Goal: Task Accomplishment & Management: Manage account settings

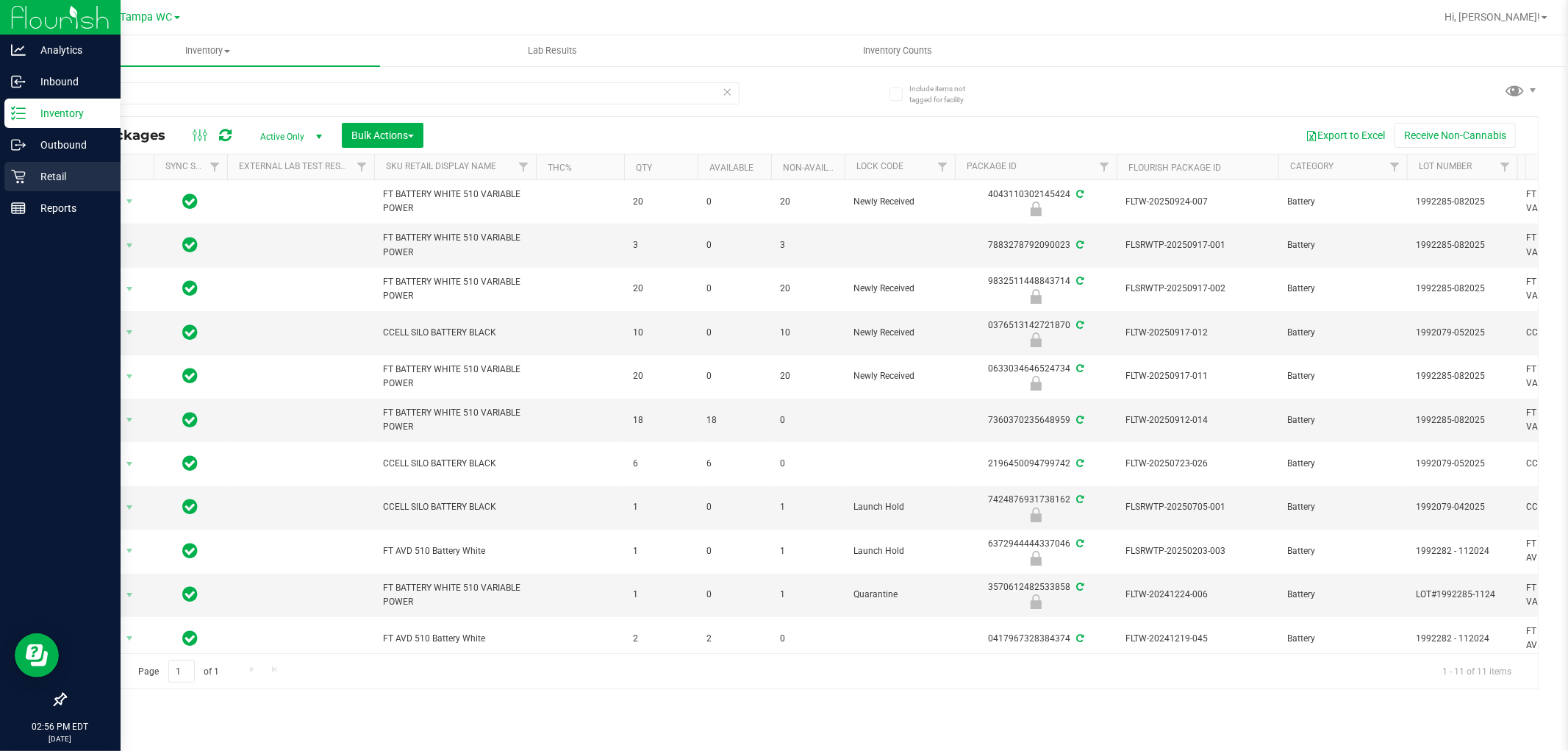
click at [22, 175] on icon at bounding box center [18, 176] width 15 height 15
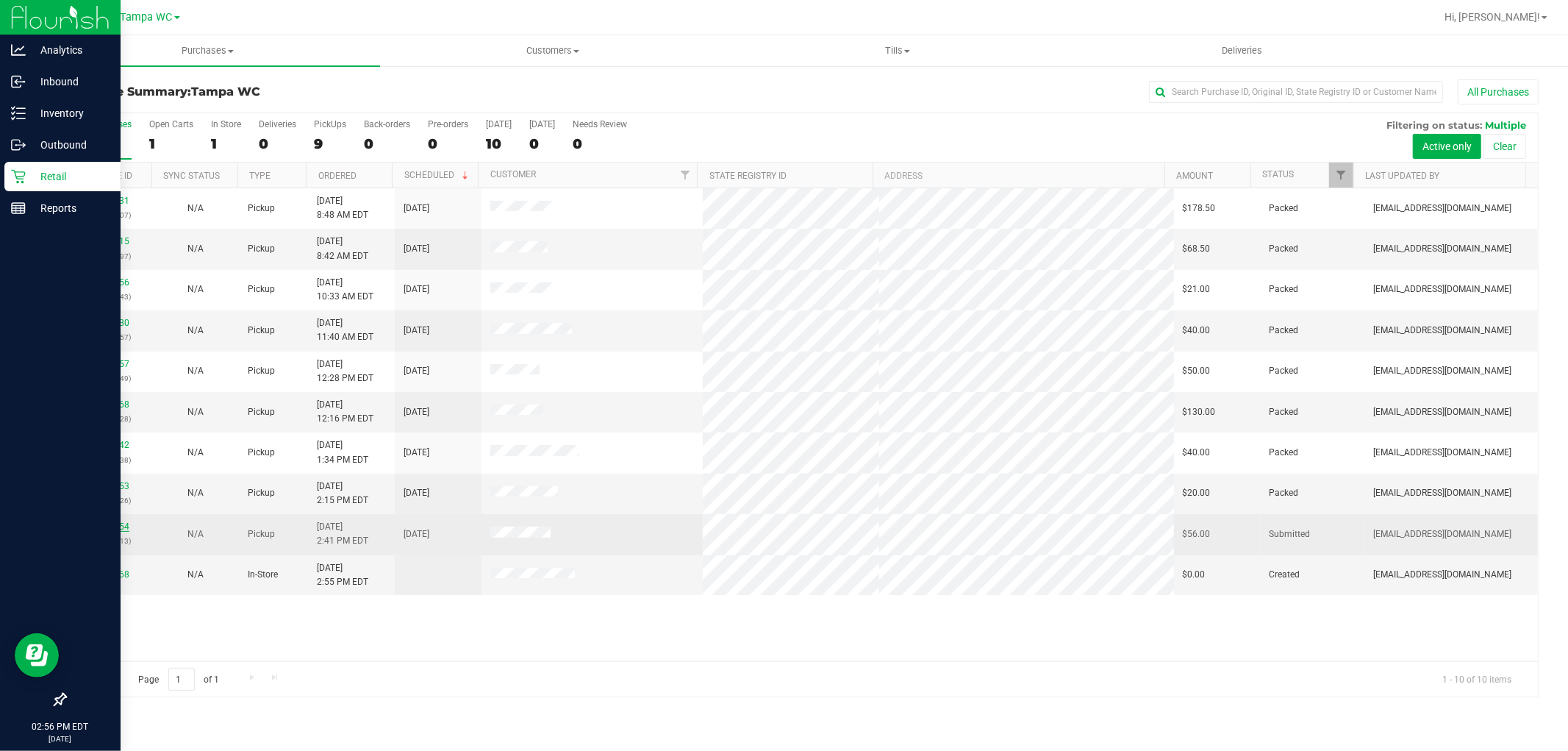
click at [108, 525] on link "12009754" at bounding box center [109, 526] width 42 height 11
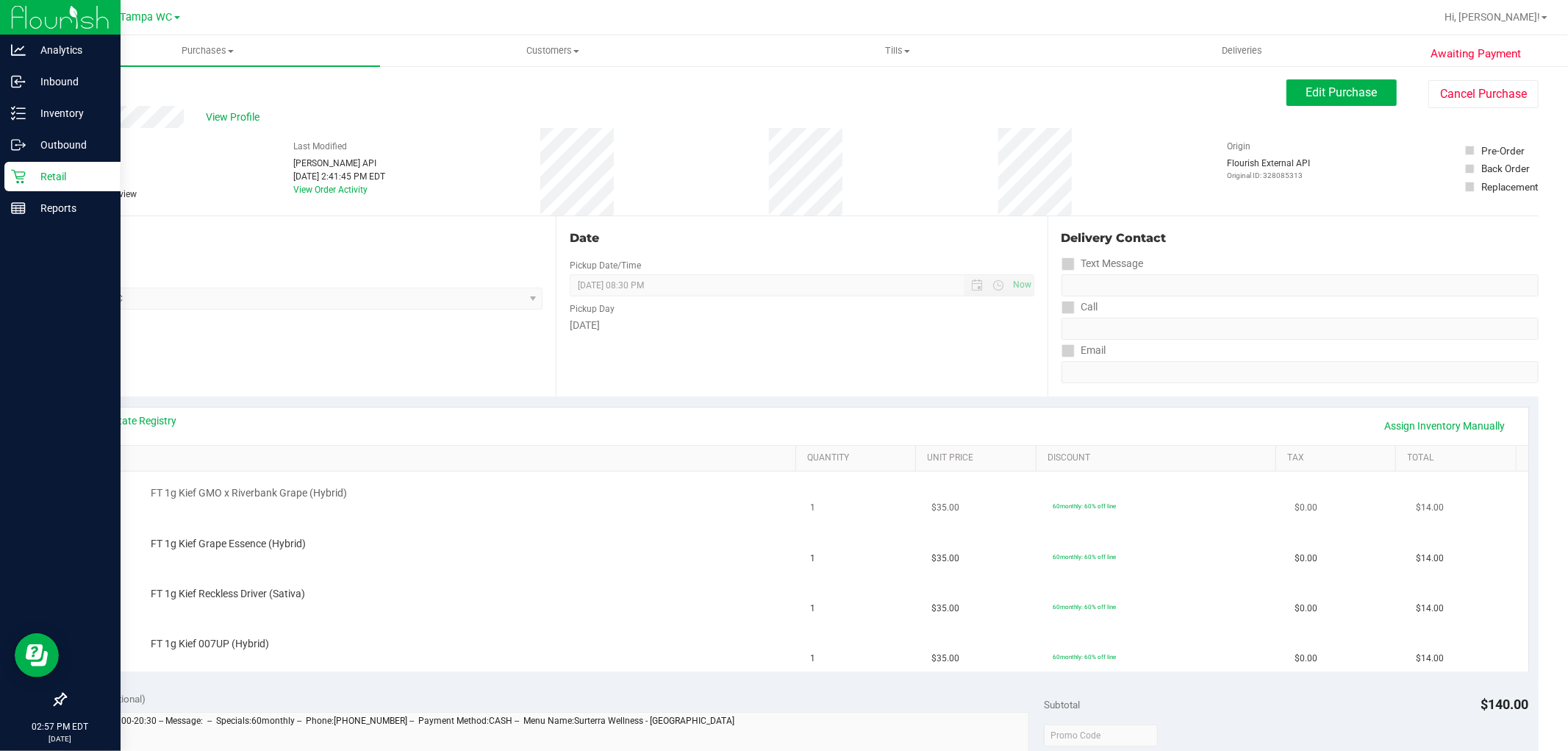
click at [371, 494] on div "FT 1g Kief GMO x Riverbank Grape (Hybrid)" at bounding box center [466, 494] width 646 height 15
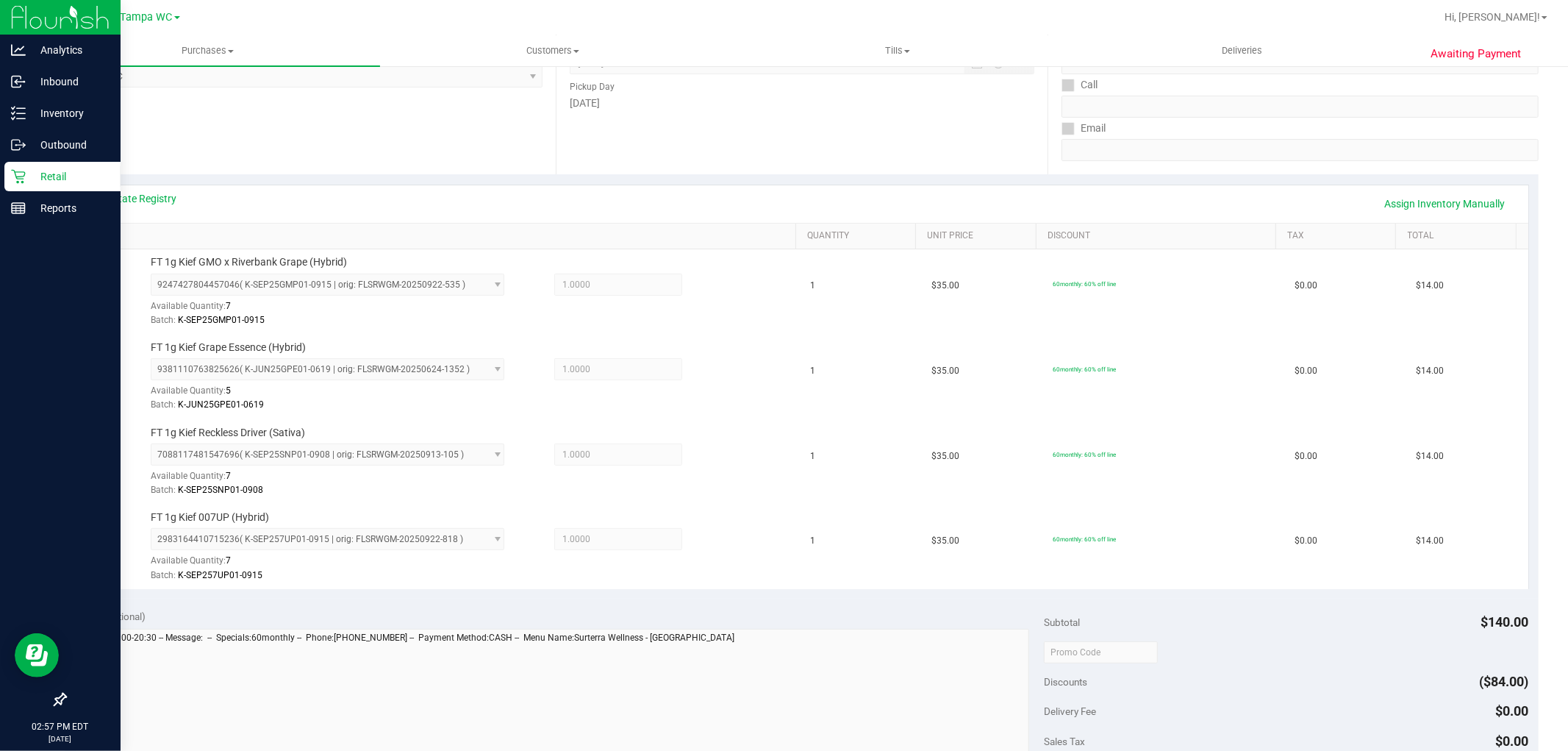
scroll to position [653, 0]
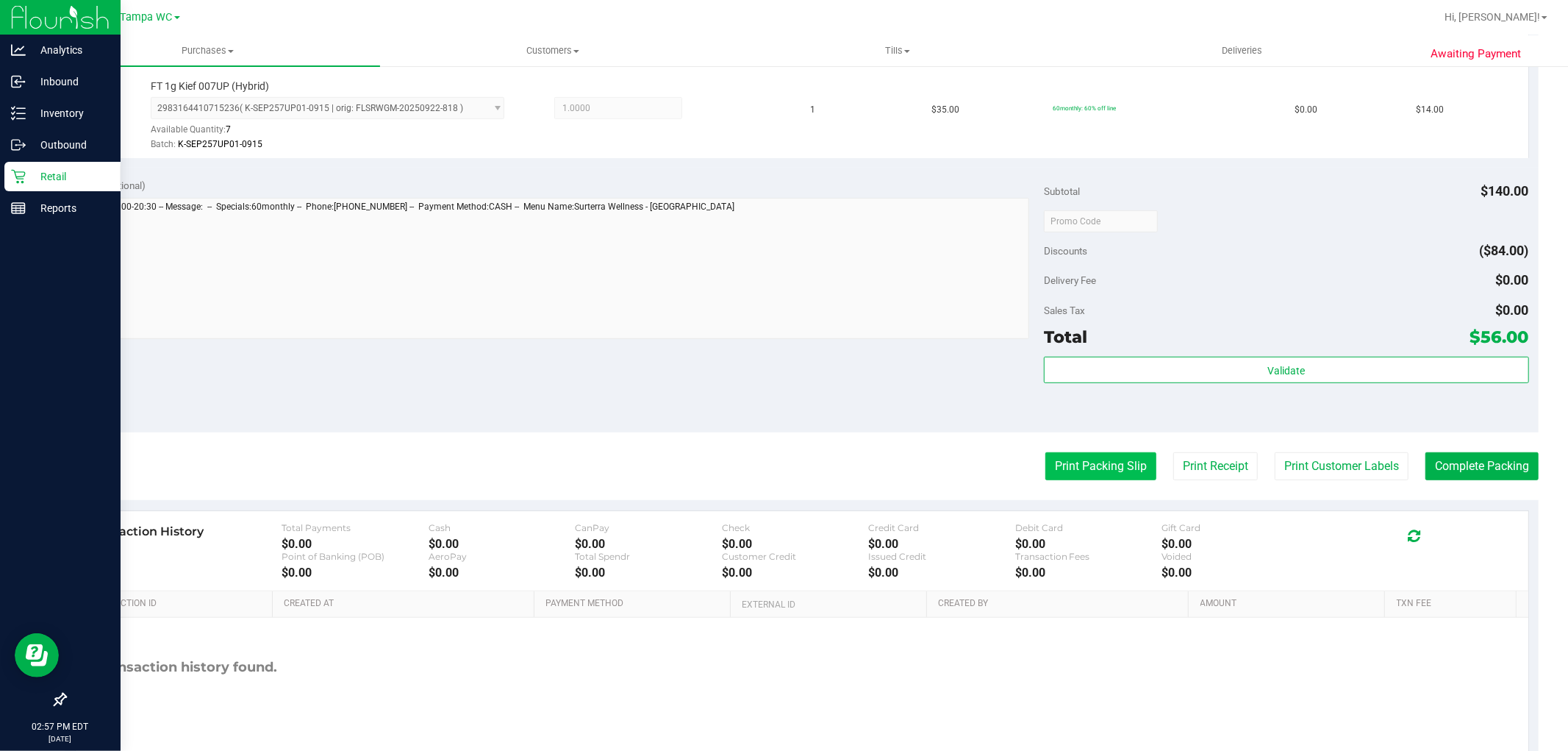
click at [1069, 479] on button "Print Packing Slip" at bounding box center [1101, 466] width 111 height 28
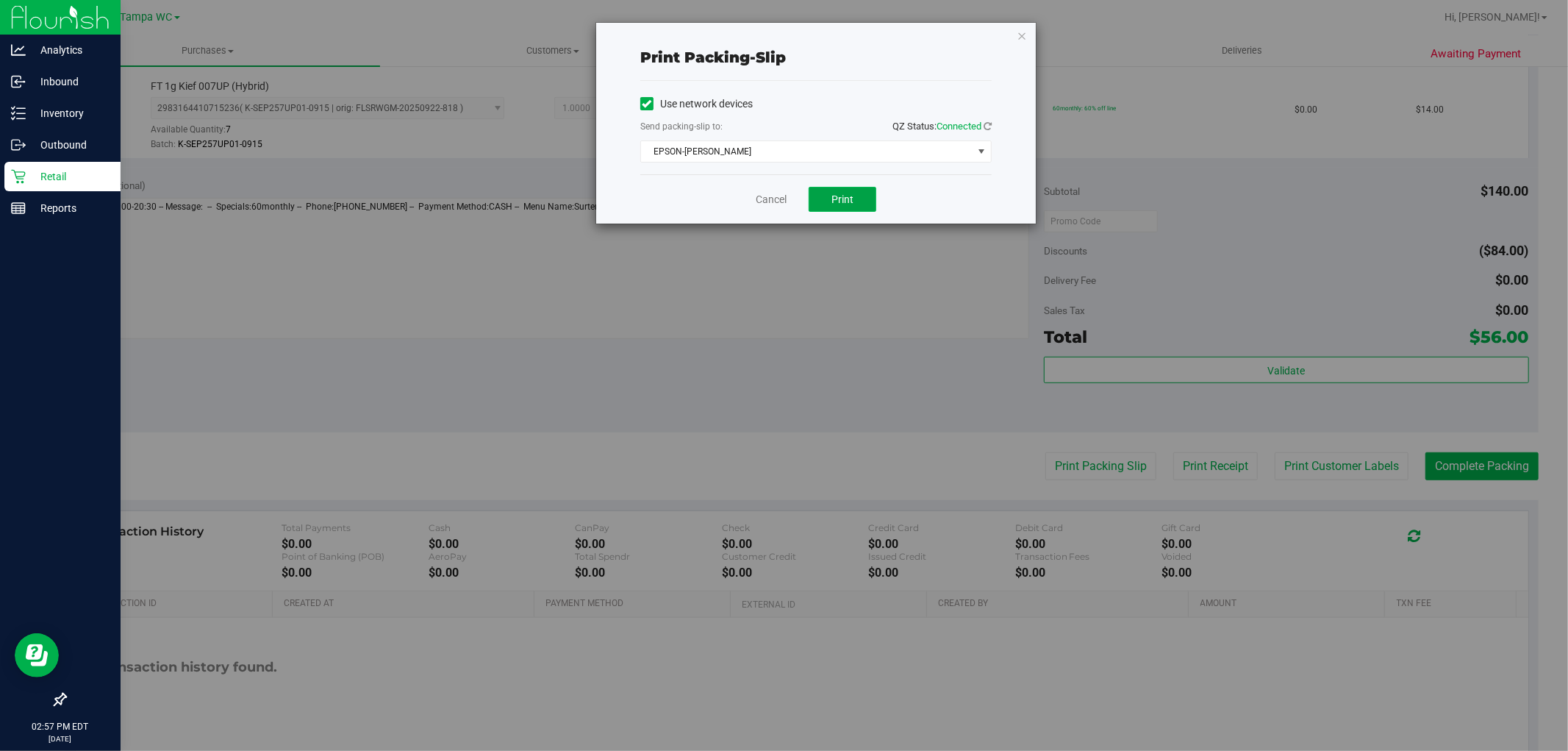
click at [834, 198] on span "Print" at bounding box center [842, 199] width 22 height 11
click at [768, 203] on link "Cancel" at bounding box center [771, 199] width 31 height 15
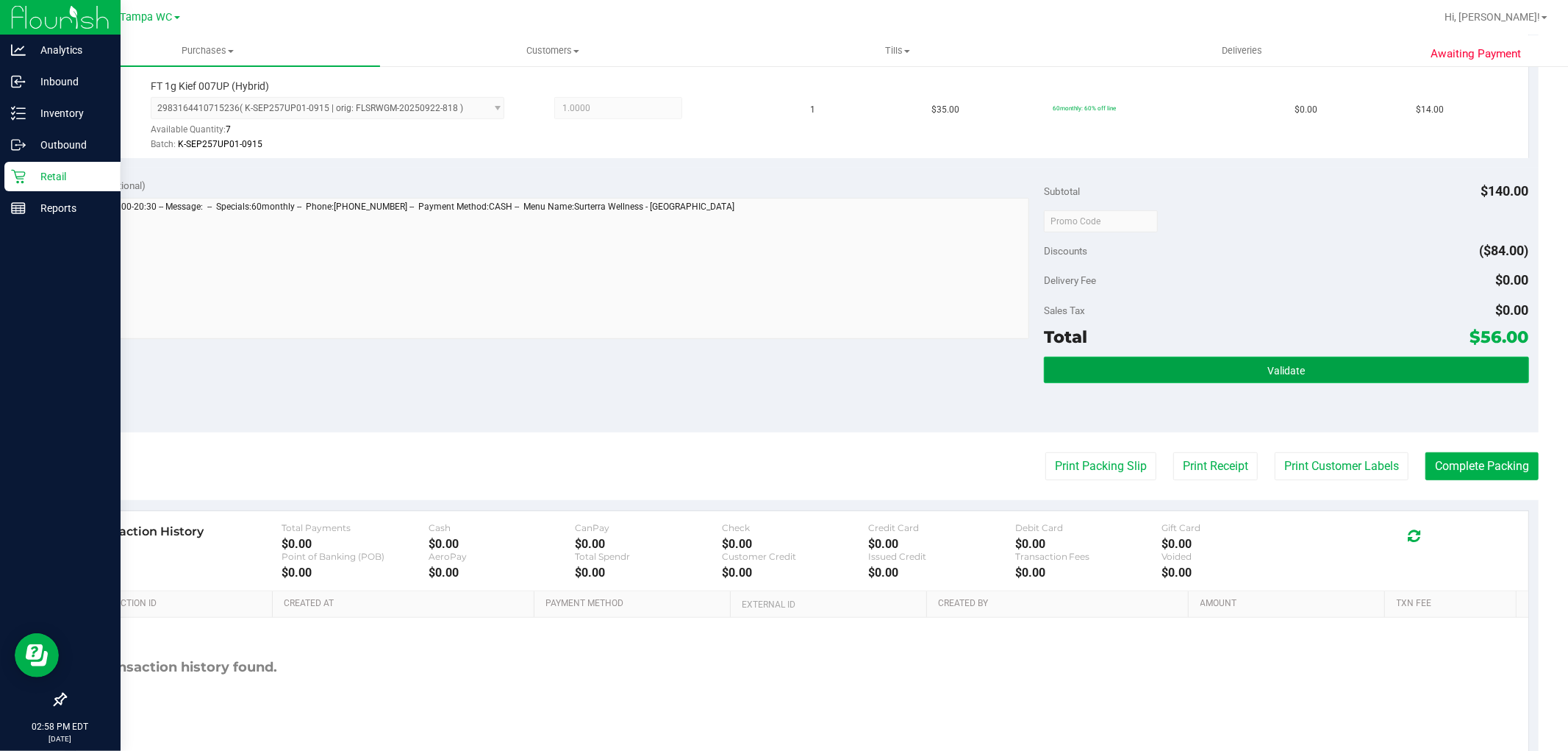
click at [1348, 379] on button "Validate" at bounding box center [1287, 370] width 485 height 27
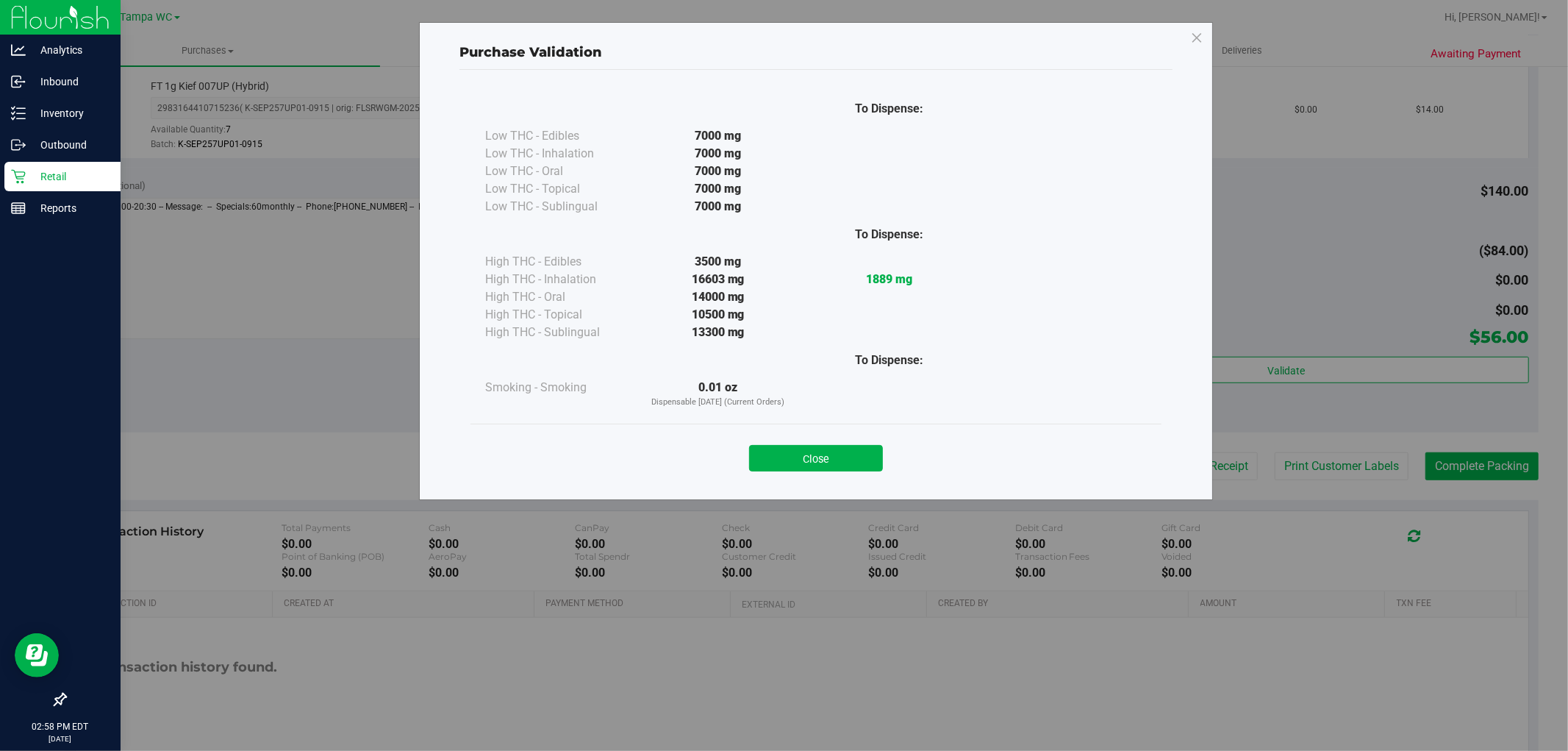
click at [817, 468] on button "Close" at bounding box center [815, 458] width 134 height 27
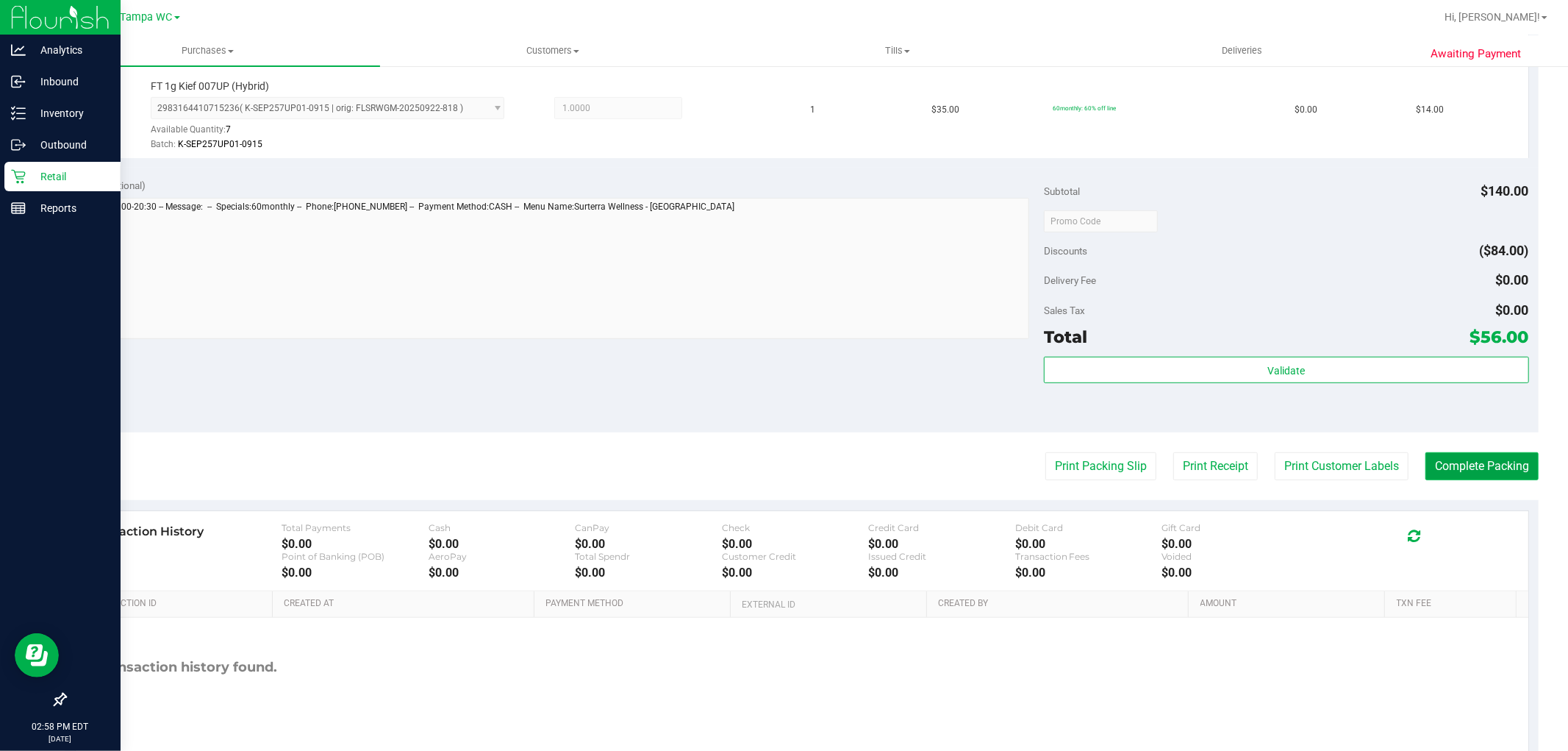
click at [1468, 464] on button "Complete Packing" at bounding box center [1482, 466] width 113 height 28
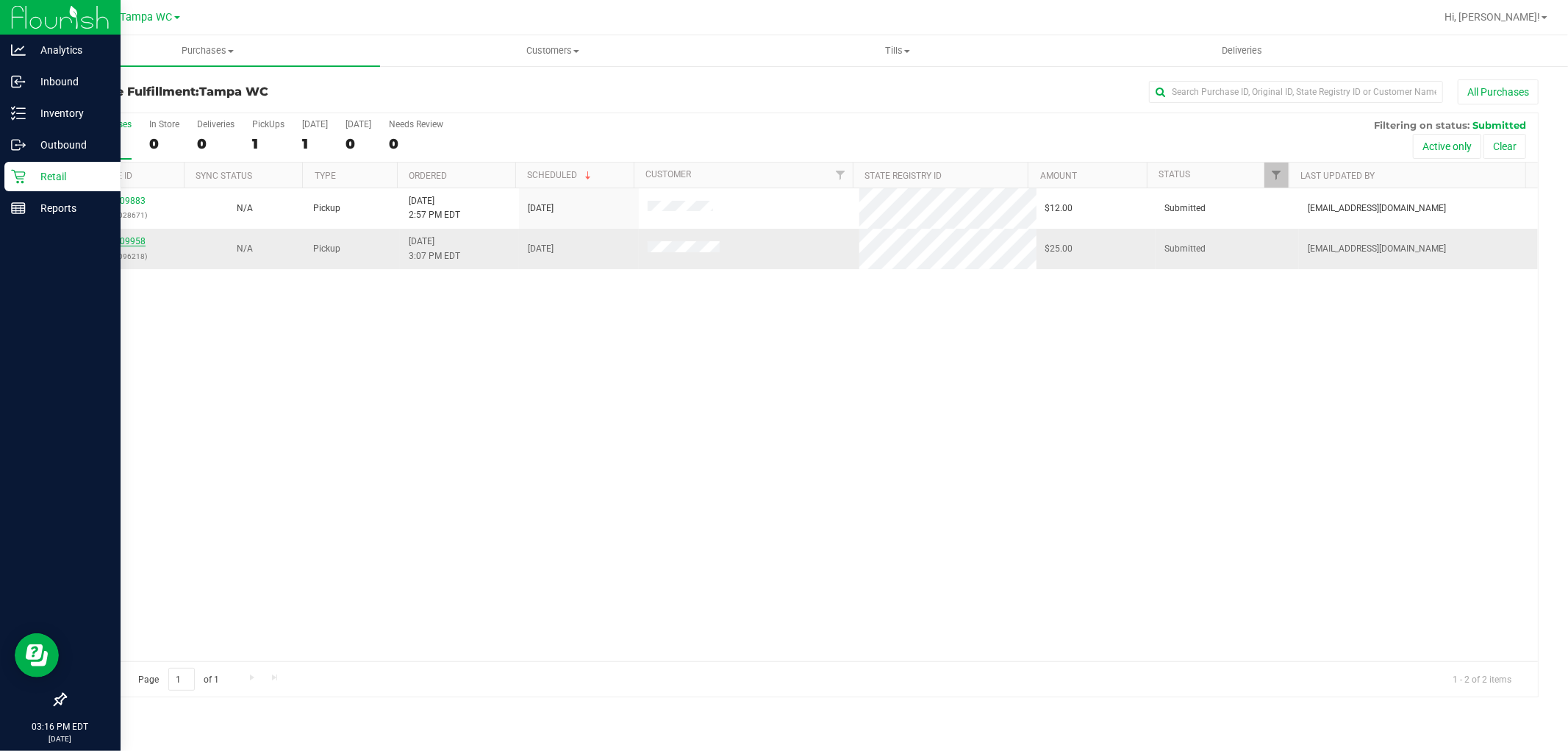
click at [128, 246] on link "12009958" at bounding box center [125, 241] width 42 height 11
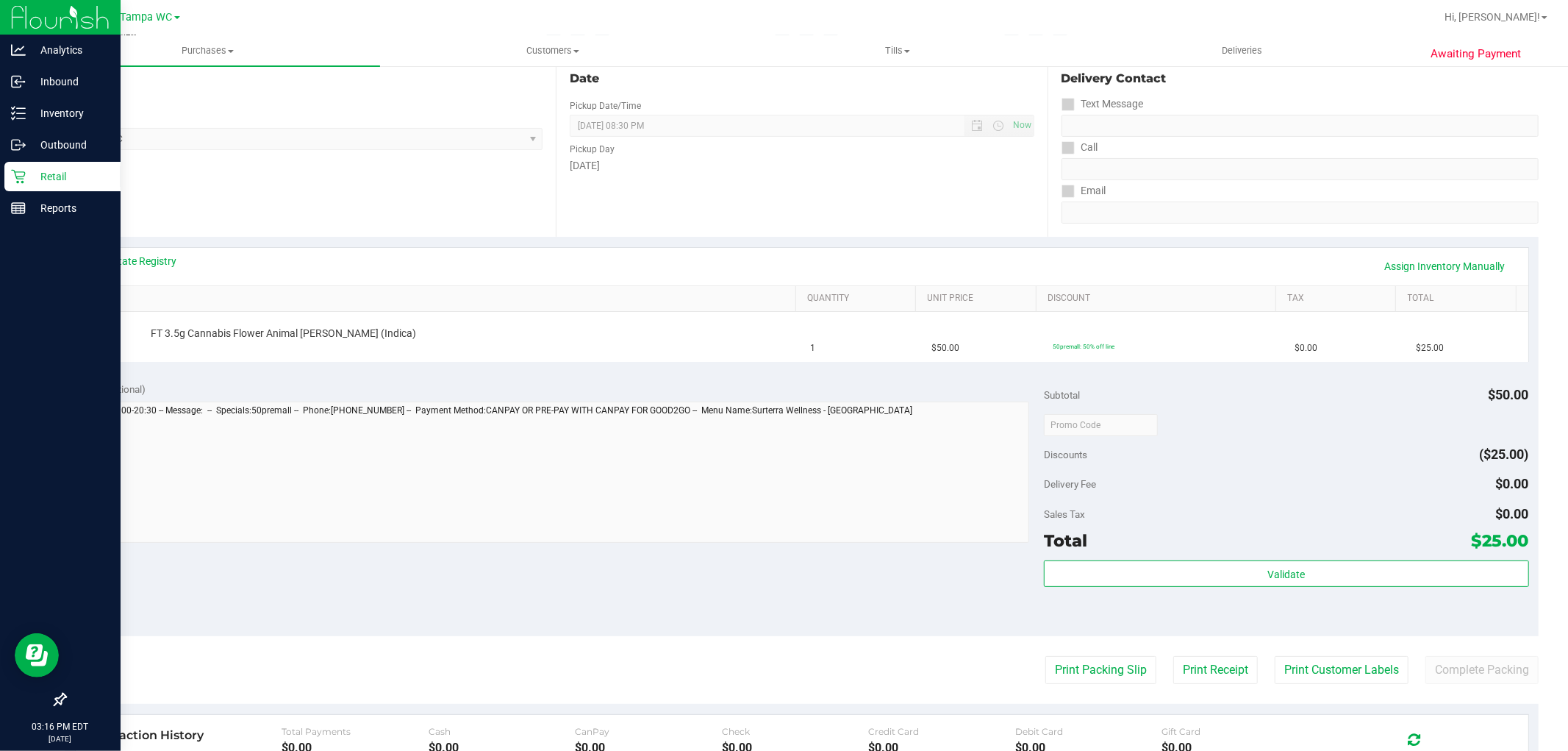
scroll to position [164, 0]
click at [1130, 261] on div "View State Registry Assign Inventory Manually" at bounding box center [802, 263] width 1426 height 25
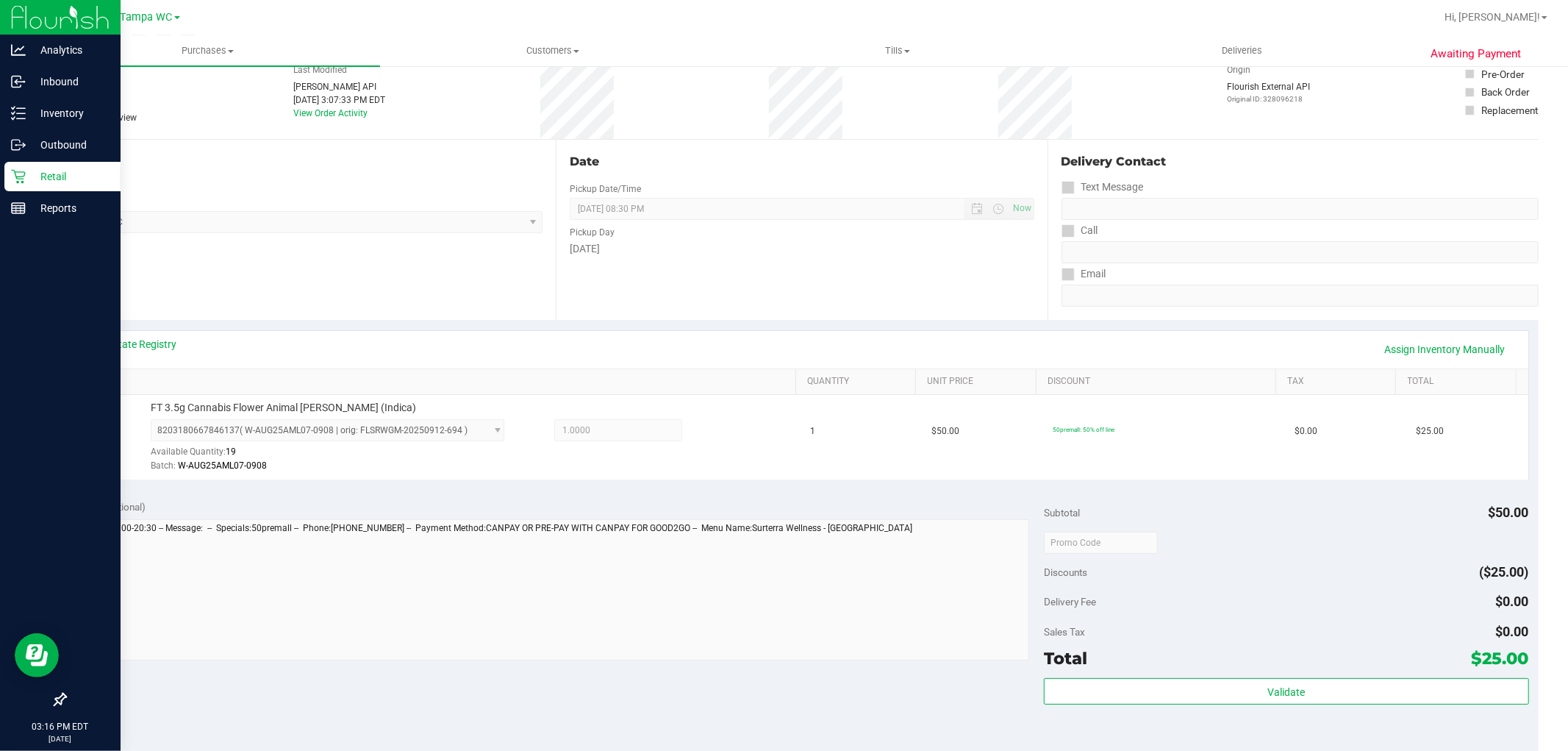
scroll to position [0, 0]
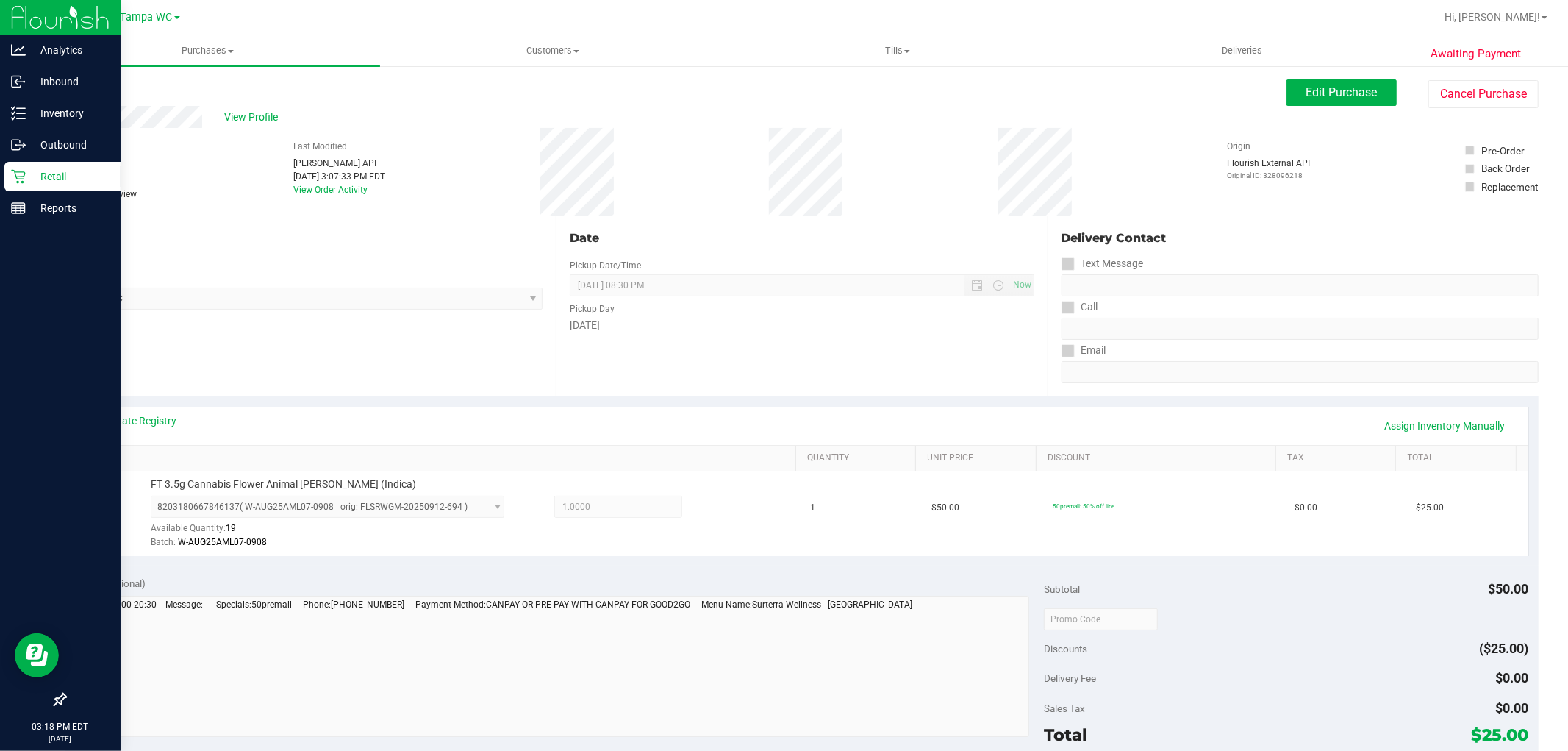
click at [679, 320] on div "[DATE]" at bounding box center [801, 325] width 464 height 15
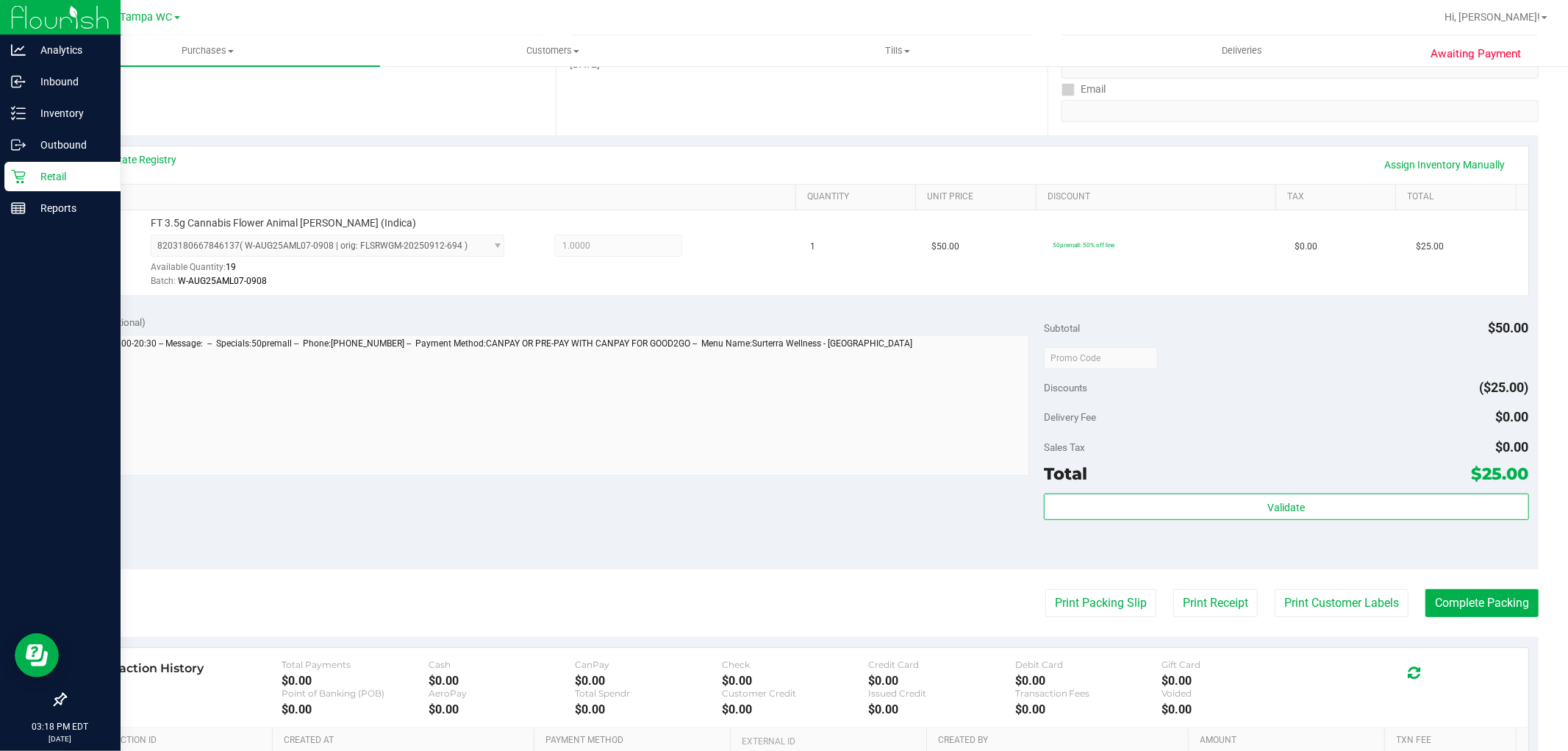
scroll to position [408, 0]
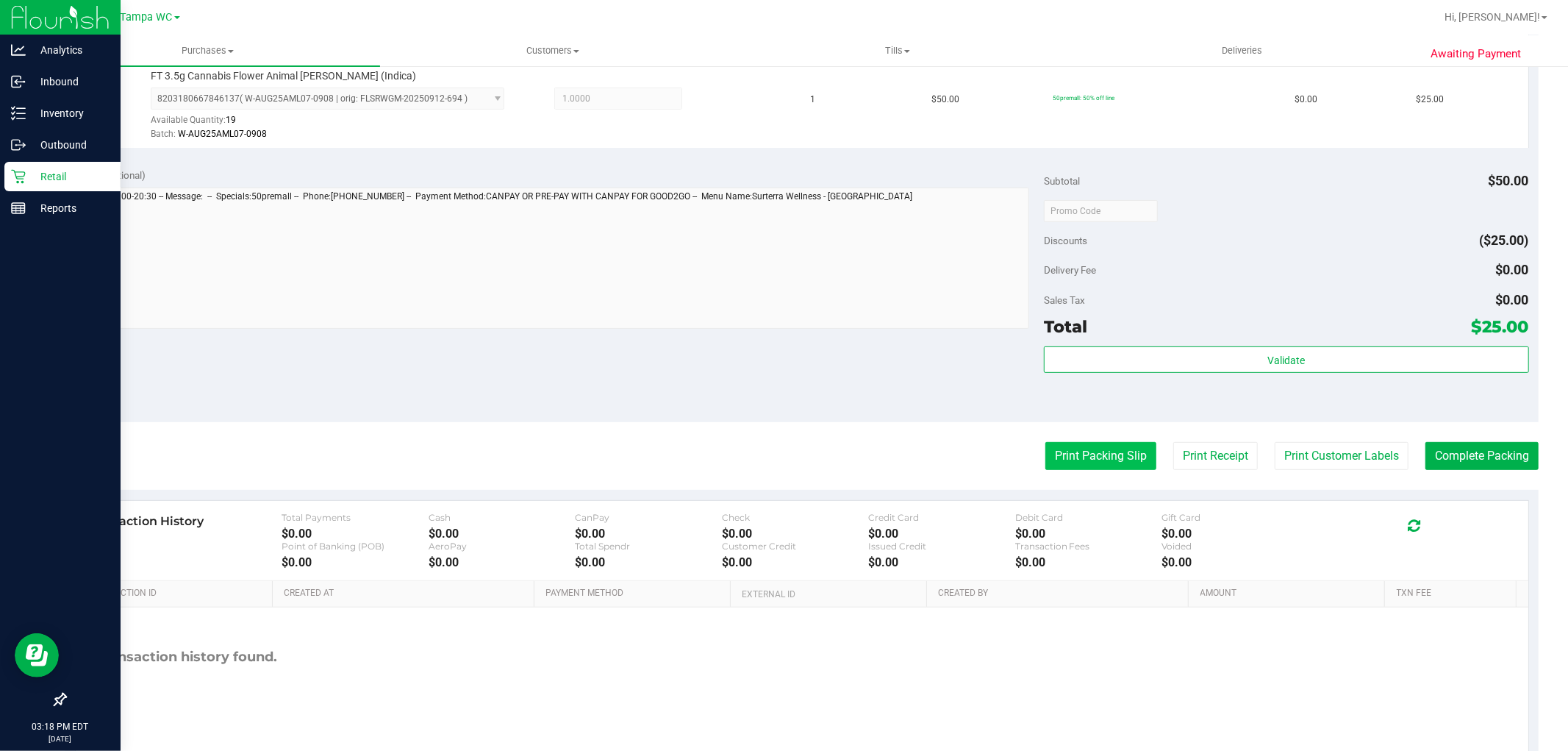
click at [1103, 444] on button "Print Packing Slip" at bounding box center [1101, 456] width 111 height 28
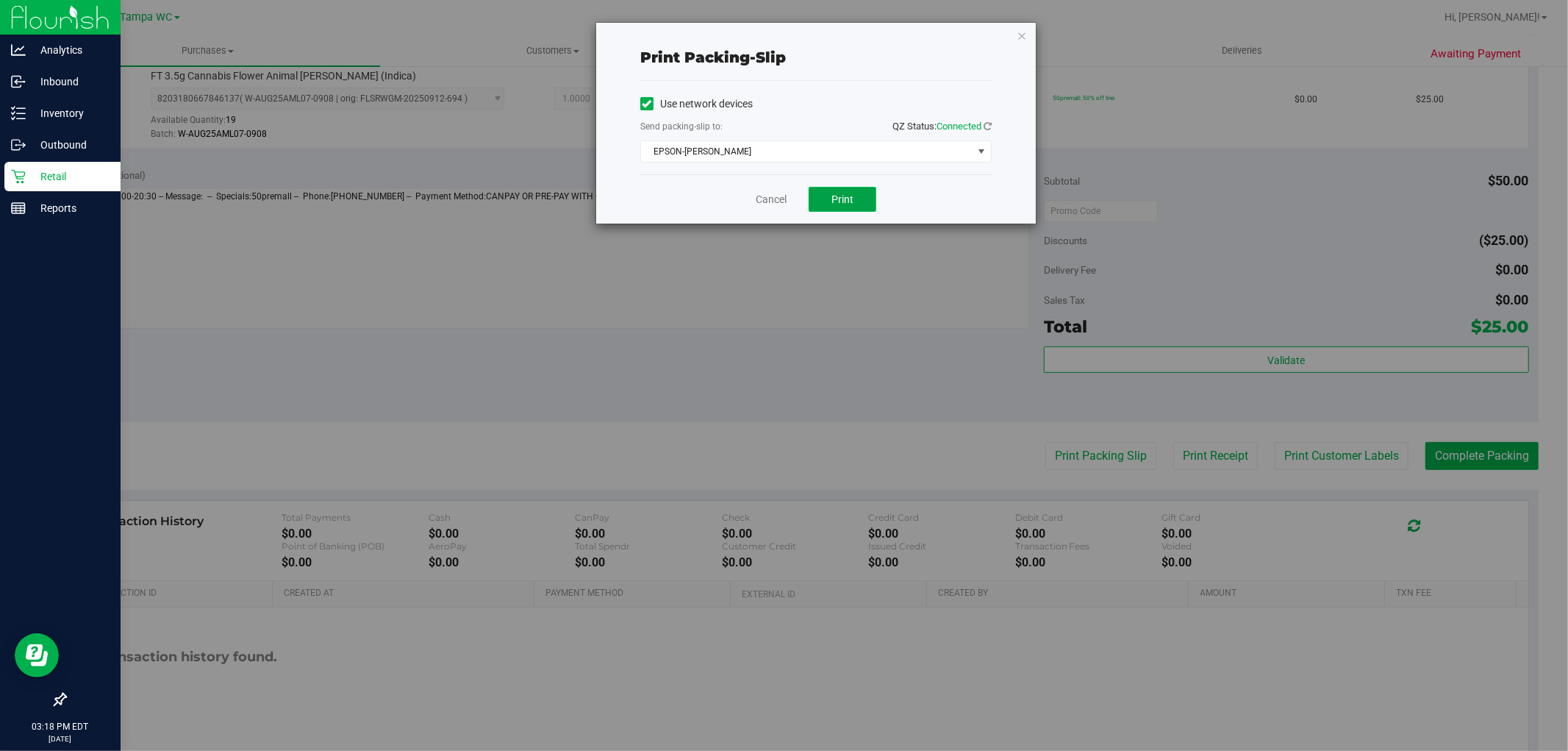
click at [845, 202] on span "Print" at bounding box center [842, 199] width 22 height 11
click at [779, 201] on link "Cancel" at bounding box center [771, 199] width 31 height 15
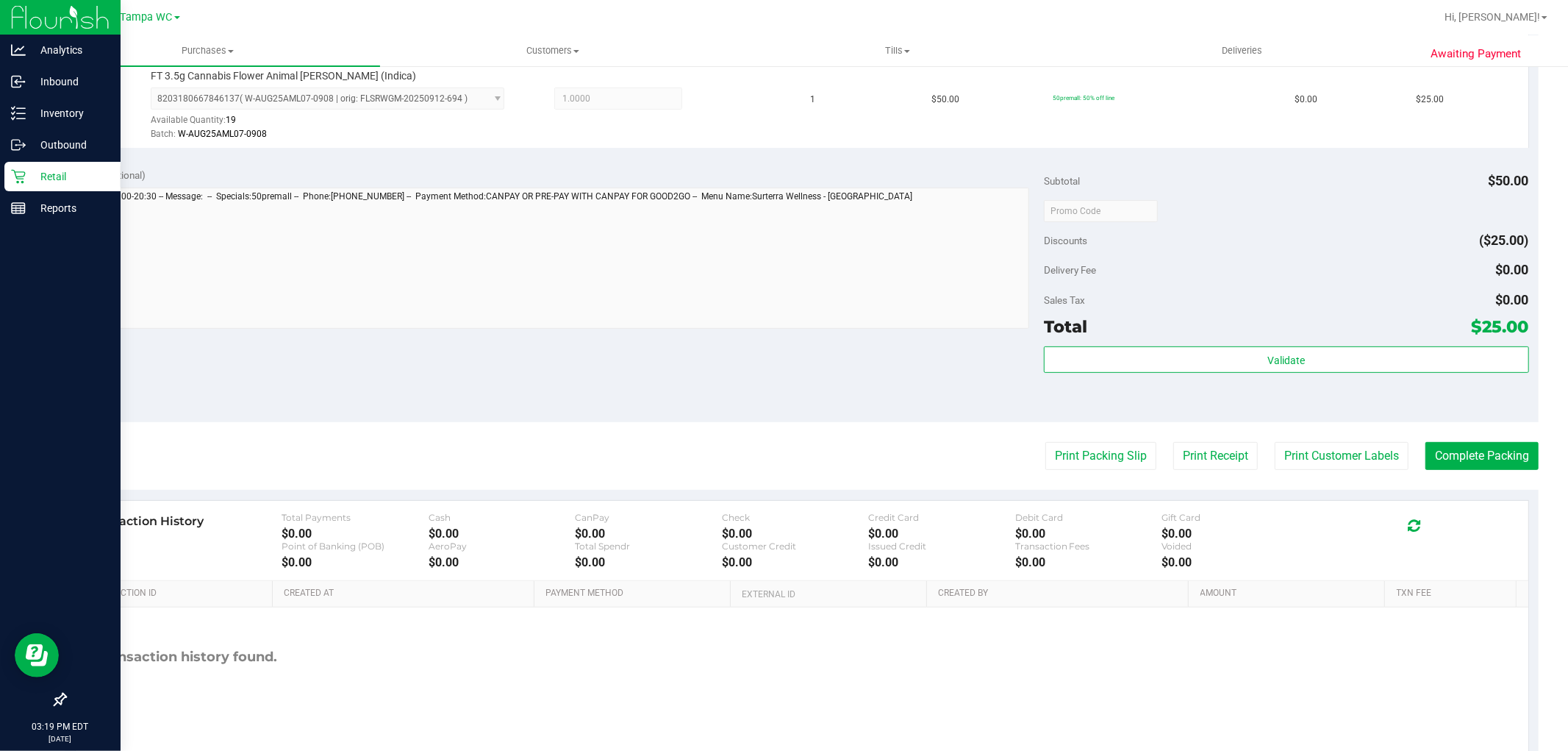
click at [994, 171] on div "Notes (optional)" at bounding box center [560, 175] width 970 height 15
click at [1427, 453] on button "Complete Packing" at bounding box center [1482, 456] width 113 height 28
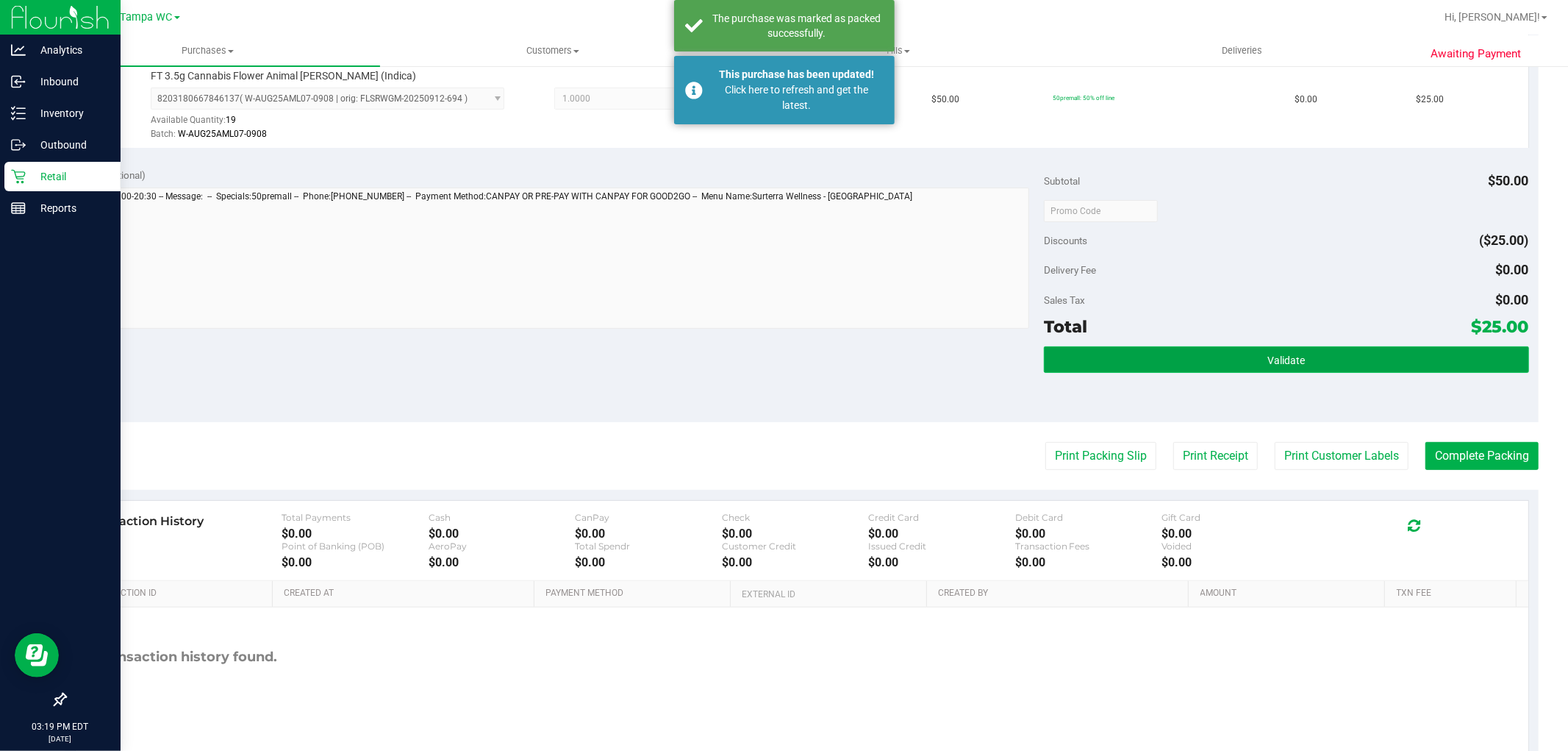
click at [1159, 366] on button "Validate" at bounding box center [1287, 360] width 485 height 27
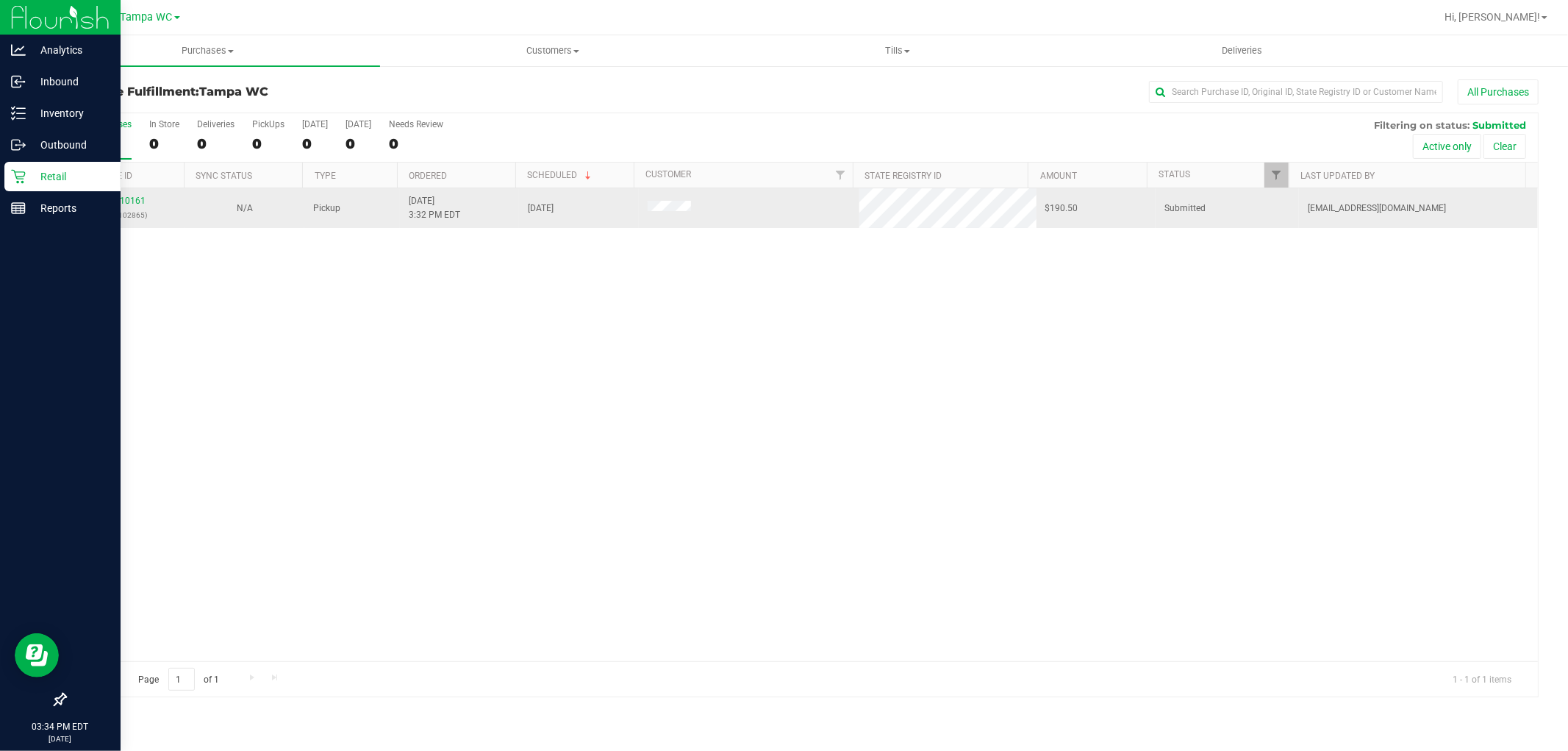
drag, startPoint x: 524, startPoint y: 241, endPoint x: 144, endPoint y: 203, distance: 381.9
click at [511, 241] on div "12010161 (328102865) N/A Pickup 9/26/2025 3:32 PM EDT 9/26/2025 $190.50 Submitt…" at bounding box center [801, 425] width 1472 height 473
click at [134, 196] on link "12010161" at bounding box center [125, 201] width 42 height 11
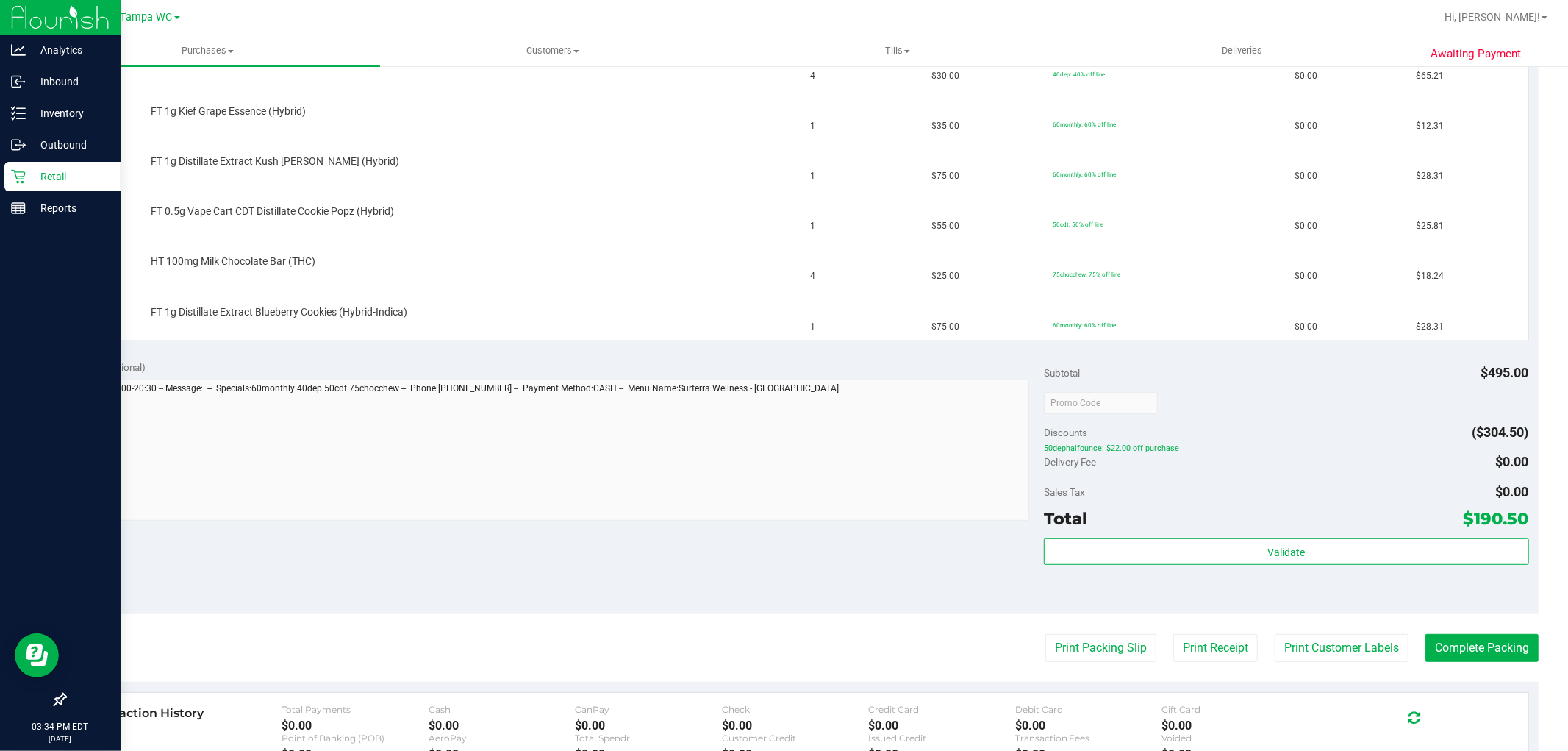
scroll to position [653, 0]
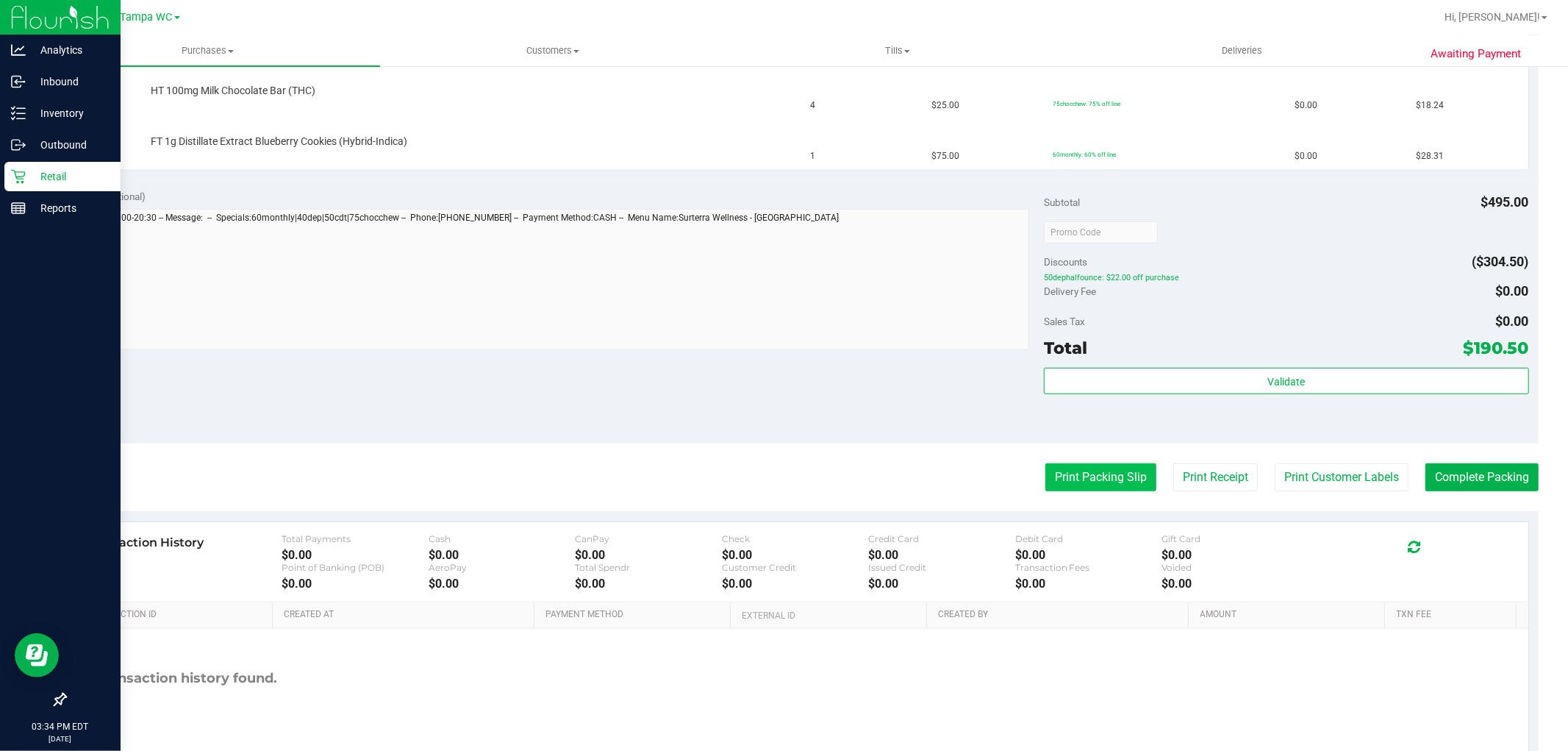
click at [1068, 479] on button "Print Packing Slip" at bounding box center [1101, 478] width 111 height 28
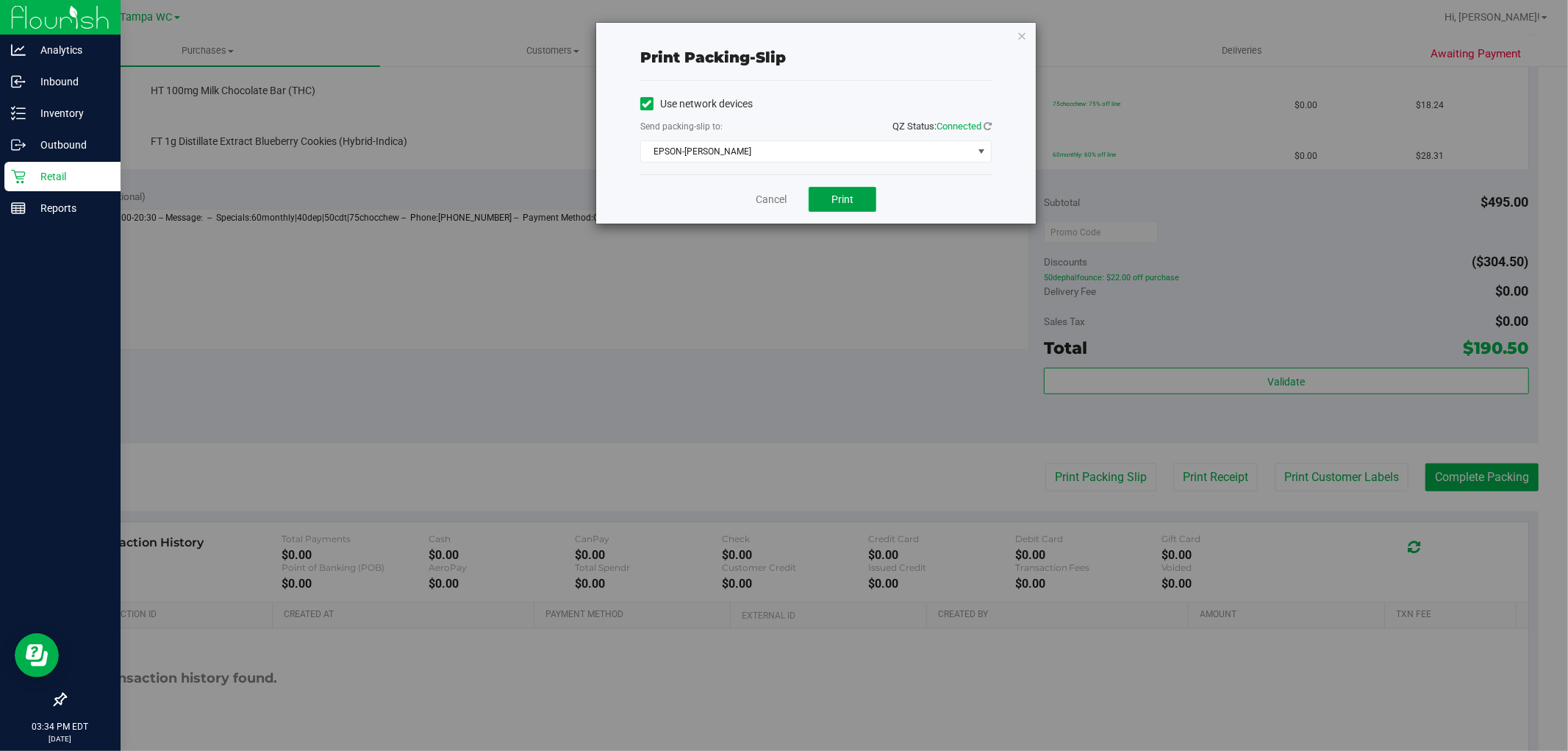
click at [824, 203] on button "Print" at bounding box center [843, 199] width 67 height 25
click at [774, 203] on link "Cancel" at bounding box center [771, 199] width 31 height 15
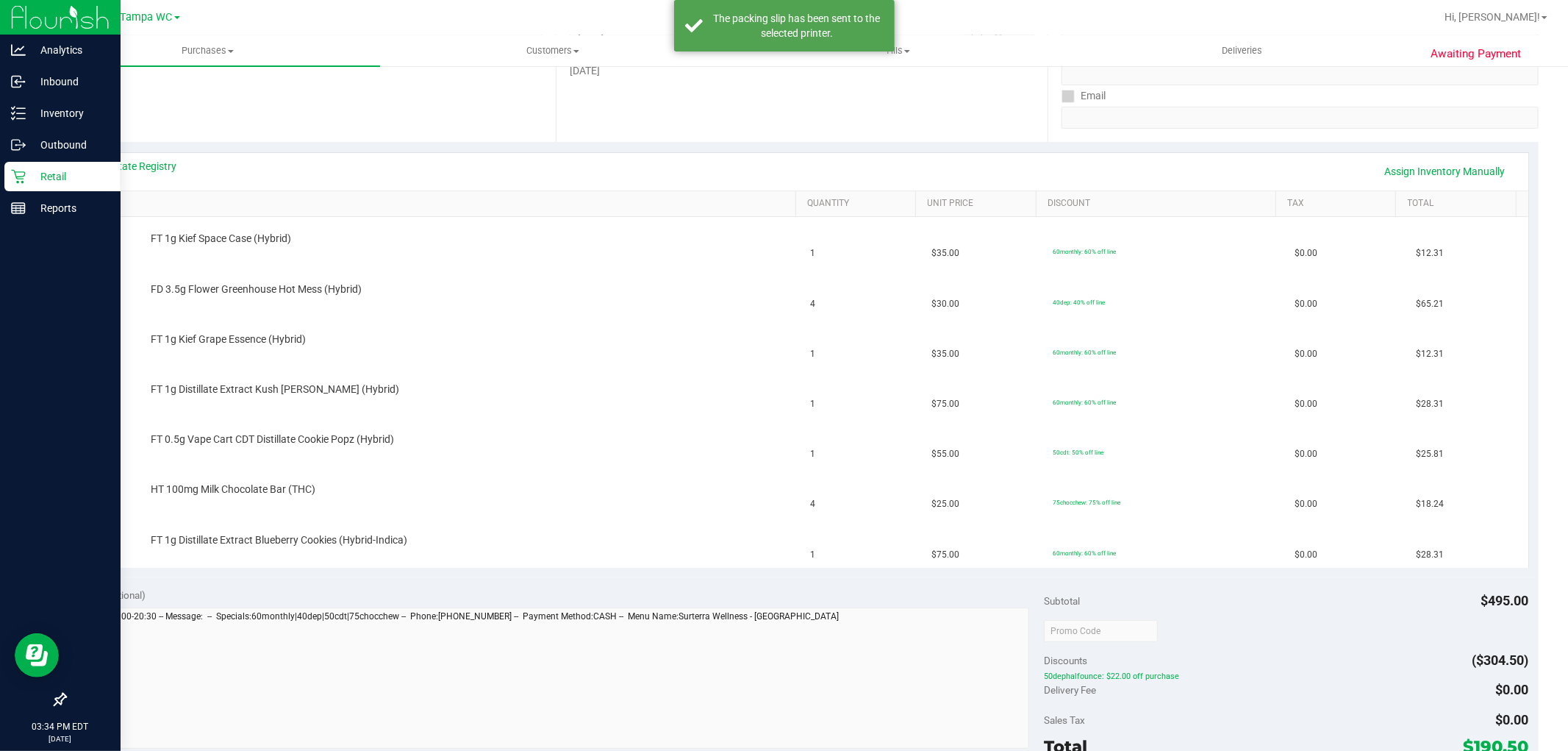
scroll to position [229, 0]
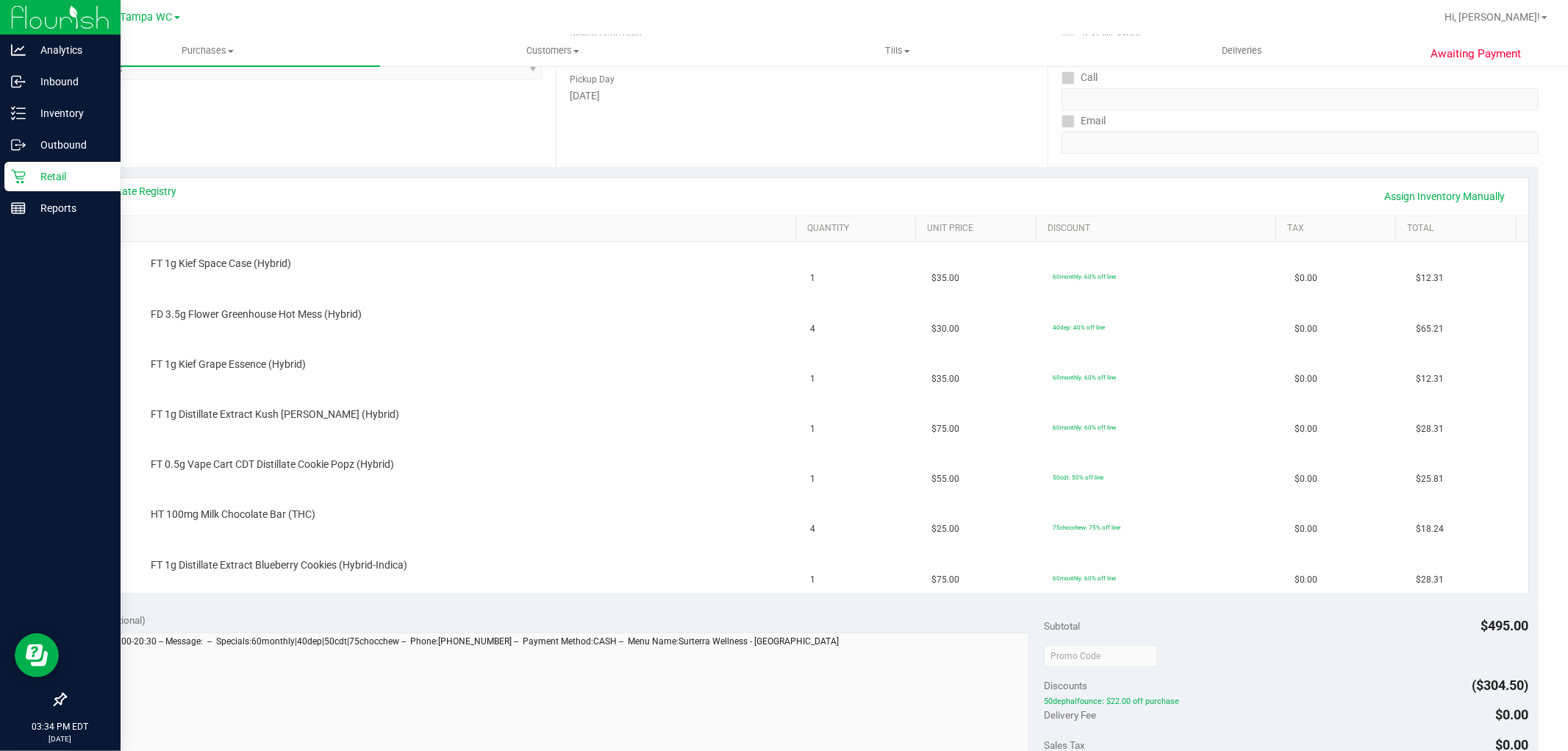
click at [740, 172] on div "View State Registry Assign Inventory Manually SKU Quantity Unit Price Discount …" at bounding box center [801, 385] width 1474 height 435
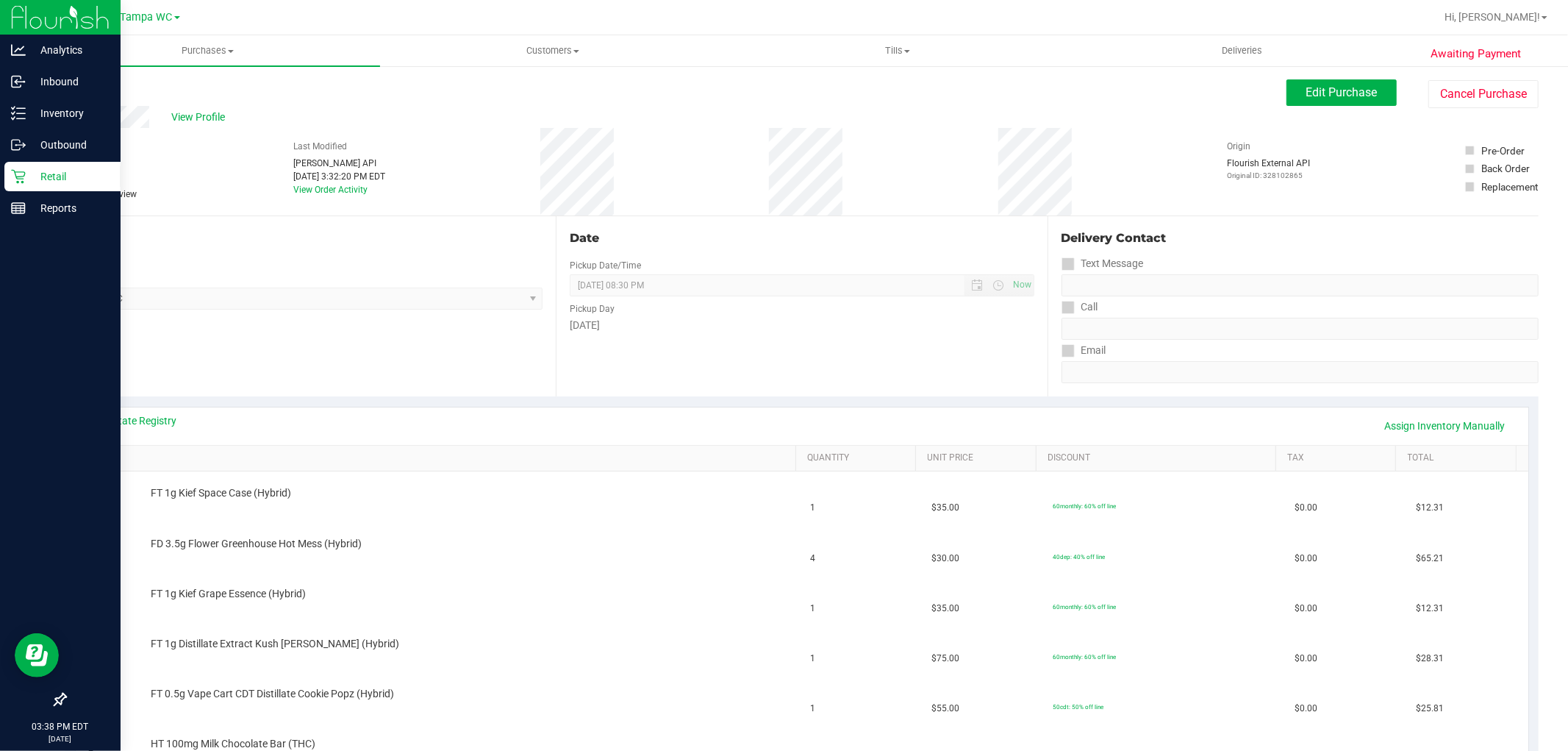
click at [498, 324] on div "Location Pickup Store Tampa WC Select Store Bonita Springs WC Boynton Beach WC …" at bounding box center [310, 306] width 491 height 180
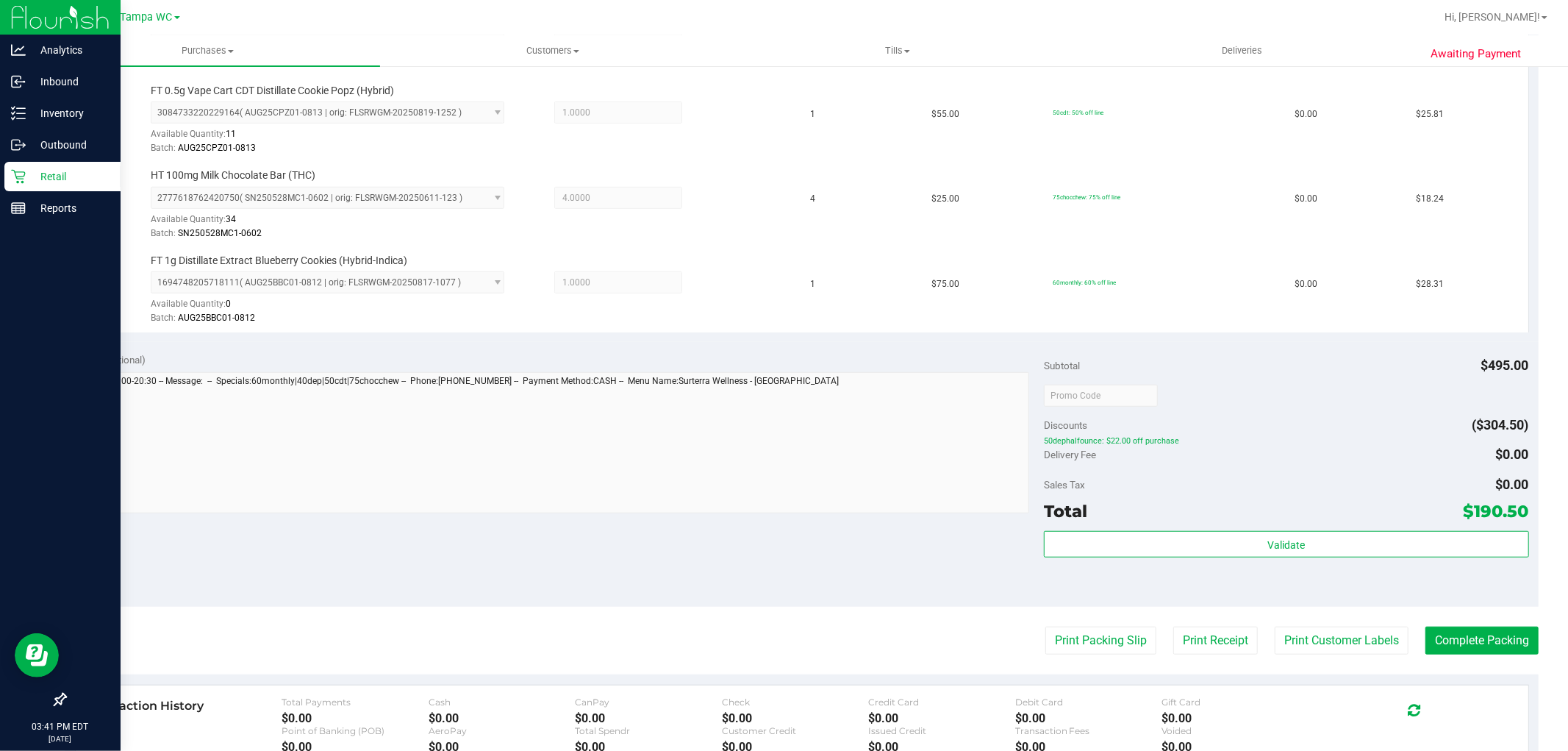
scroll to position [899, 0]
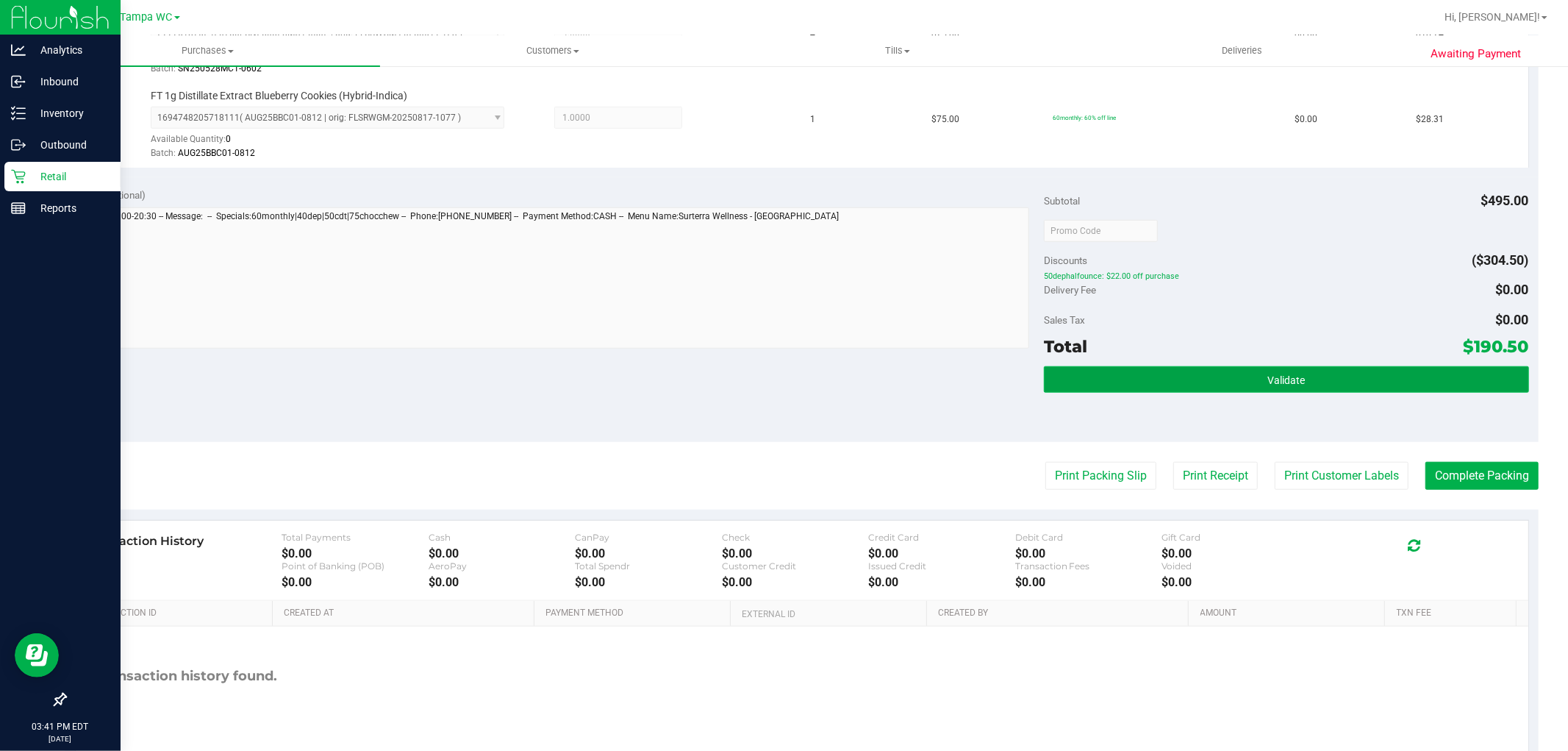
click at [1402, 391] on button "Validate" at bounding box center [1287, 379] width 485 height 27
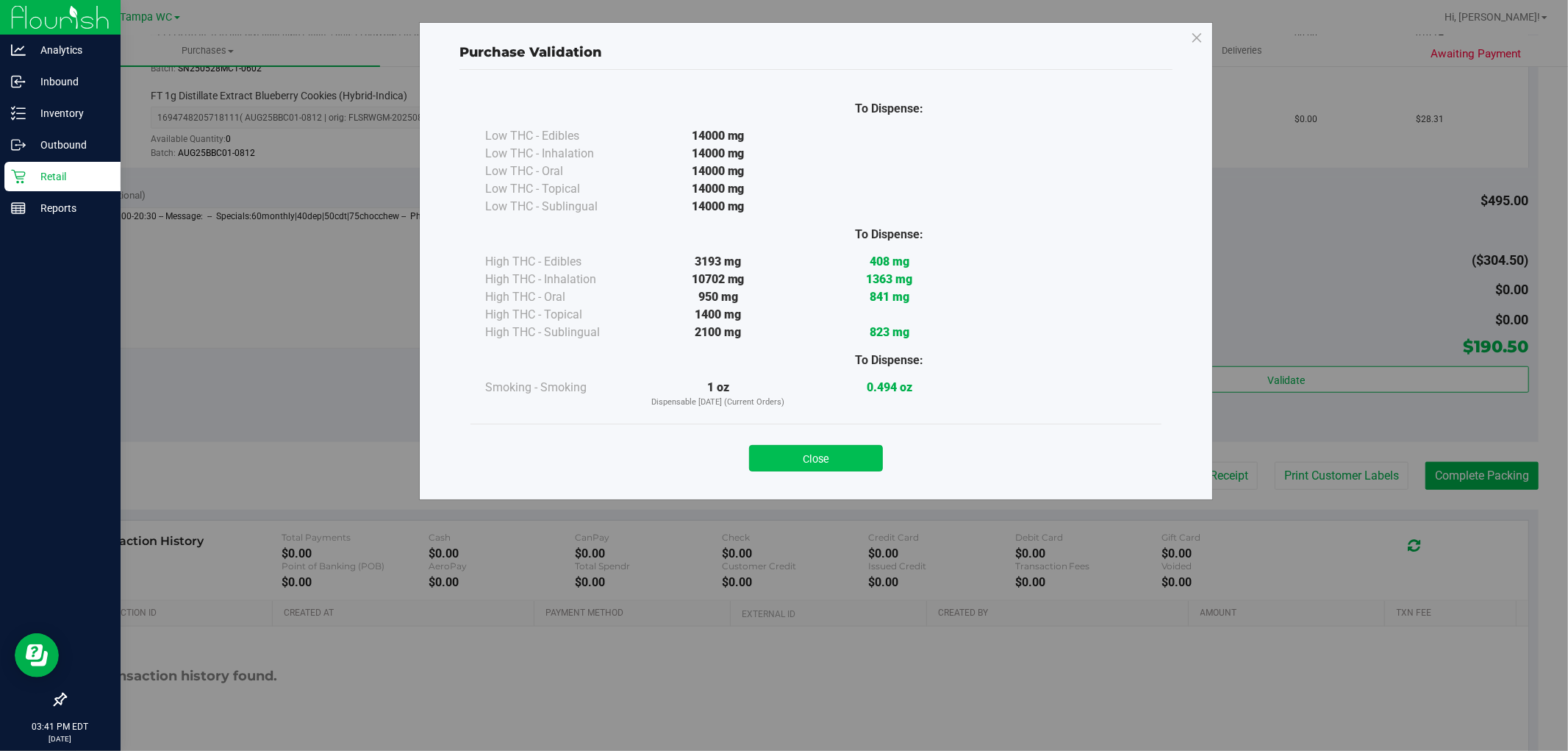
click at [807, 455] on button "Close" at bounding box center [815, 458] width 134 height 27
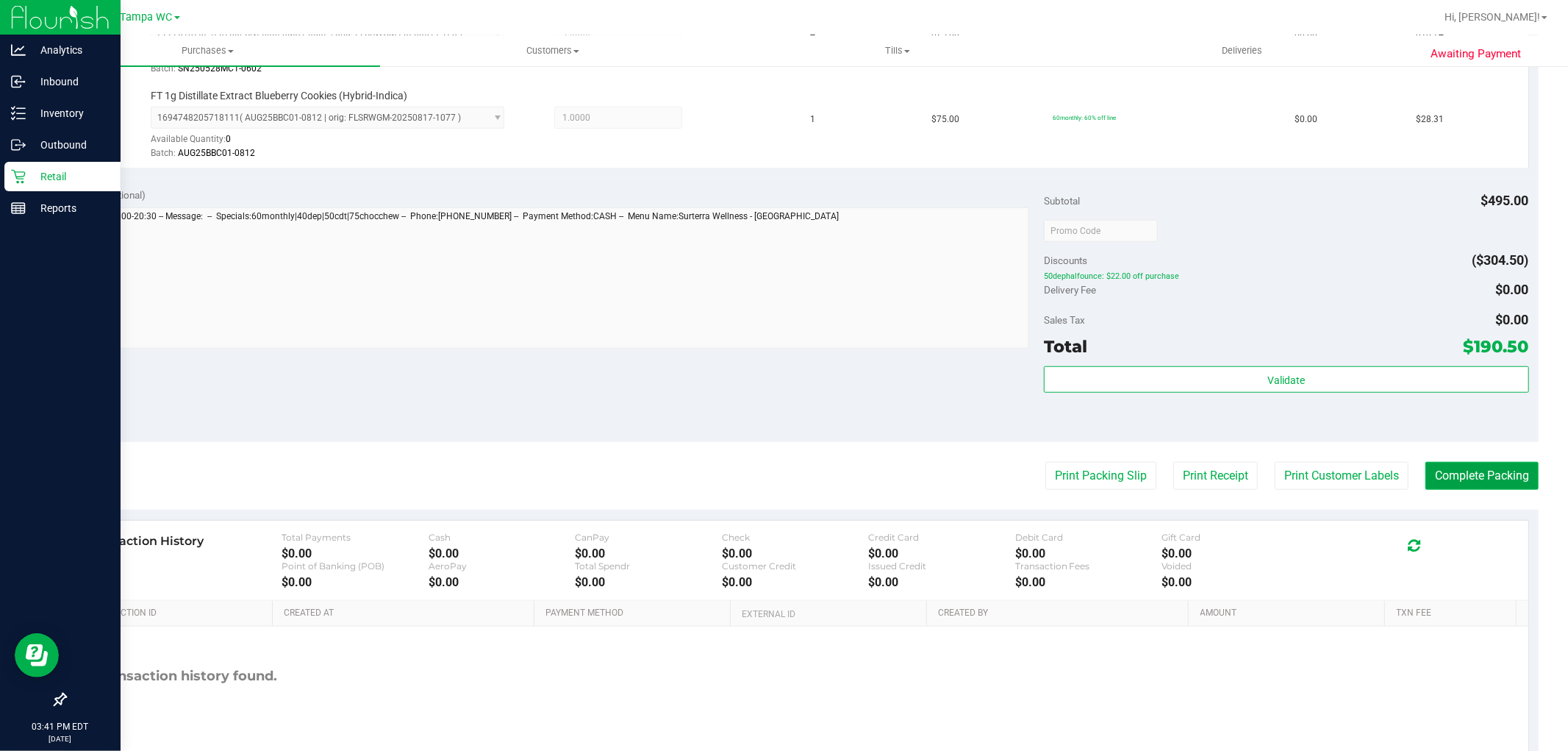
click at [1484, 488] on button "Complete Packing" at bounding box center [1482, 476] width 113 height 28
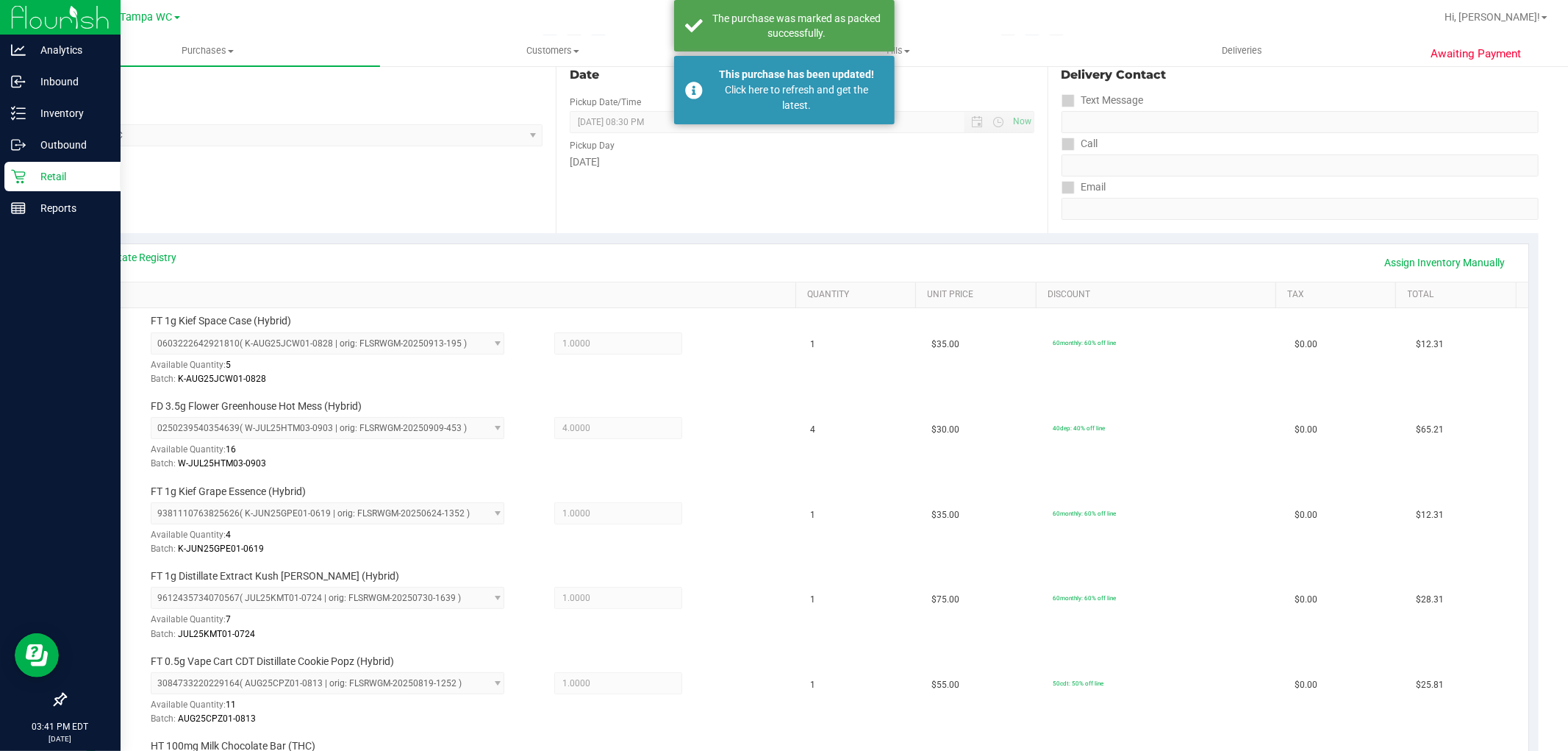
scroll to position [0, 0]
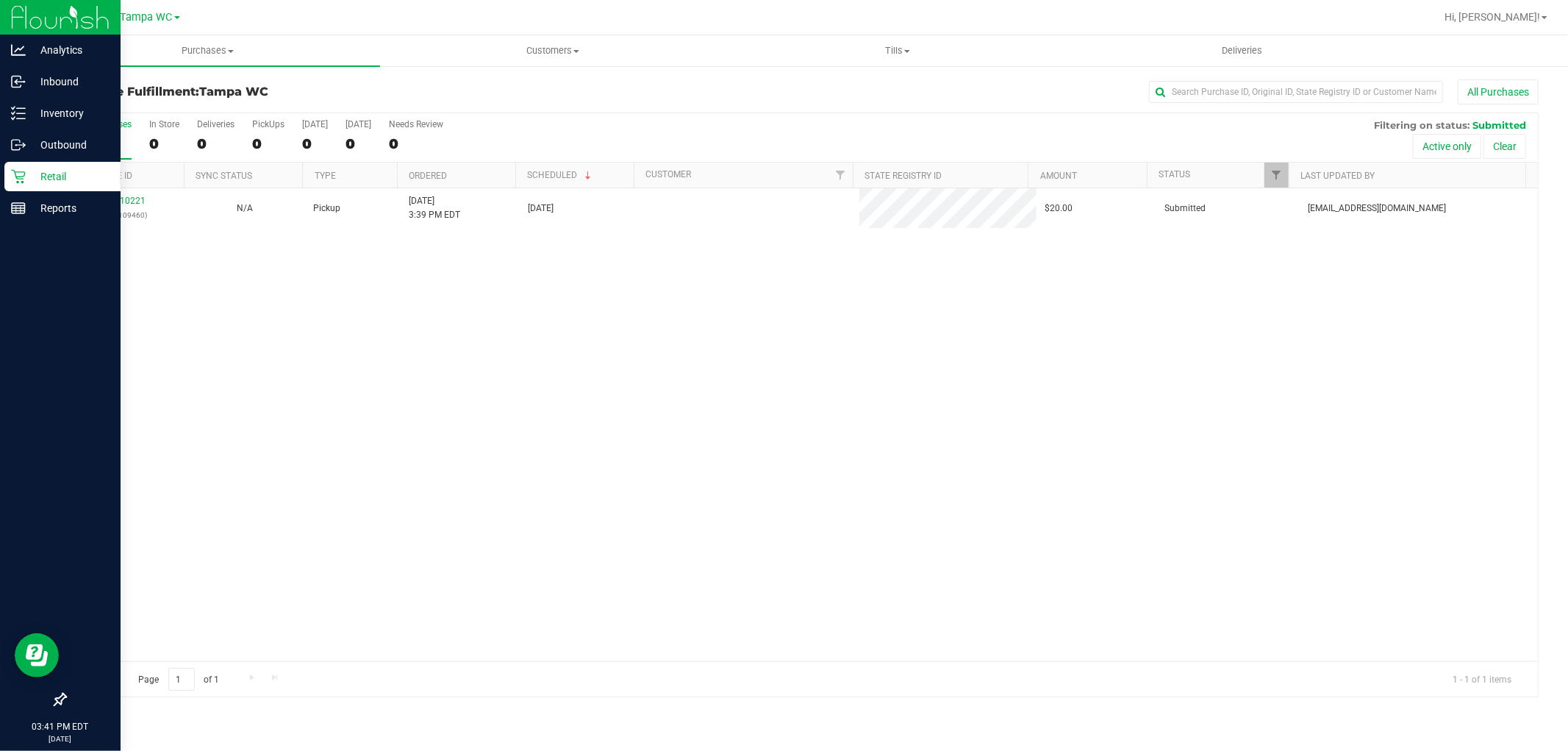
drag, startPoint x: 1063, startPoint y: 274, endPoint x: 1086, endPoint y: 277, distance: 23.2
click at [1077, 276] on div "12010221 (328109460) N/A Pickup 9/26/2025 3:39 PM EDT 9/26/2025 $20.00 Submitte…" at bounding box center [801, 425] width 1472 height 473
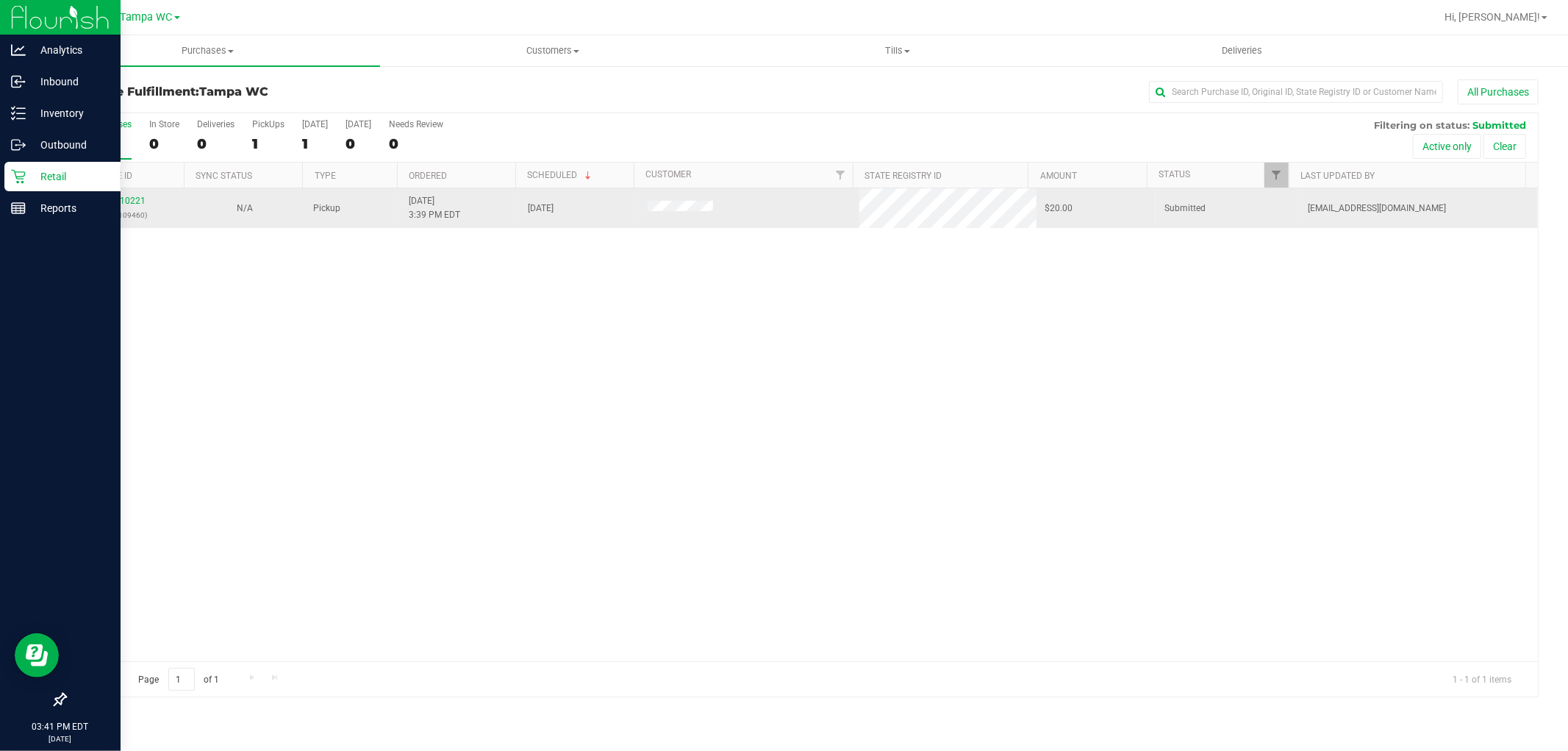
click at [134, 194] on div "12010221 (328109460)" at bounding box center [125, 208] width 102 height 28
click at [134, 195] on link "12010221" at bounding box center [125, 201] width 42 height 11
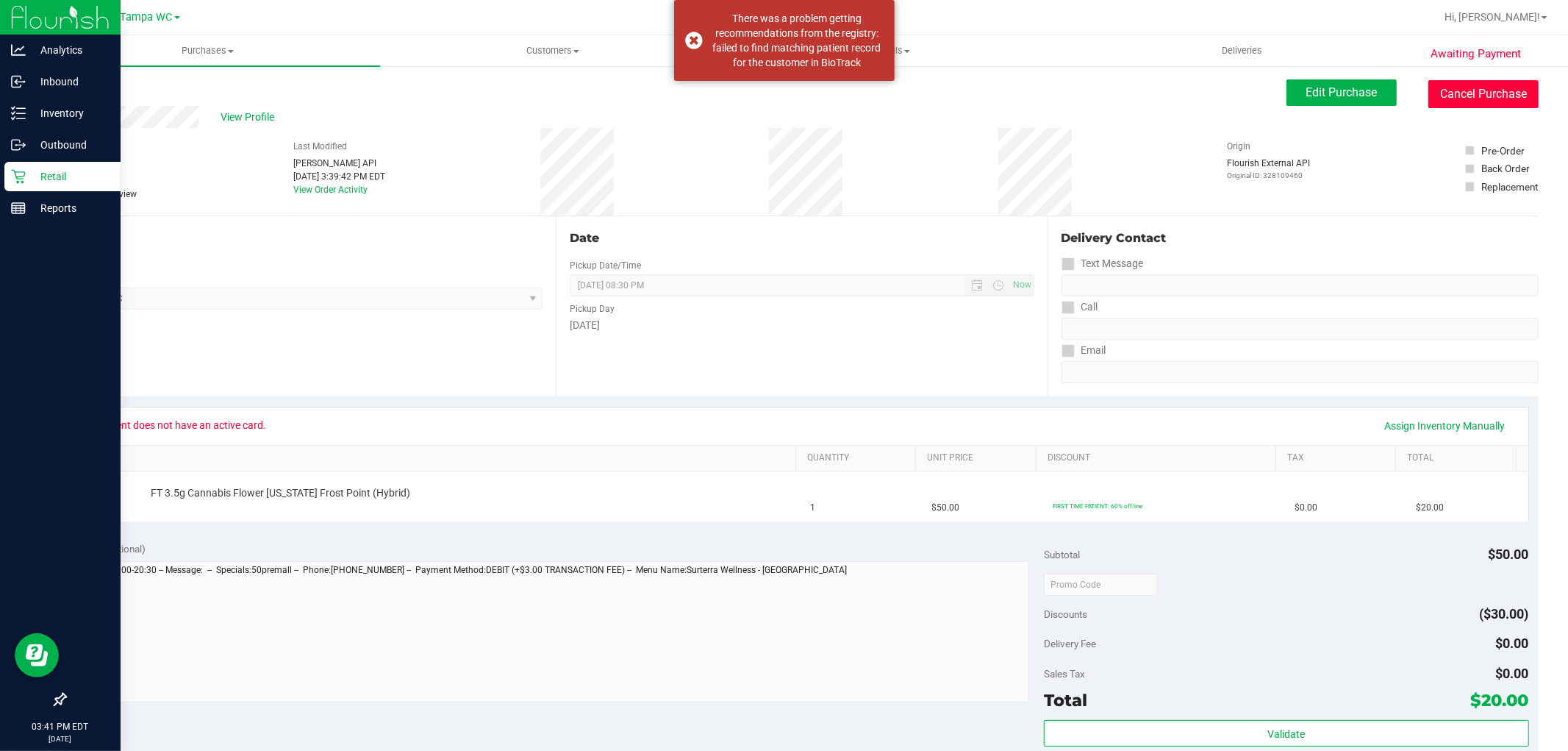
click at [1472, 89] on button "Cancel Purchase" at bounding box center [1483, 95] width 111 height 28
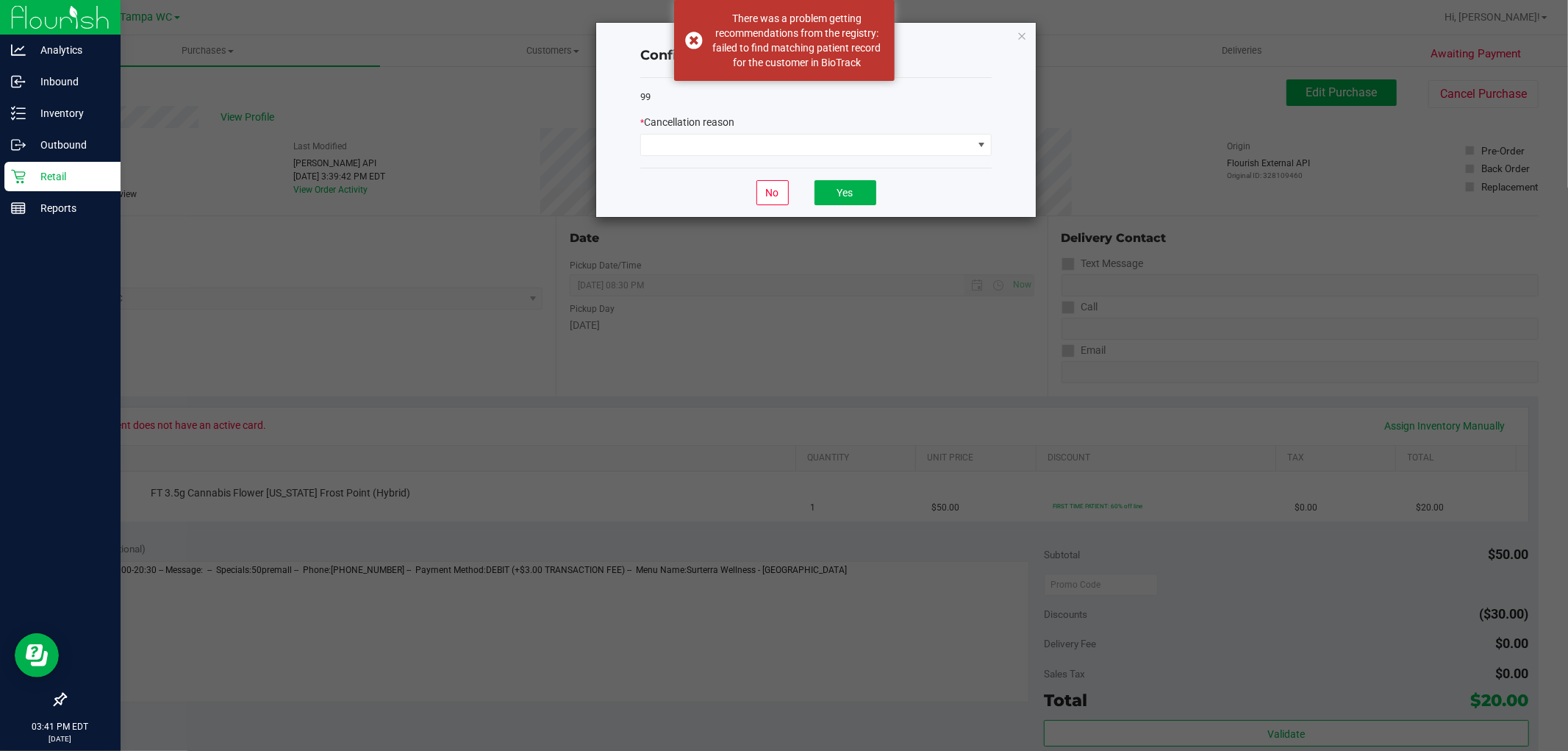
click at [939, 113] on div "99 * Cancellation reason" at bounding box center [815, 123] width 351 height 90
click at [937, 143] on span at bounding box center [807, 144] width 332 height 20
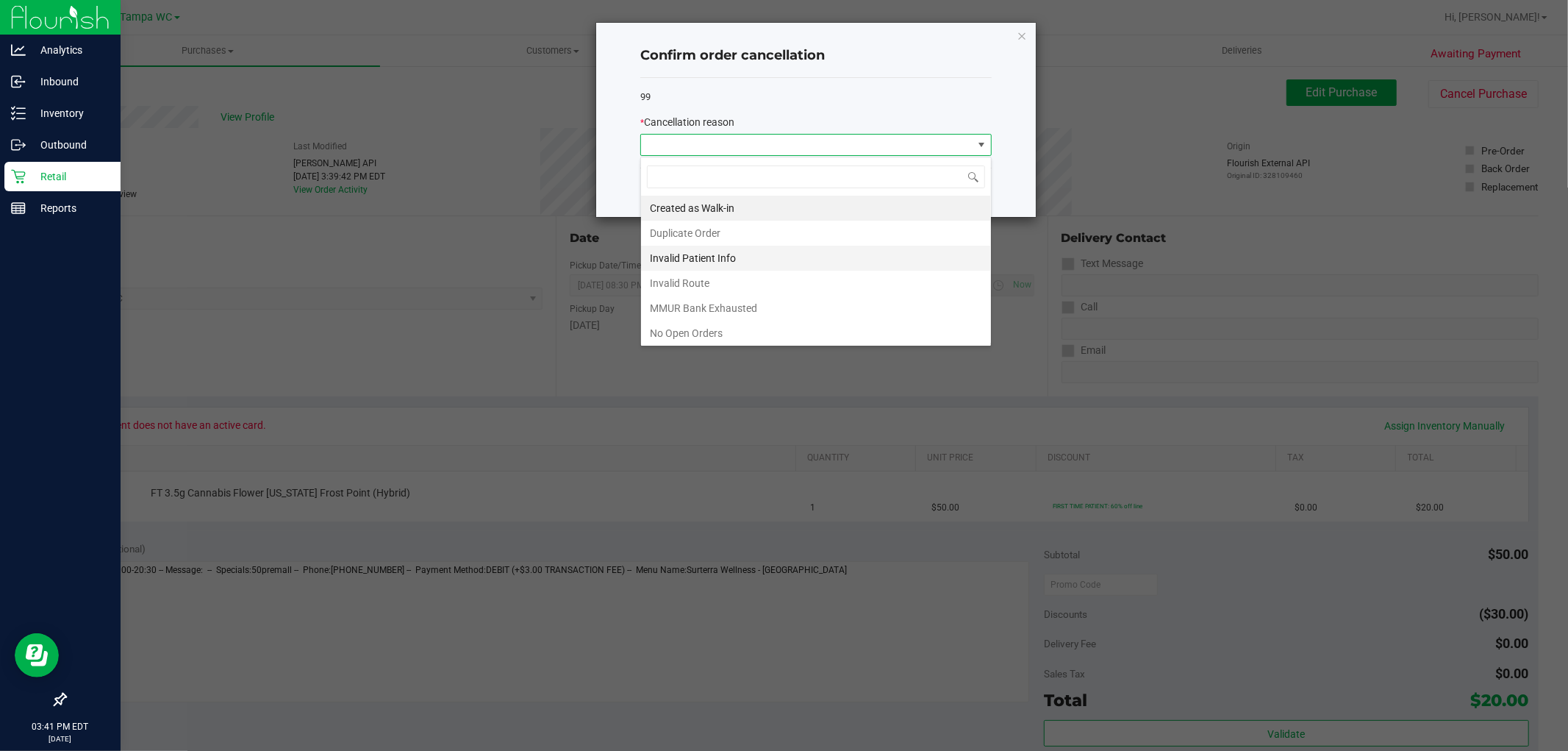
scroll to position [81, 0]
click at [827, 255] on li "No Open Orders" at bounding box center [816, 251] width 350 height 25
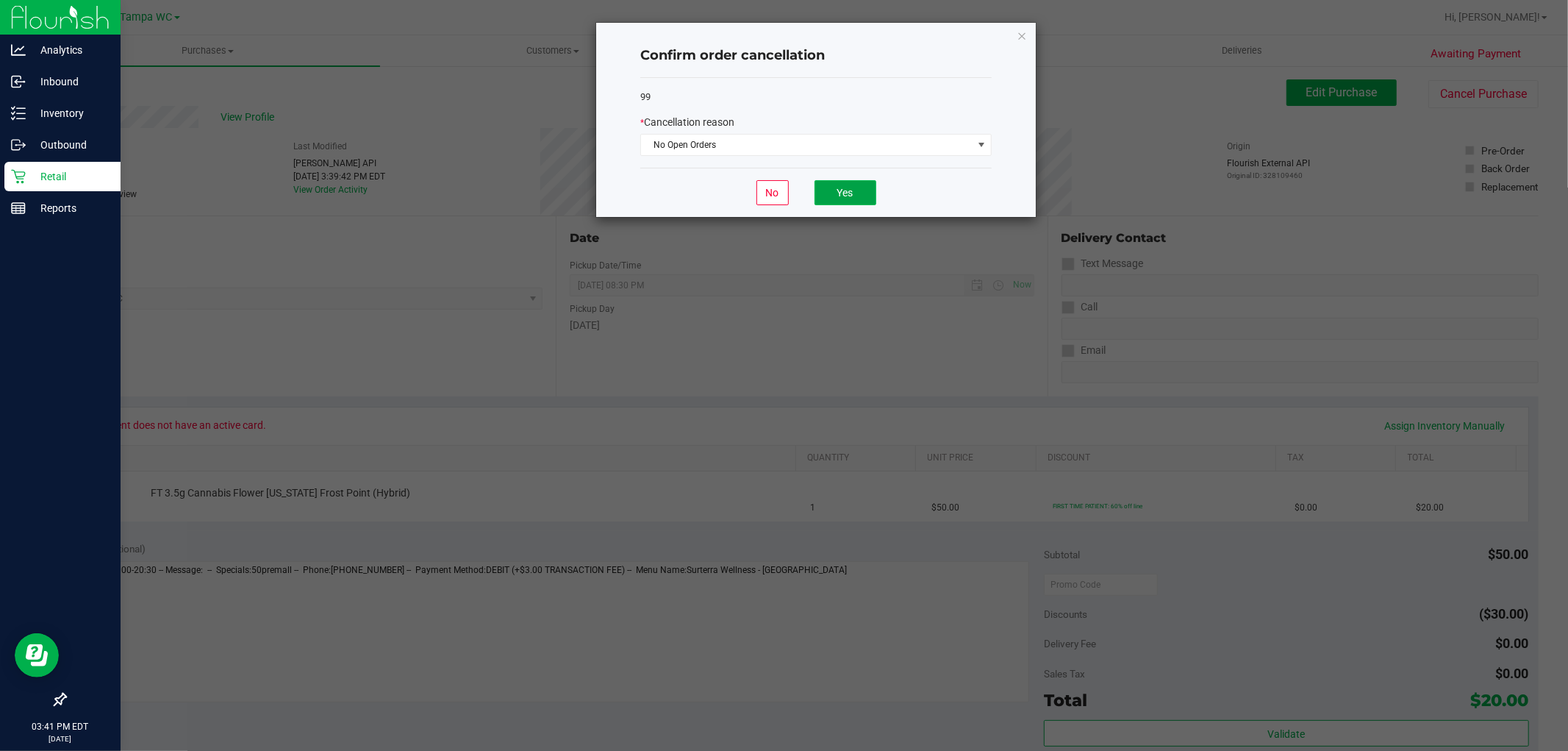
click at [844, 187] on button "Yes" at bounding box center [845, 193] width 62 height 25
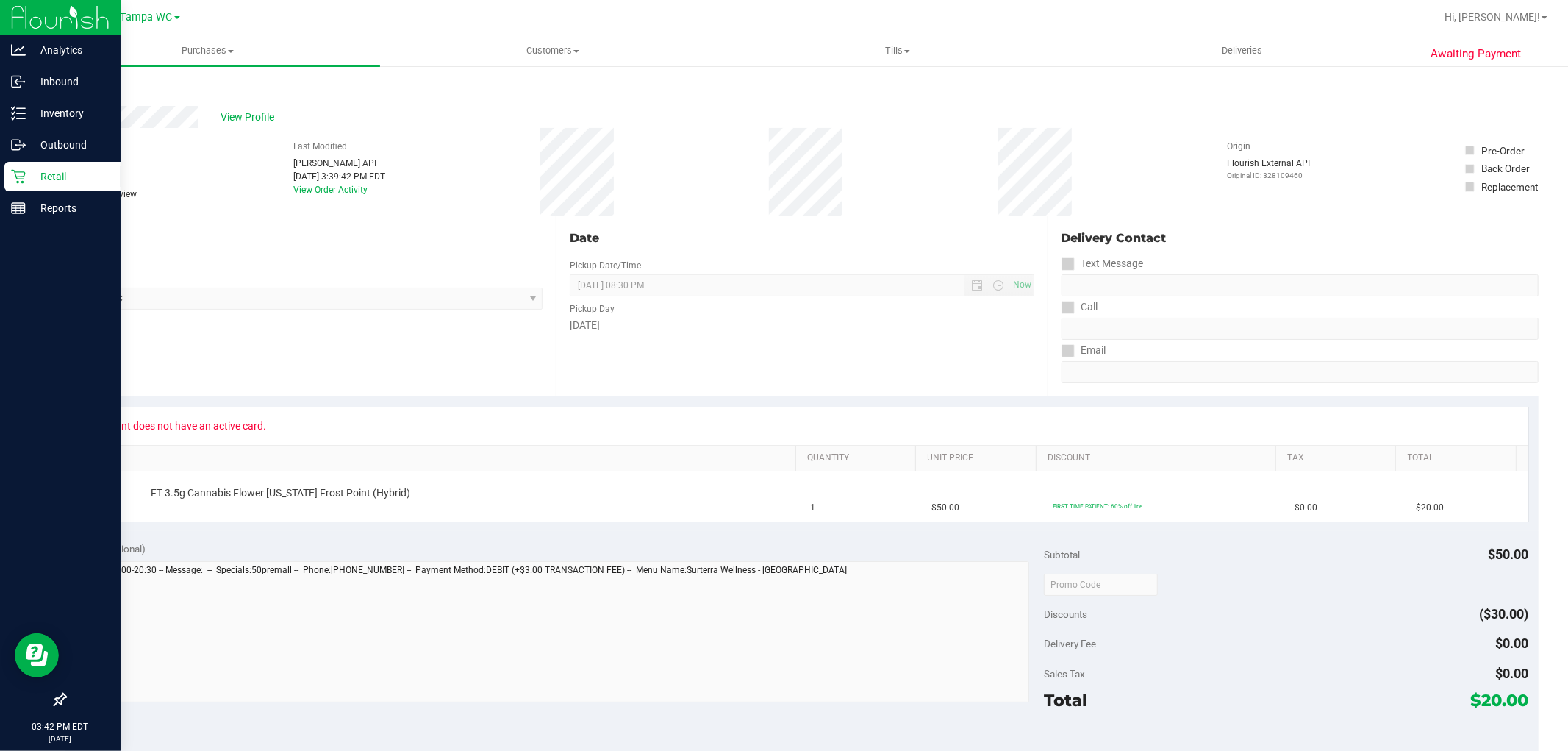
click at [50, 182] on p "Retail" at bounding box center [70, 177] width 88 height 18
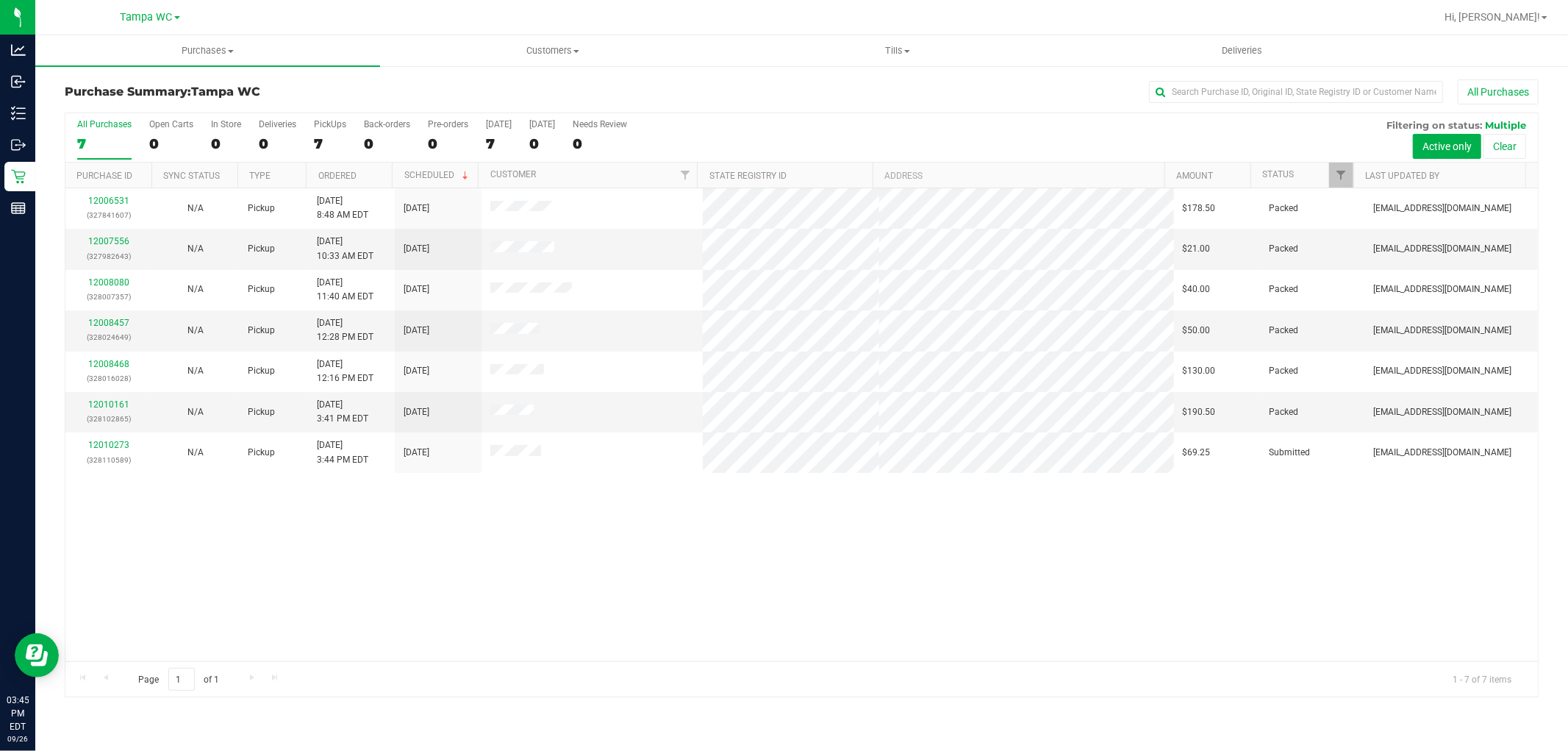
click at [909, 107] on div "Purchase Summary: Tampa WC All Purchases" at bounding box center [801, 96] width 1474 height 33
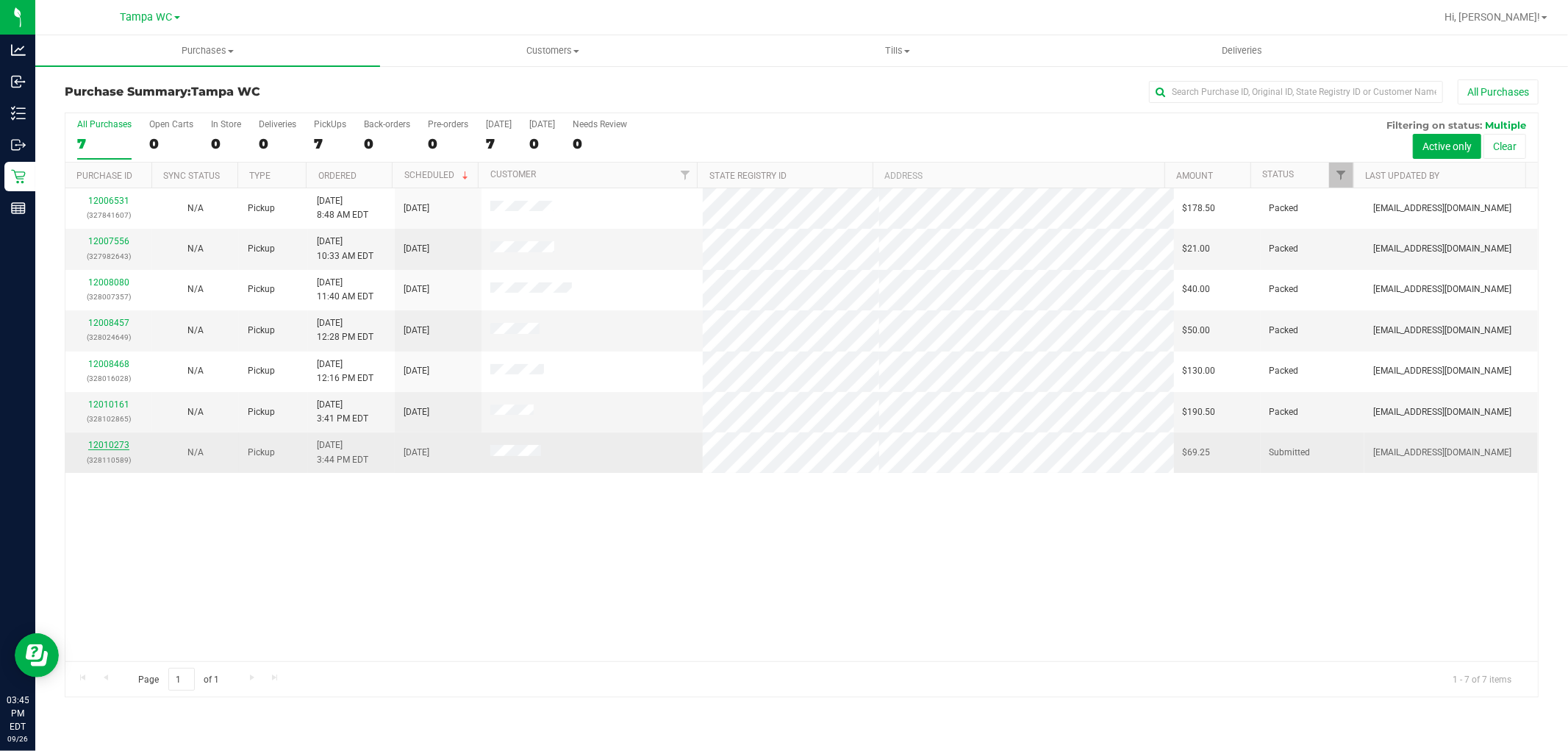
click at [111, 447] on link "12010273" at bounding box center [109, 445] width 42 height 11
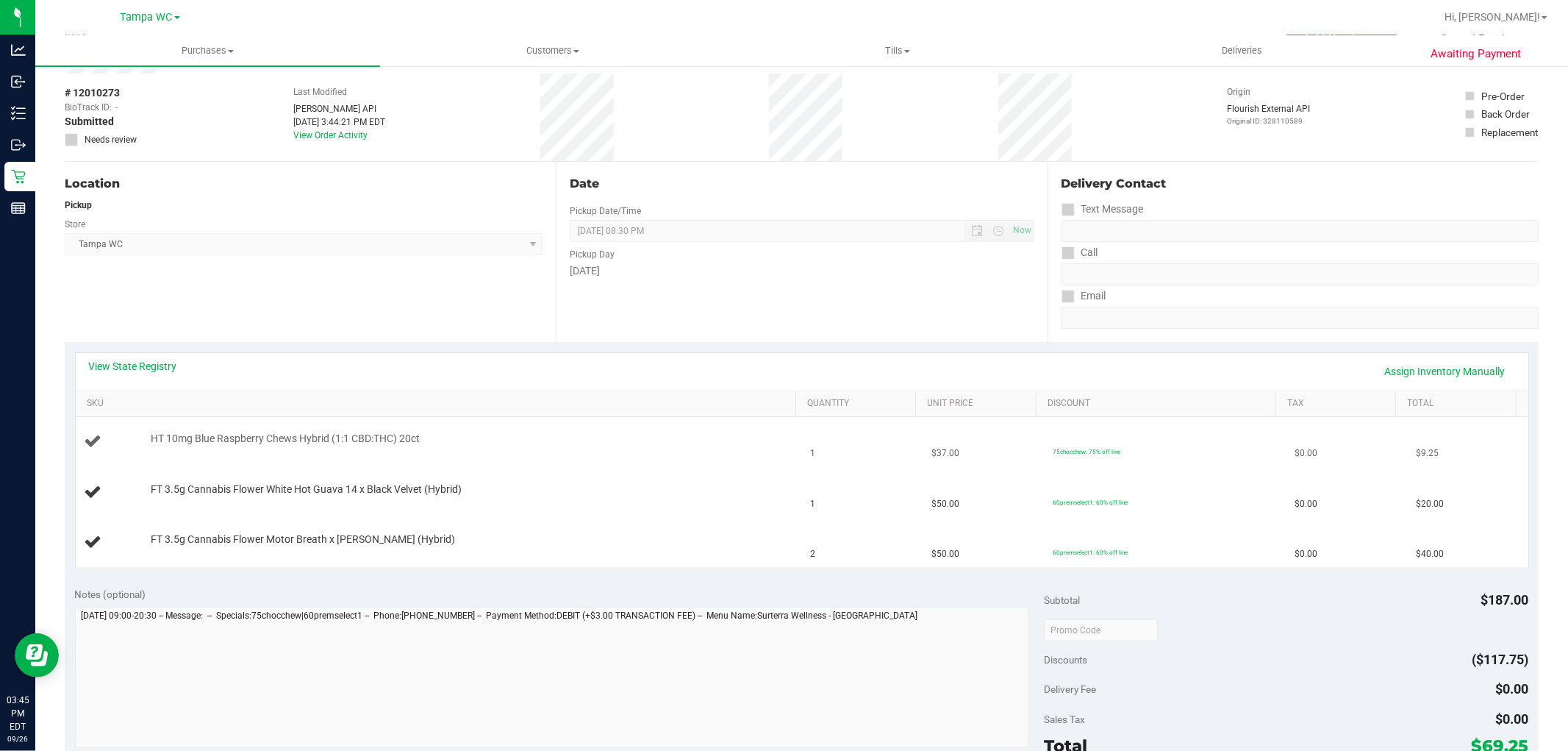
scroll to position [81, 0]
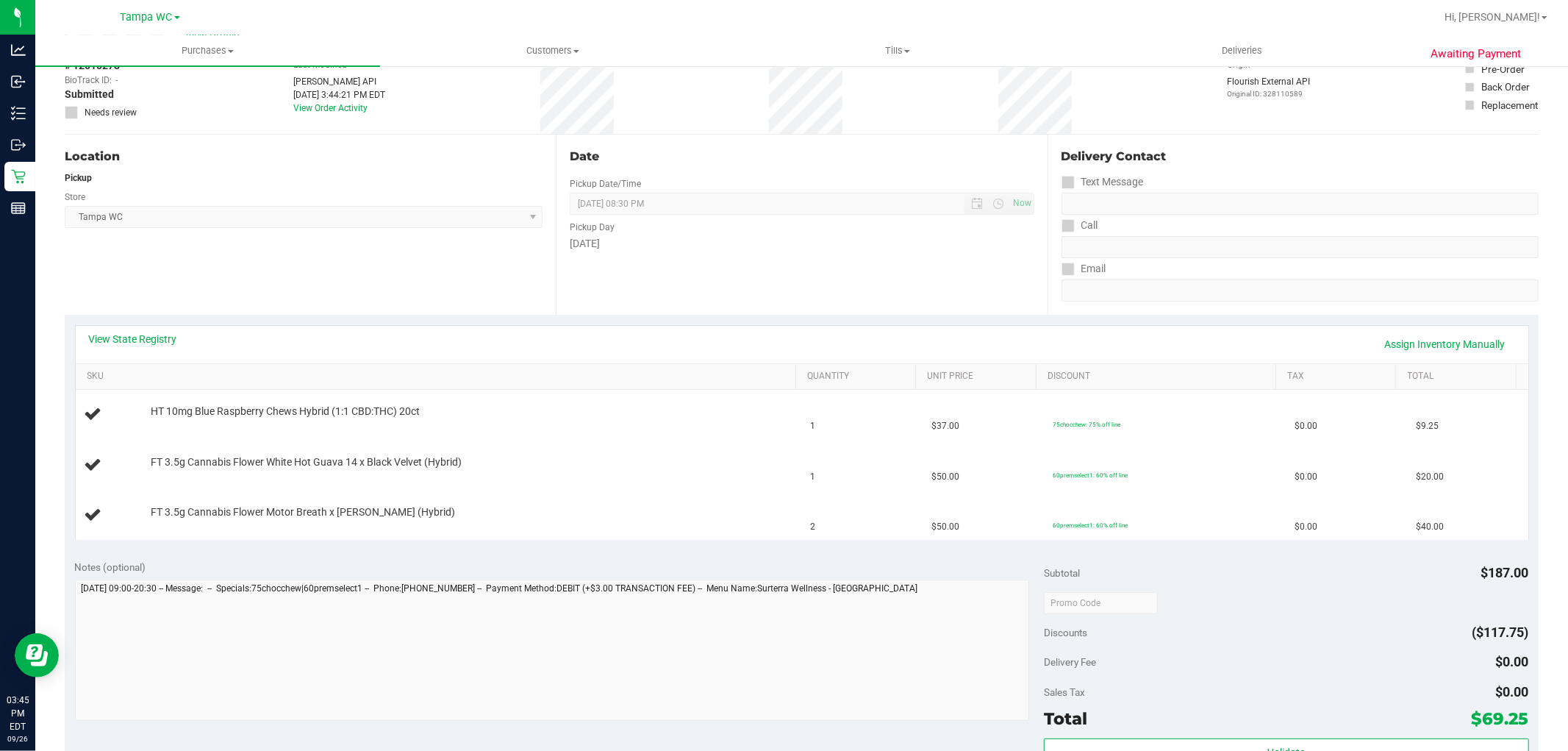
click at [872, 238] on div "[DATE]" at bounding box center [801, 243] width 464 height 15
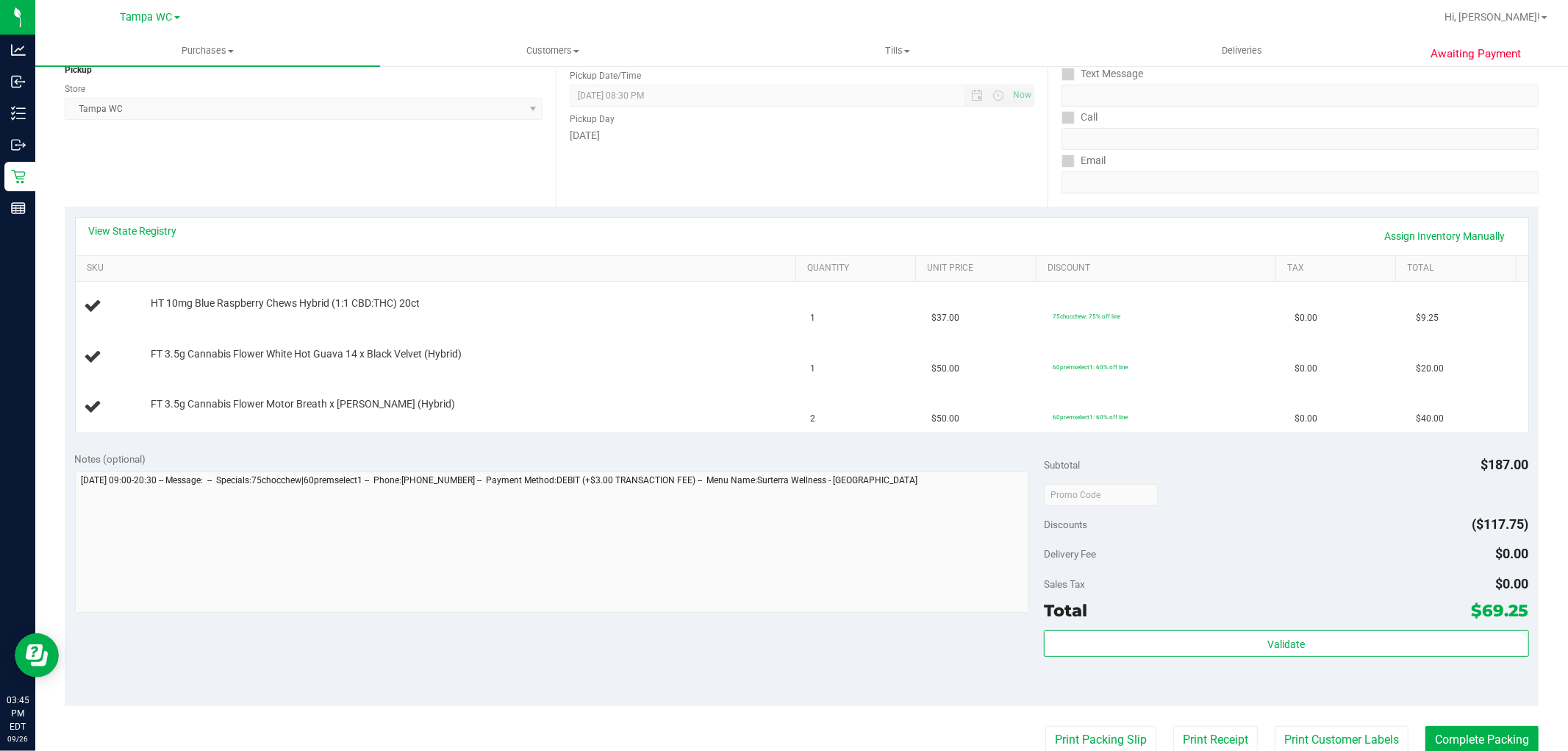
scroll to position [408, 0]
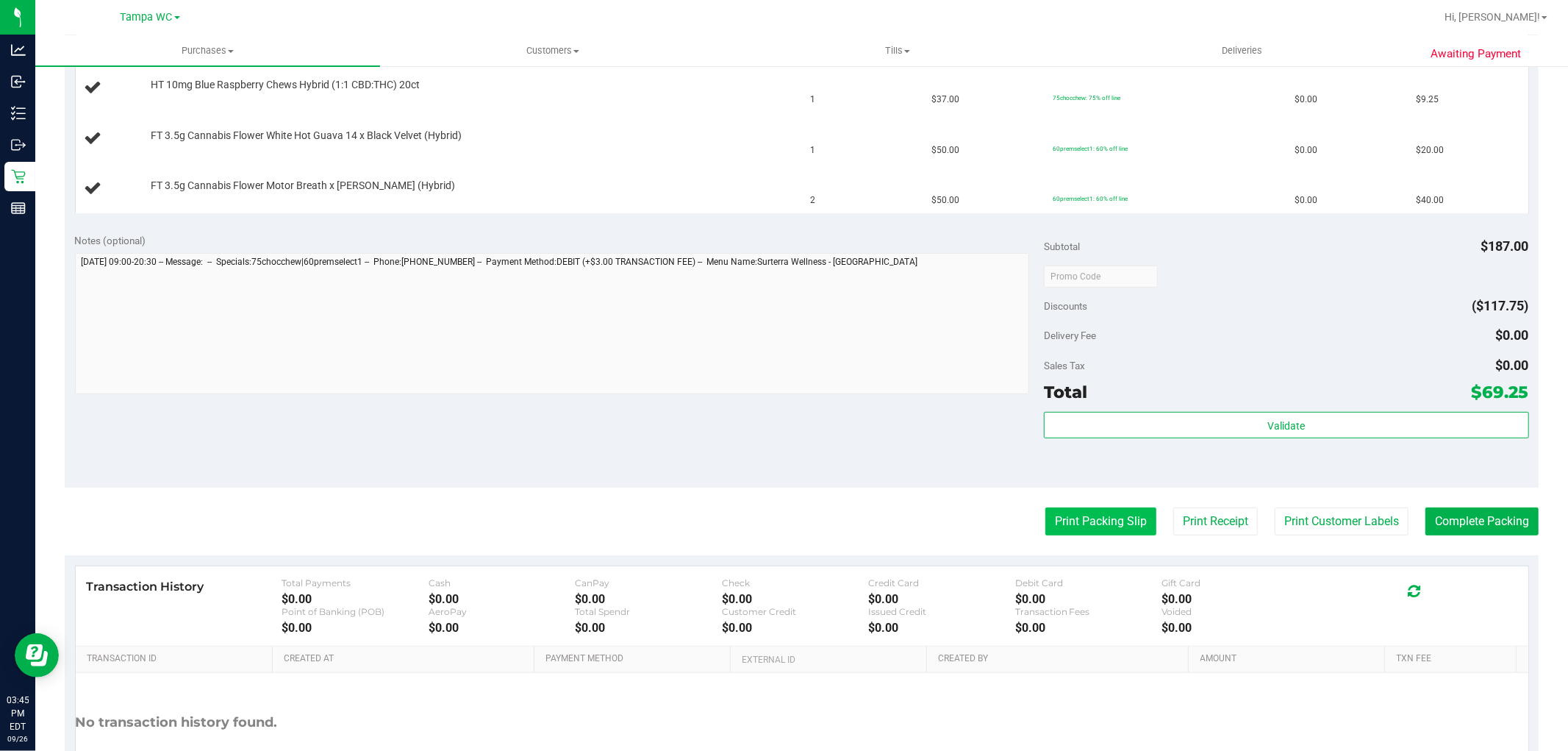
click at [1071, 513] on button "Print Packing Slip" at bounding box center [1101, 522] width 111 height 28
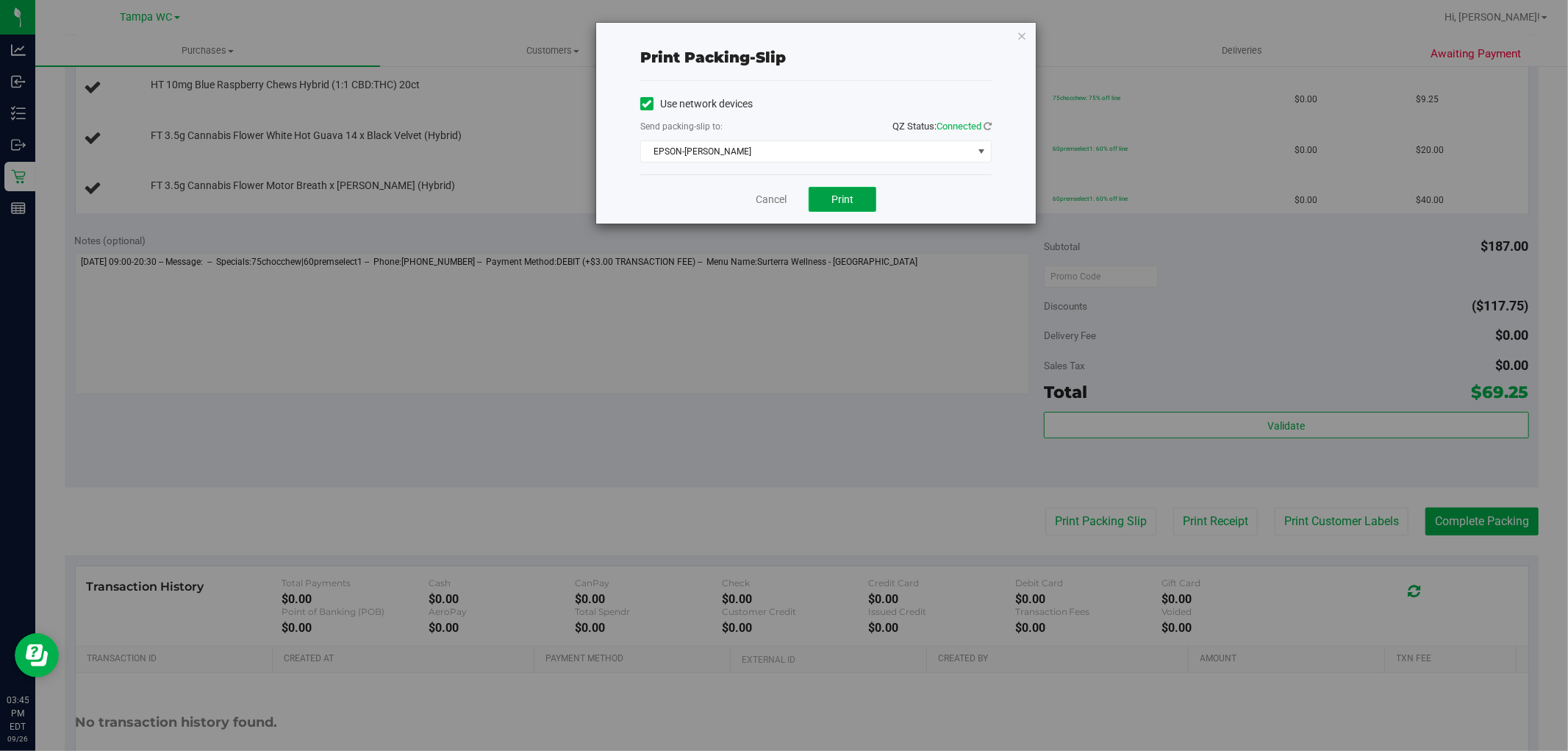
click at [841, 203] on span "Print" at bounding box center [842, 199] width 22 height 11
click at [1018, 33] on icon "button" at bounding box center [1022, 35] width 11 height 18
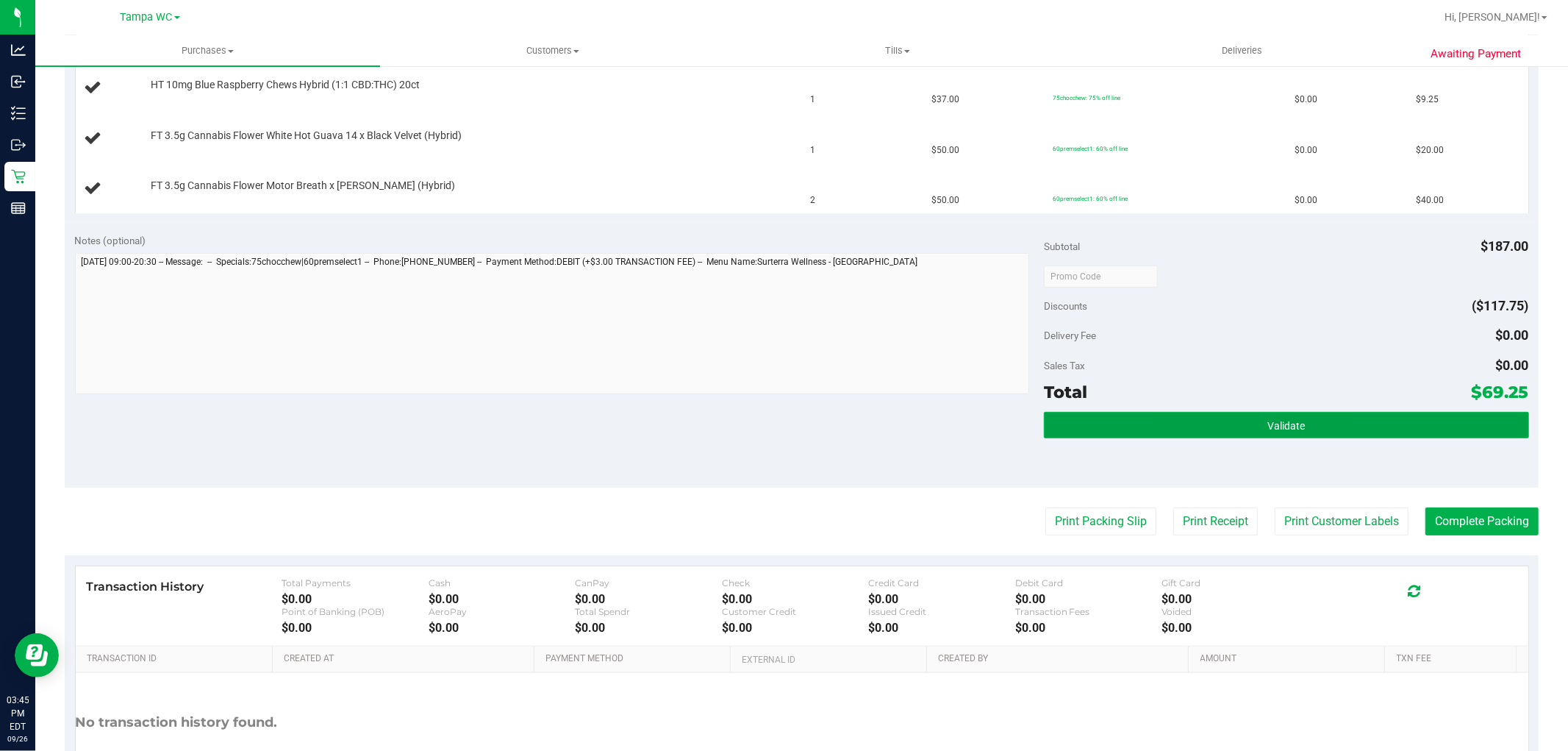
click at [1296, 420] on button "Validate" at bounding box center [1287, 425] width 485 height 27
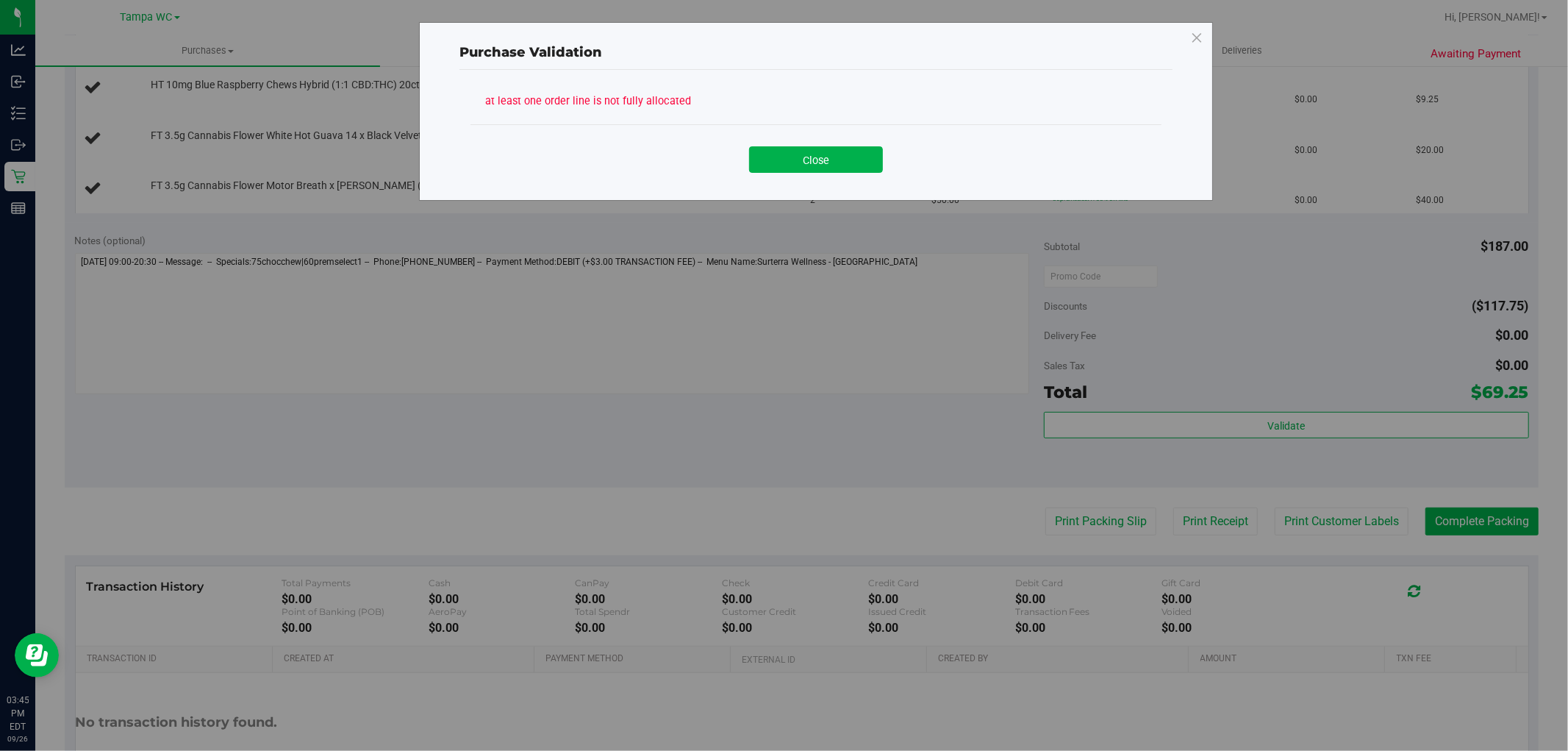
click at [832, 177] on div "Close" at bounding box center [815, 154] width 691 height 59
click at [844, 157] on button "Close" at bounding box center [815, 159] width 134 height 27
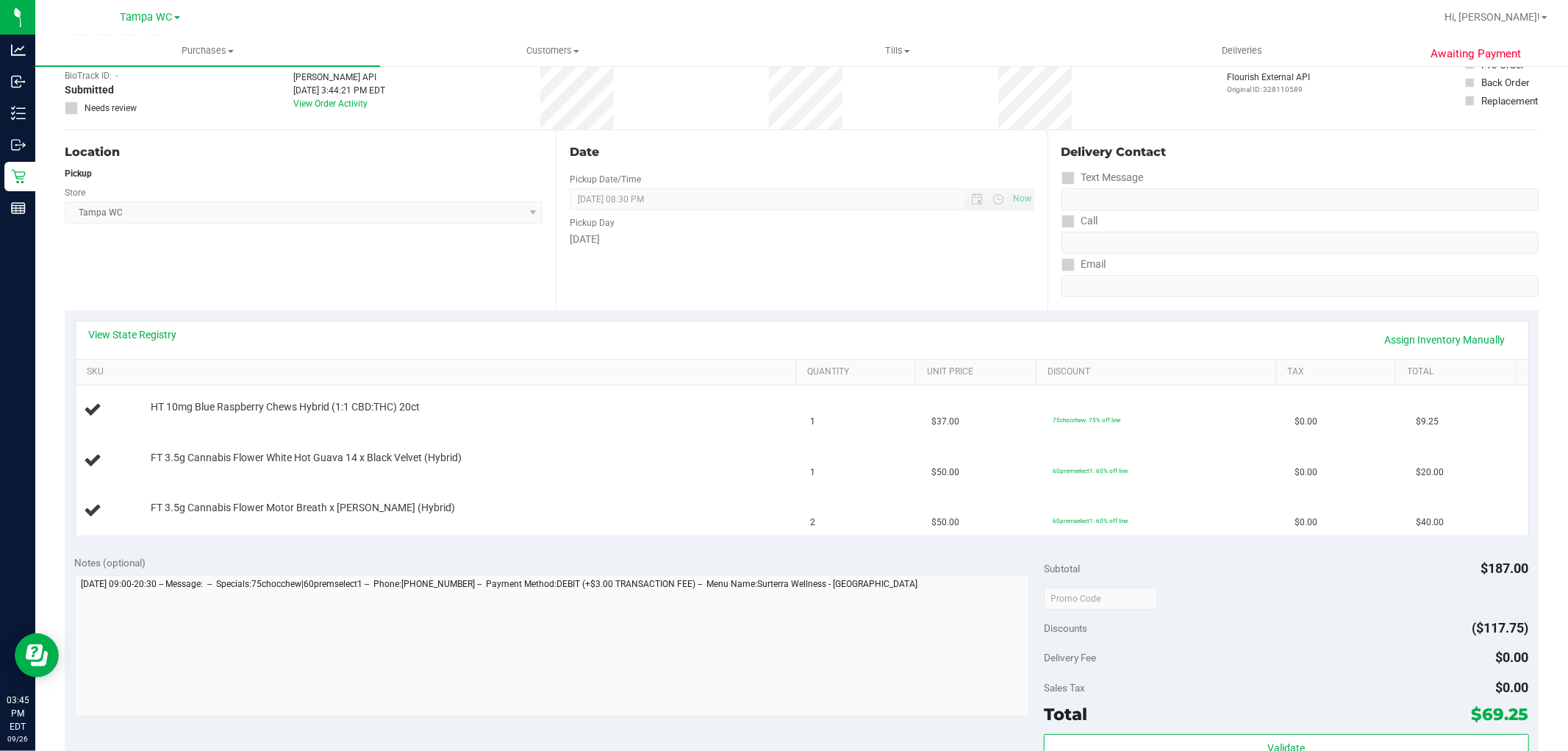
scroll to position [81, 0]
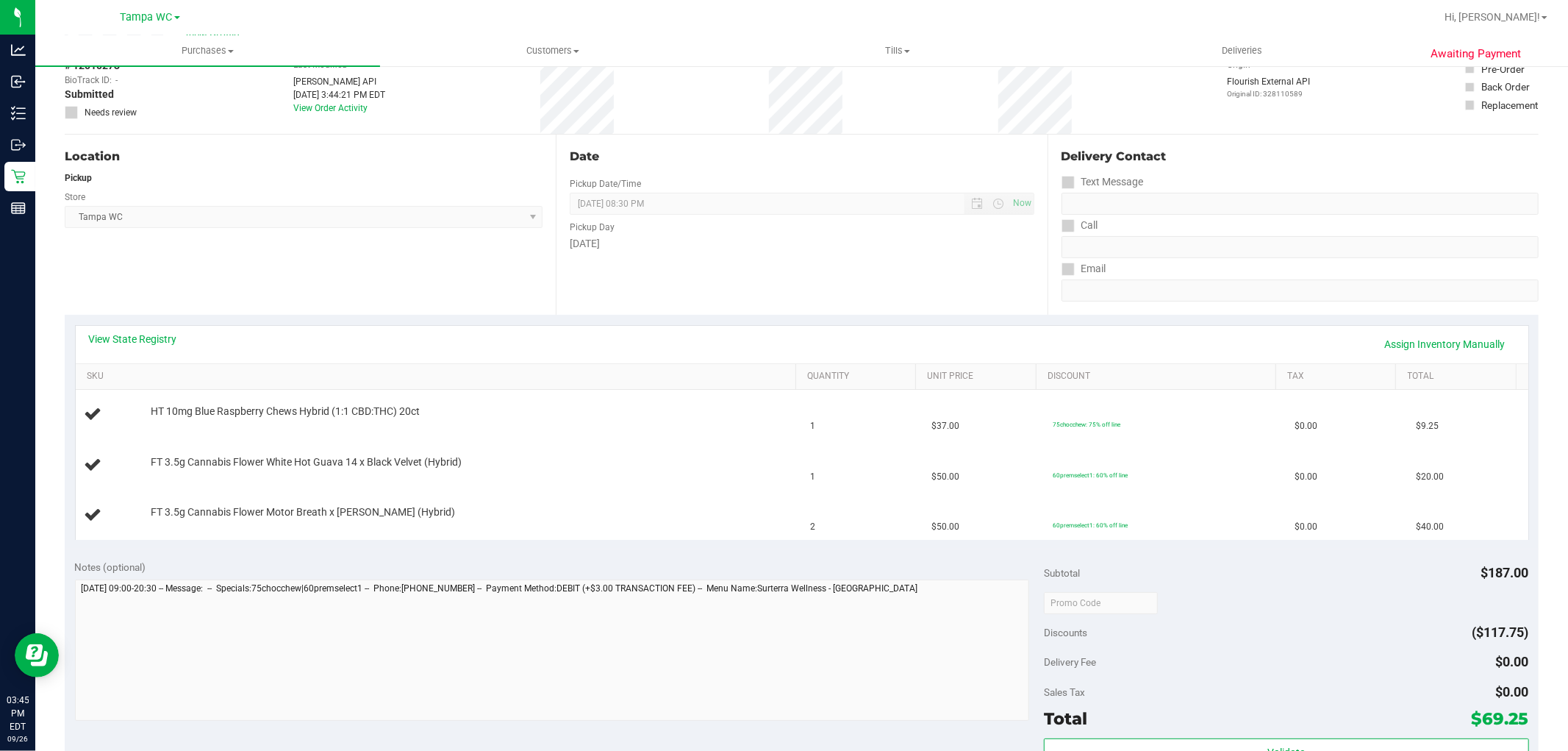
drag, startPoint x: 939, startPoint y: 248, endPoint x: 948, endPoint y: 248, distance: 9.0
click at [945, 248] on div "[DATE]" at bounding box center [801, 243] width 464 height 15
click at [335, 333] on div "View State Registry Assign Inventory Manually" at bounding box center [802, 344] width 1426 height 25
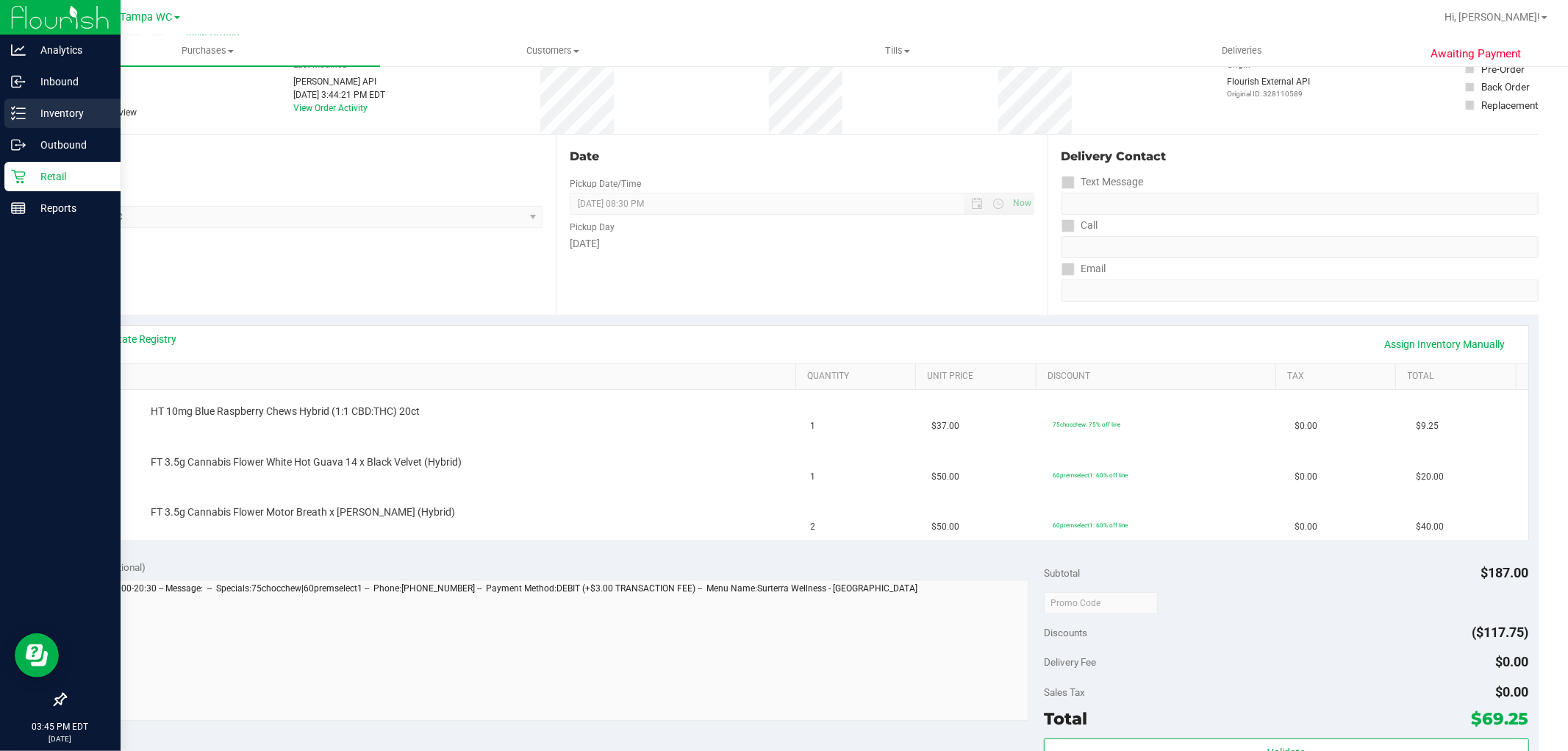
click at [55, 111] on p "Inventory" at bounding box center [70, 113] width 88 height 18
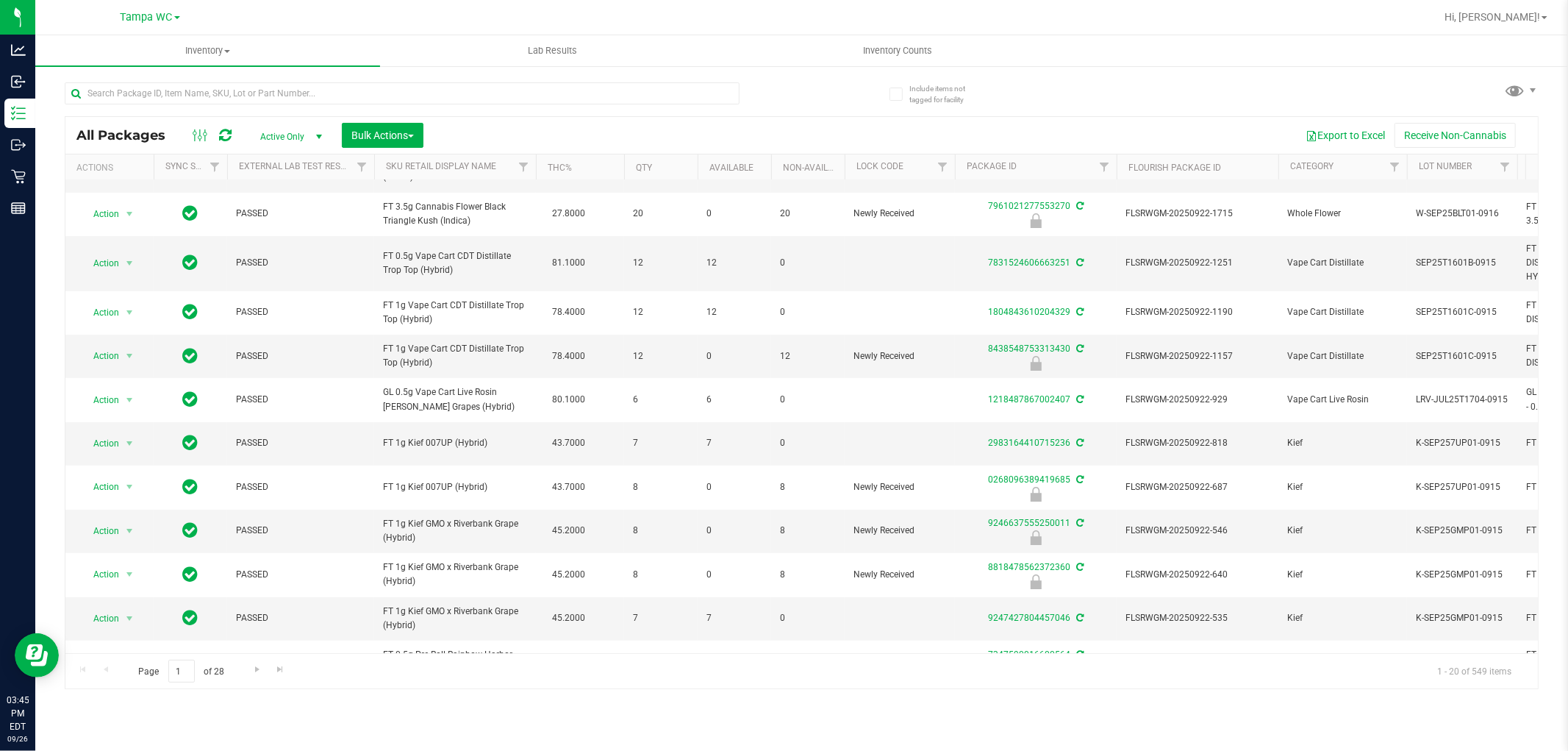
scroll to position [164, 0]
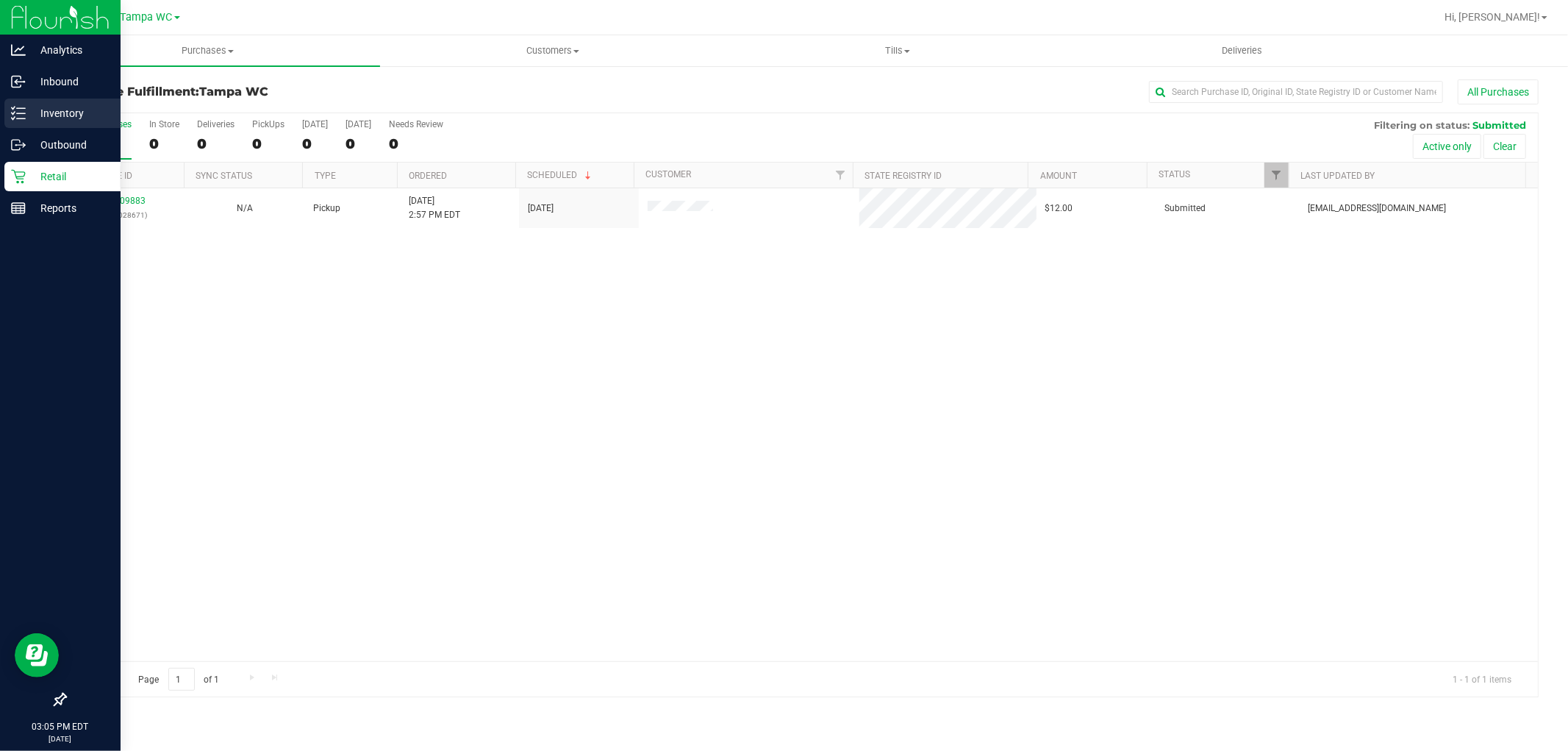
click at [17, 108] on line at bounding box center [20, 108] width 8 height 0
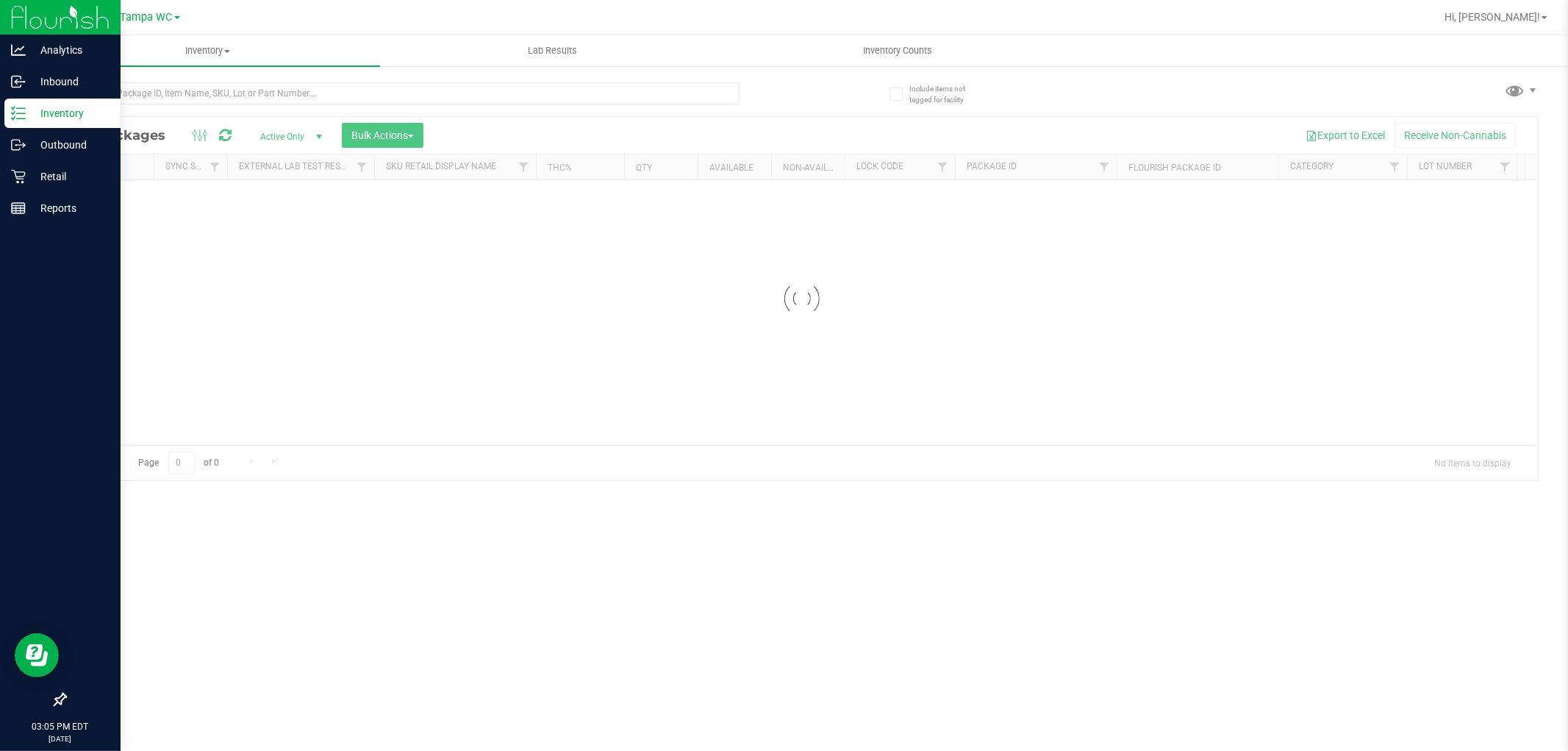
click at [194, 105] on div at bounding box center [402, 99] width 675 height 34
click at [192, 96] on input "text" at bounding box center [402, 93] width 675 height 22
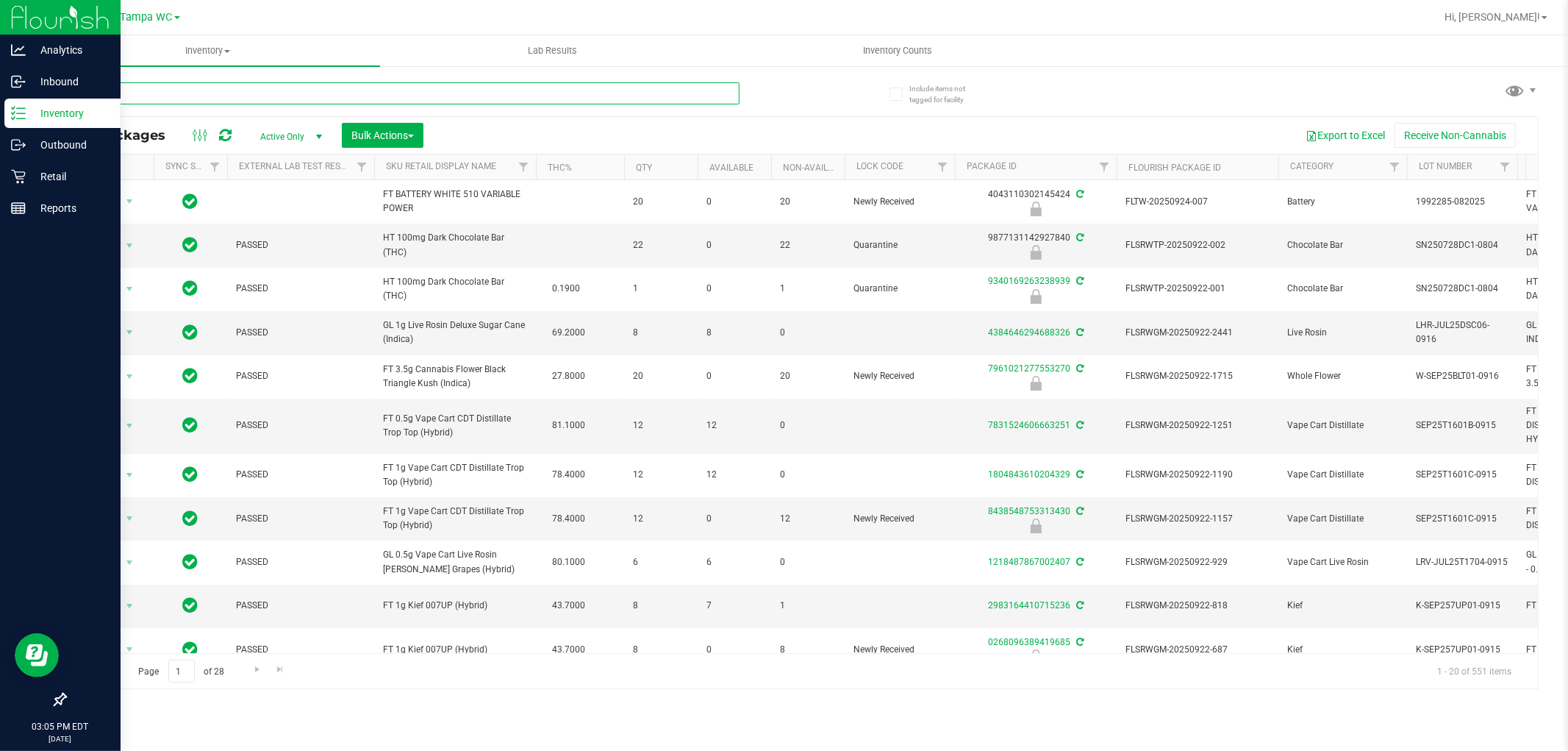
click at [177, 94] on input "text" at bounding box center [402, 93] width 675 height 22
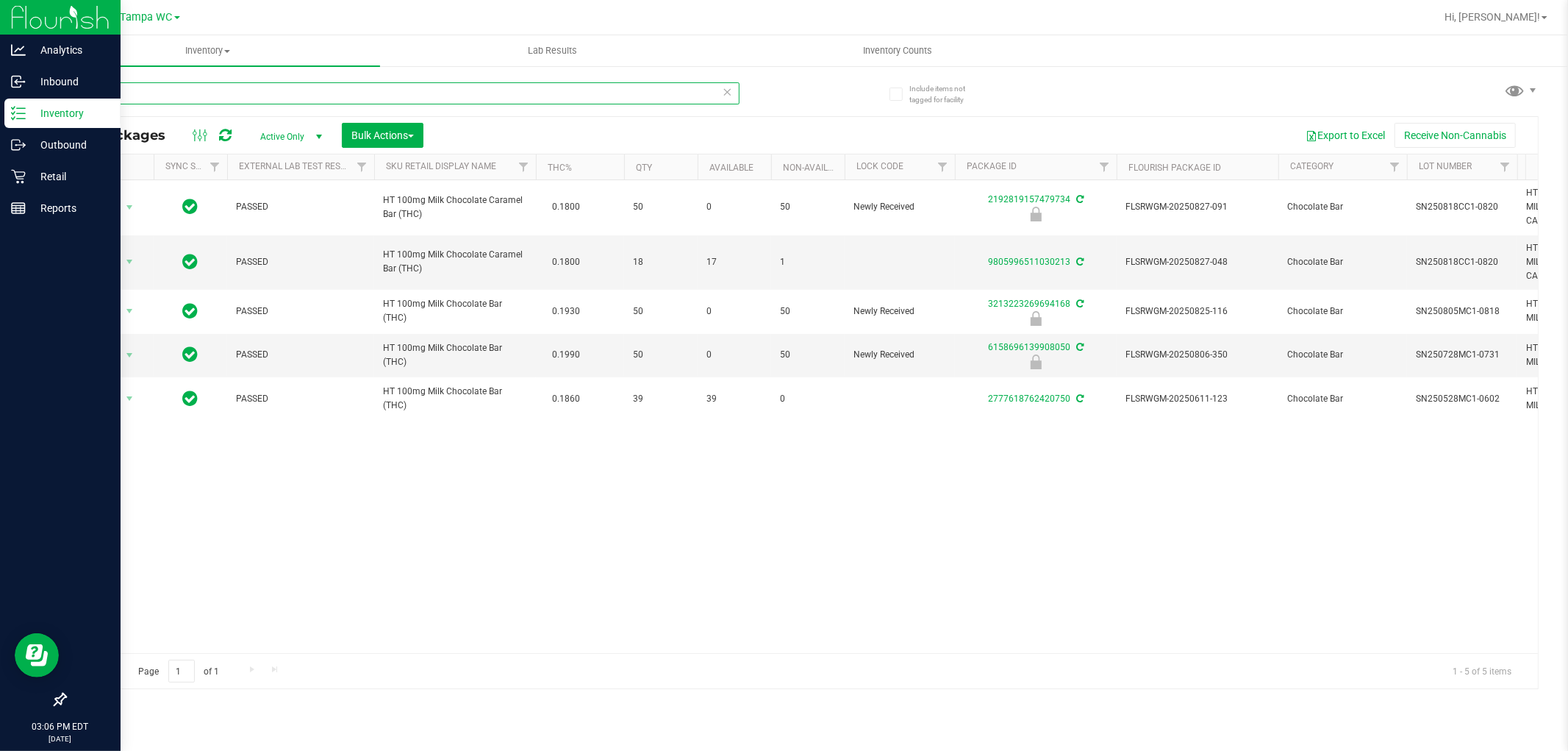
type input "milk"
click at [52, 180] on p "Retail" at bounding box center [70, 177] width 88 height 18
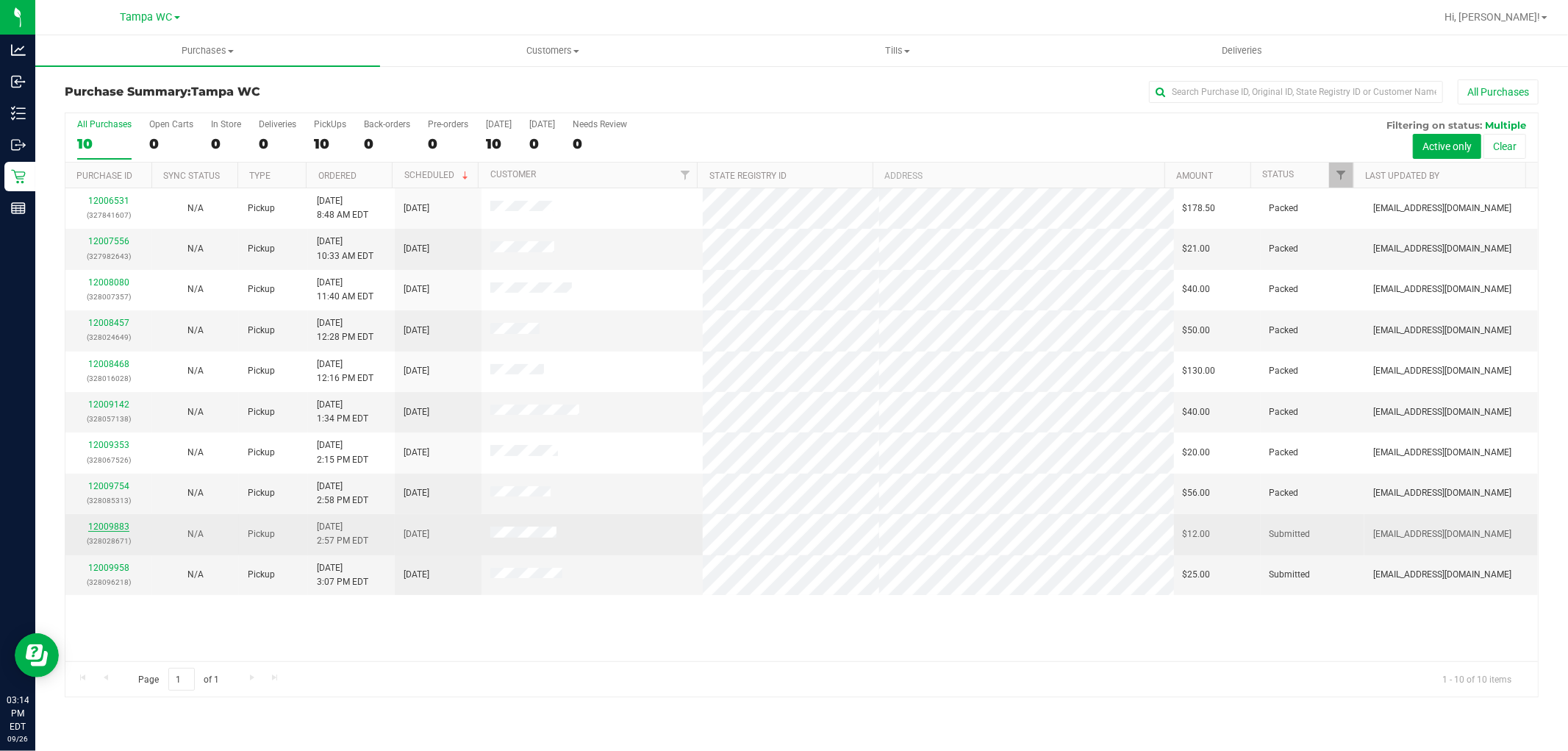
click at [122, 530] on link "12009883" at bounding box center [109, 526] width 42 height 11
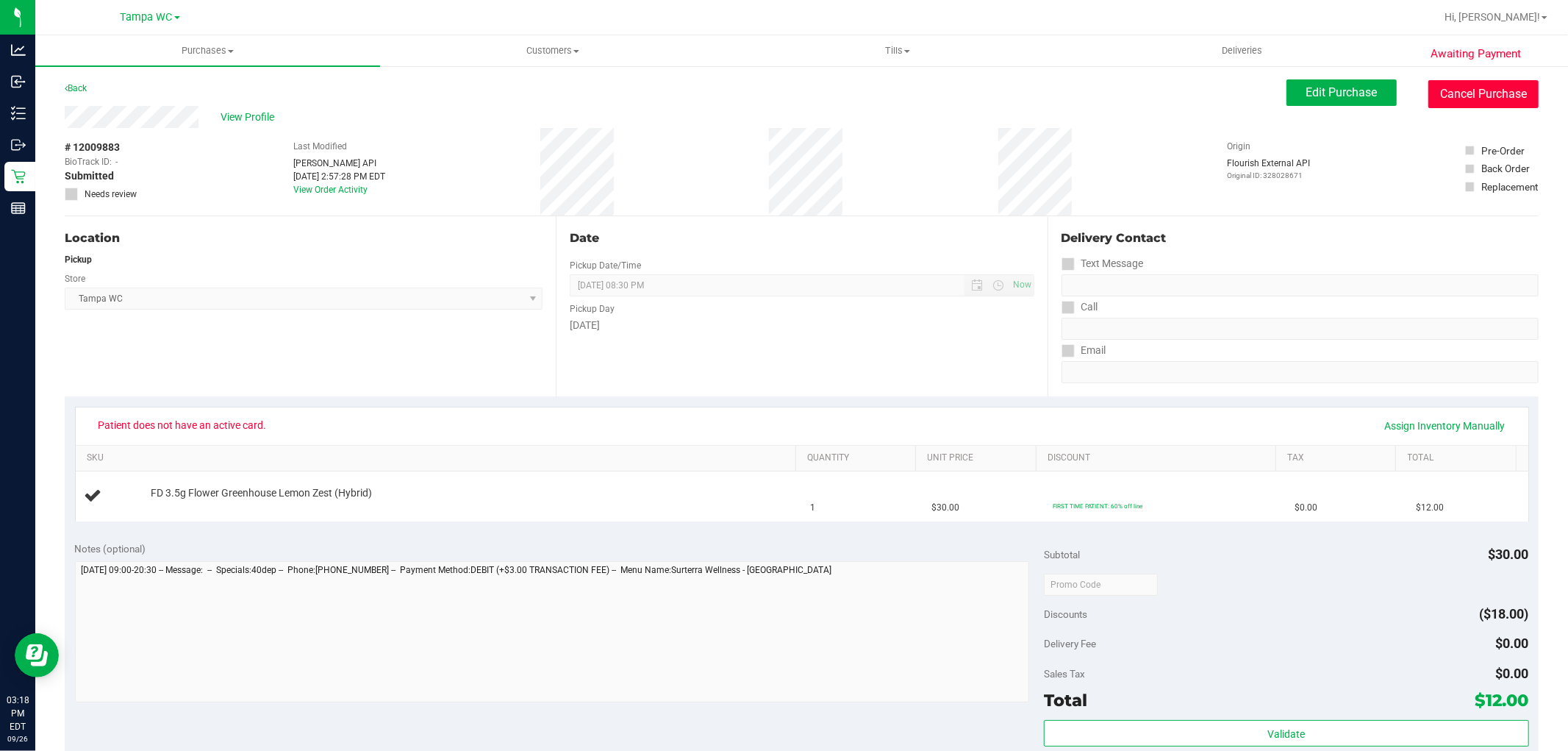
click at [1495, 93] on button "Cancel Purchase" at bounding box center [1483, 95] width 111 height 28
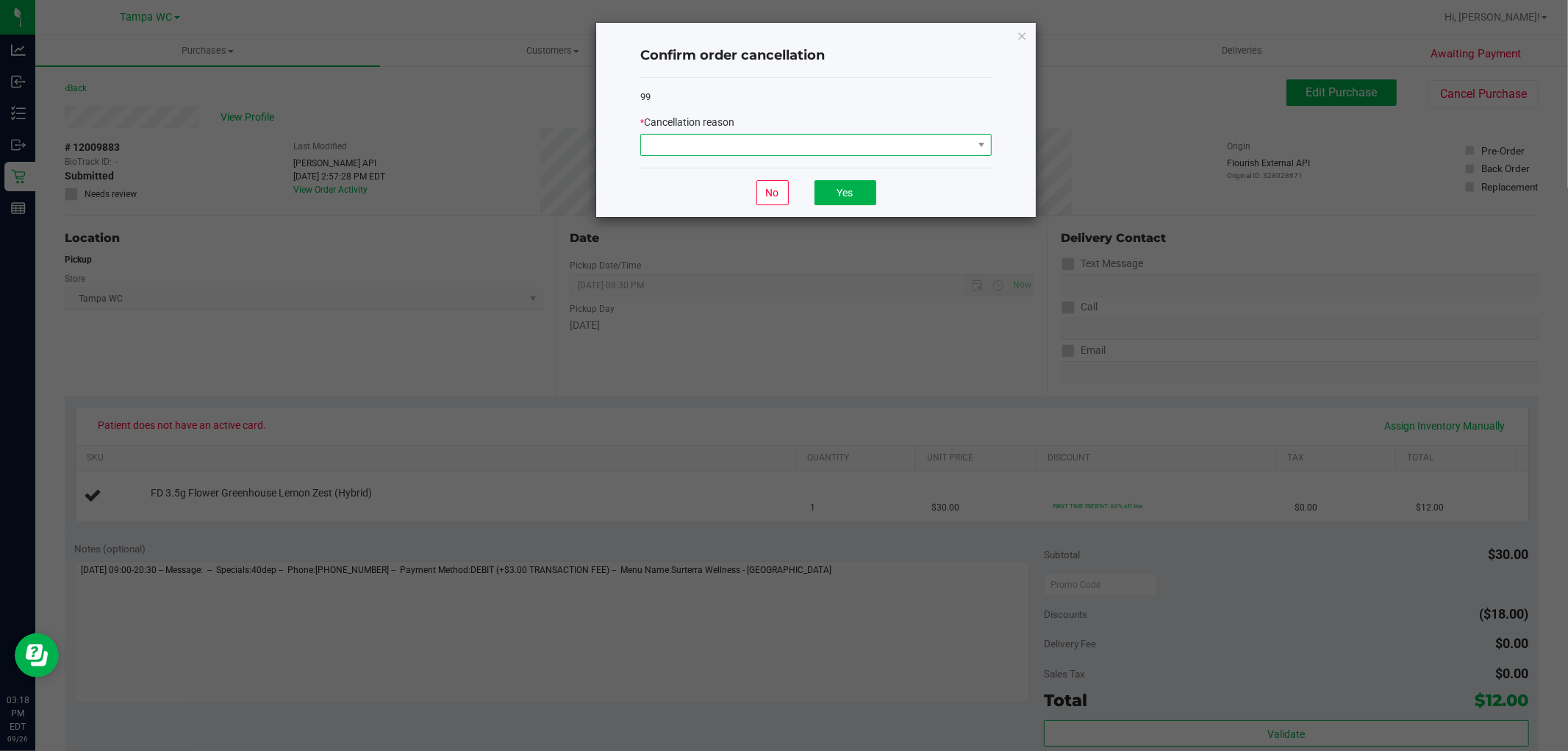
click at [923, 150] on span at bounding box center [807, 144] width 332 height 20
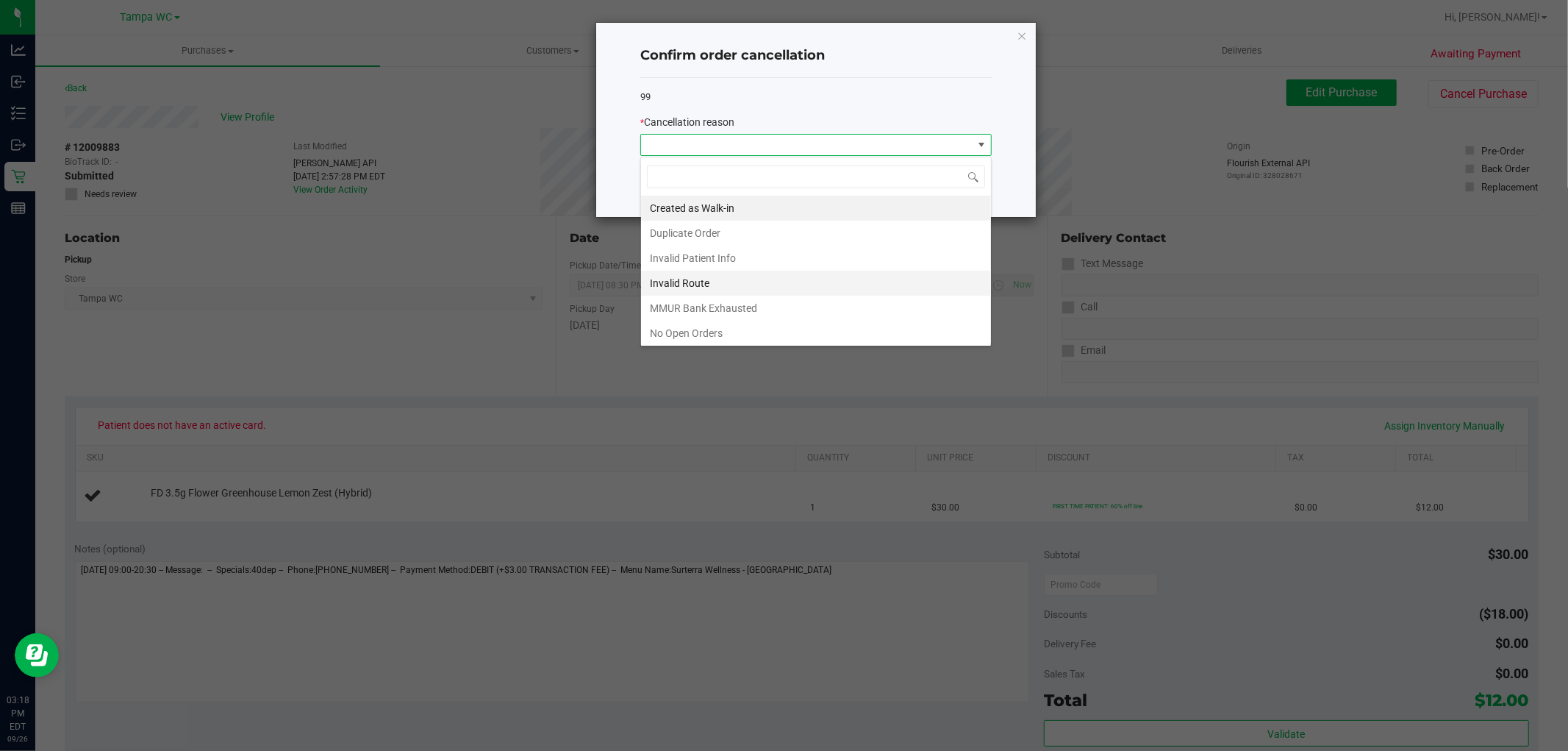
scroll to position [81, 0]
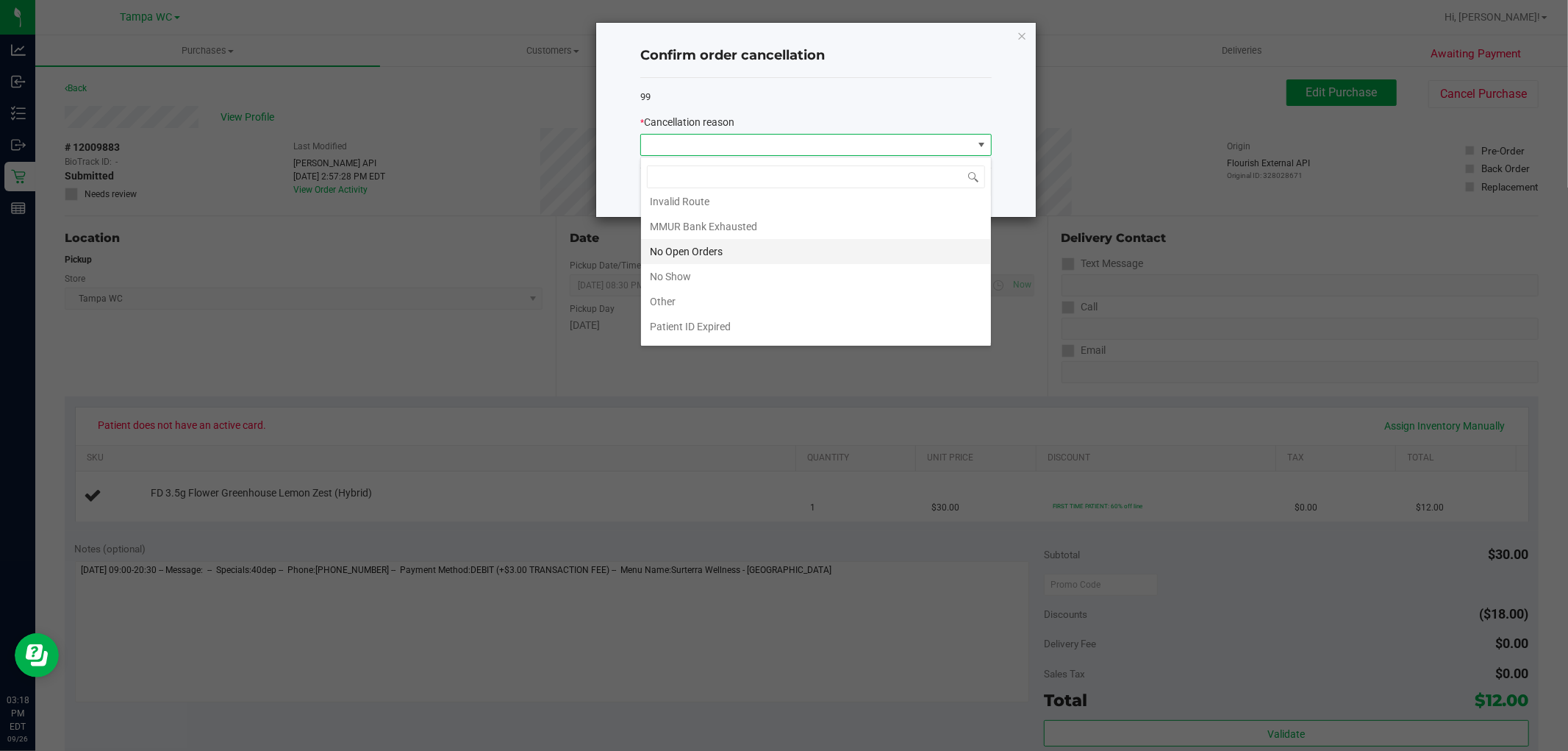
click at [755, 251] on li "No Open Orders" at bounding box center [816, 251] width 350 height 25
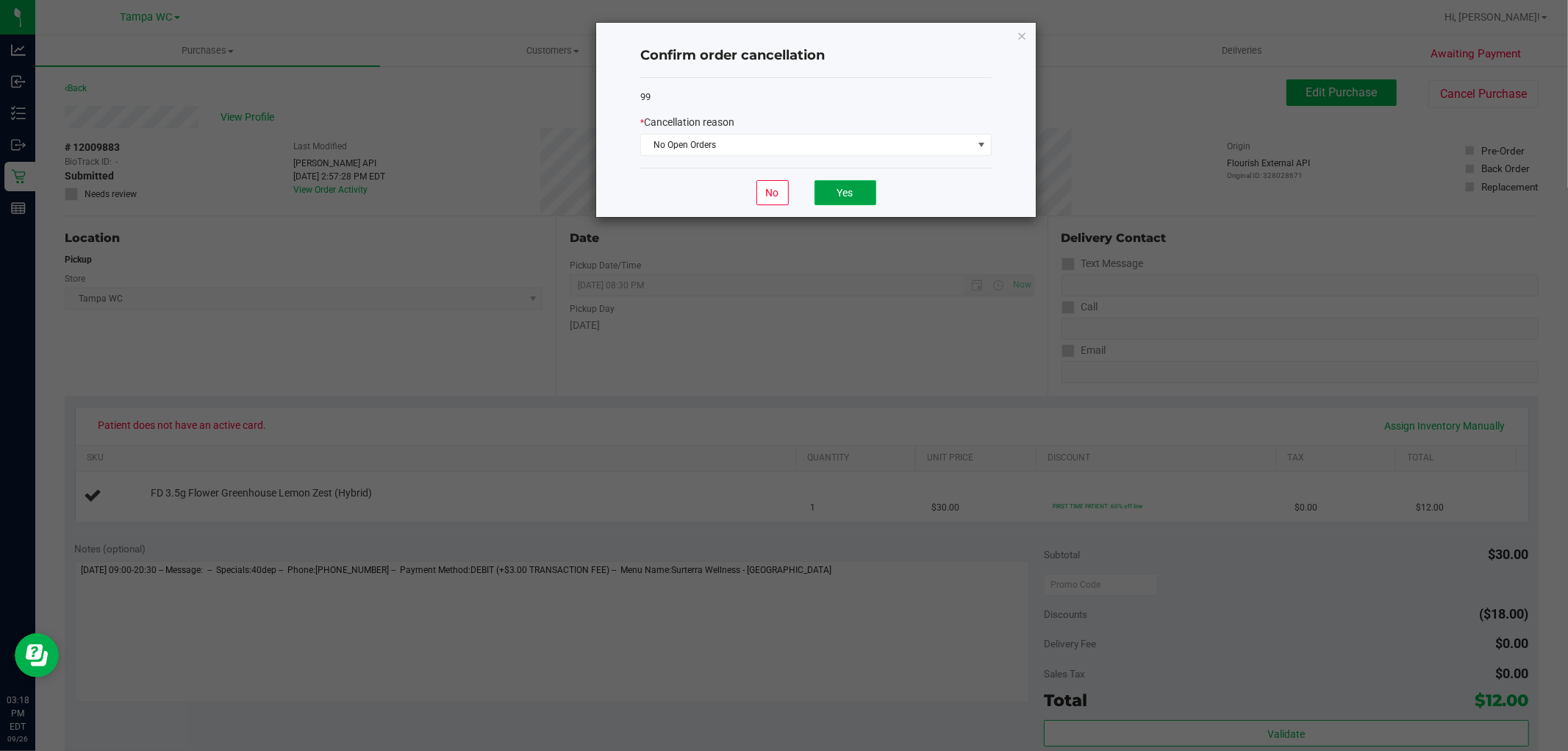
click at [850, 197] on button "Yes" at bounding box center [845, 193] width 62 height 25
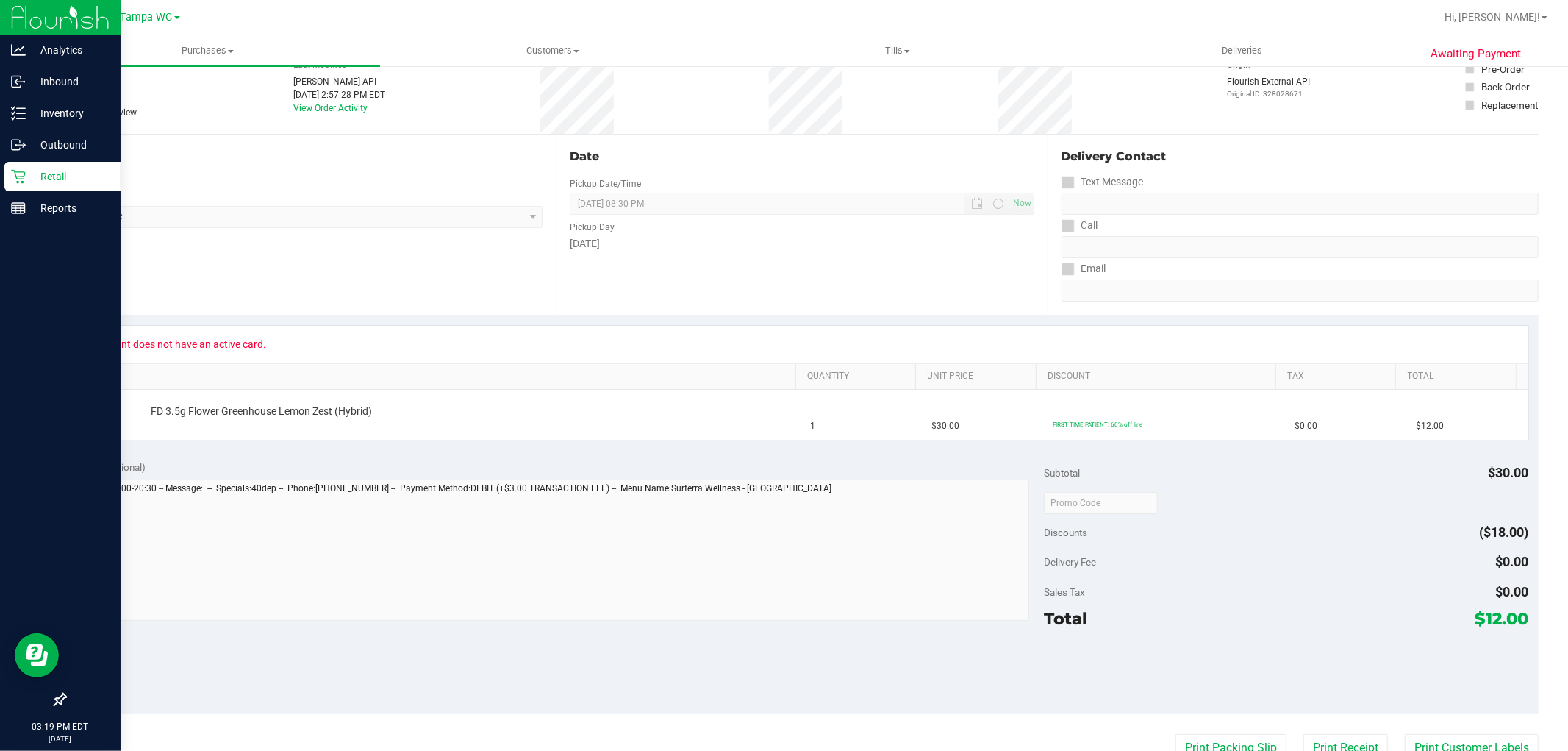
click at [57, 172] on p "Retail" at bounding box center [70, 177] width 88 height 18
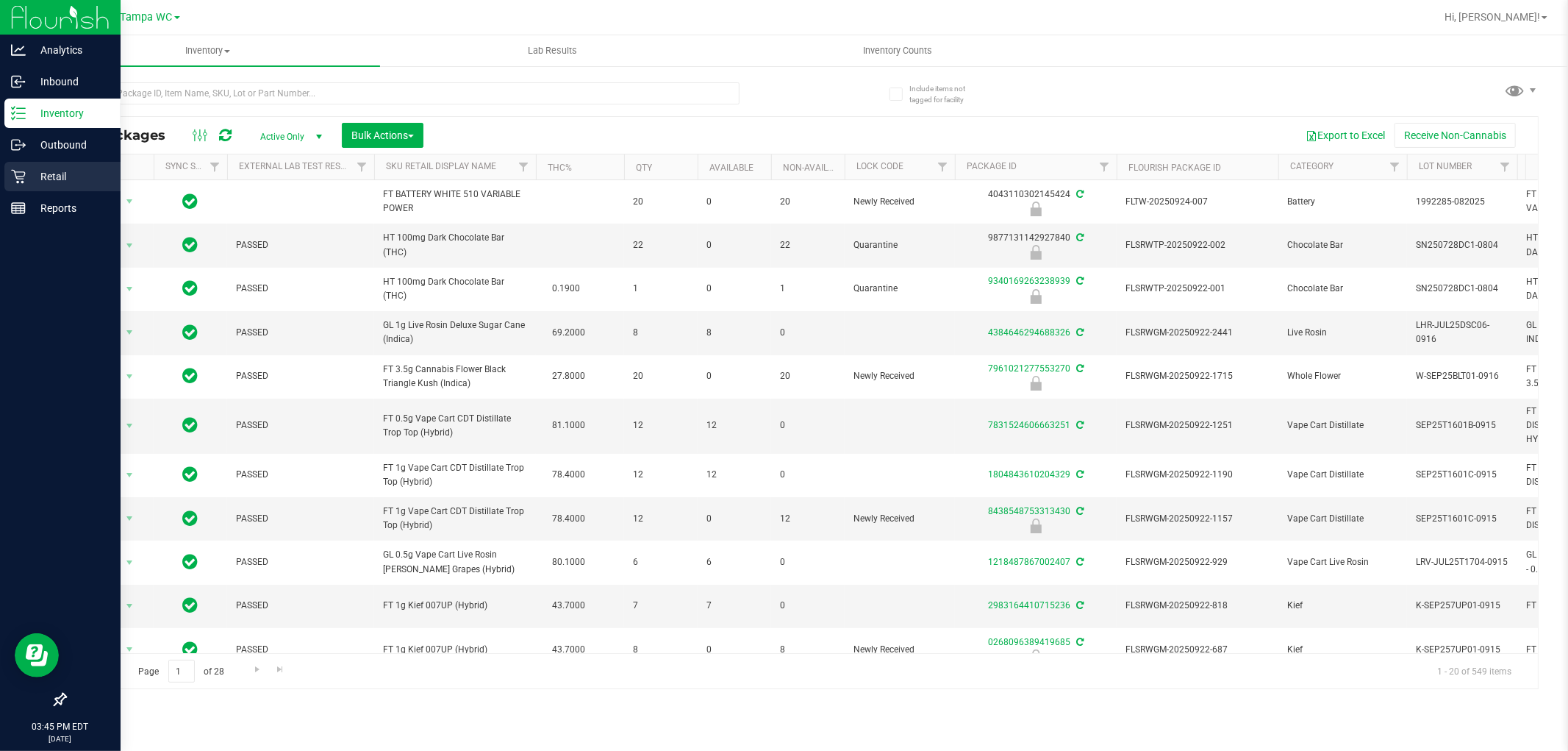
click at [13, 172] on icon at bounding box center [18, 176] width 15 height 15
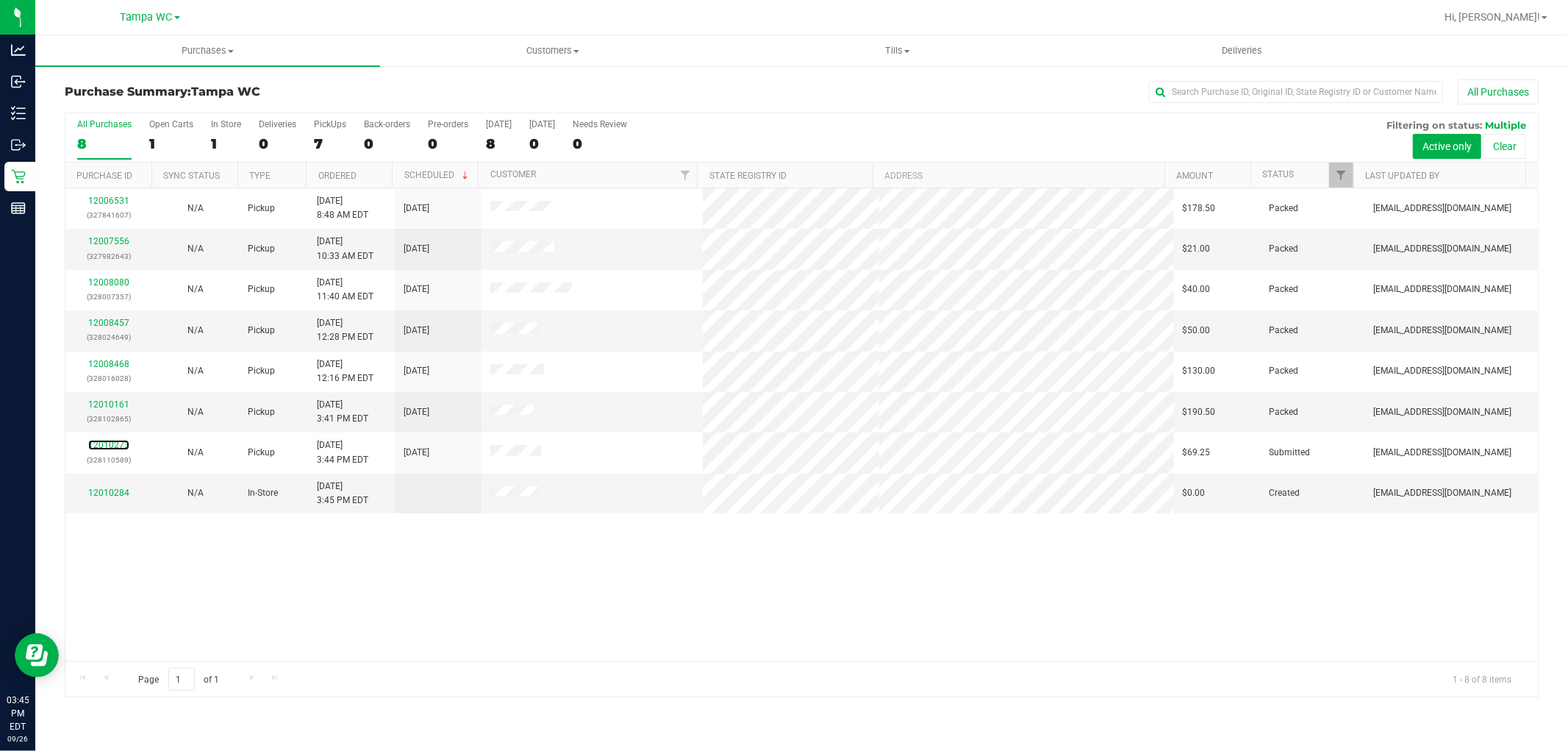
click at [111, 446] on link "12010273" at bounding box center [109, 445] width 42 height 11
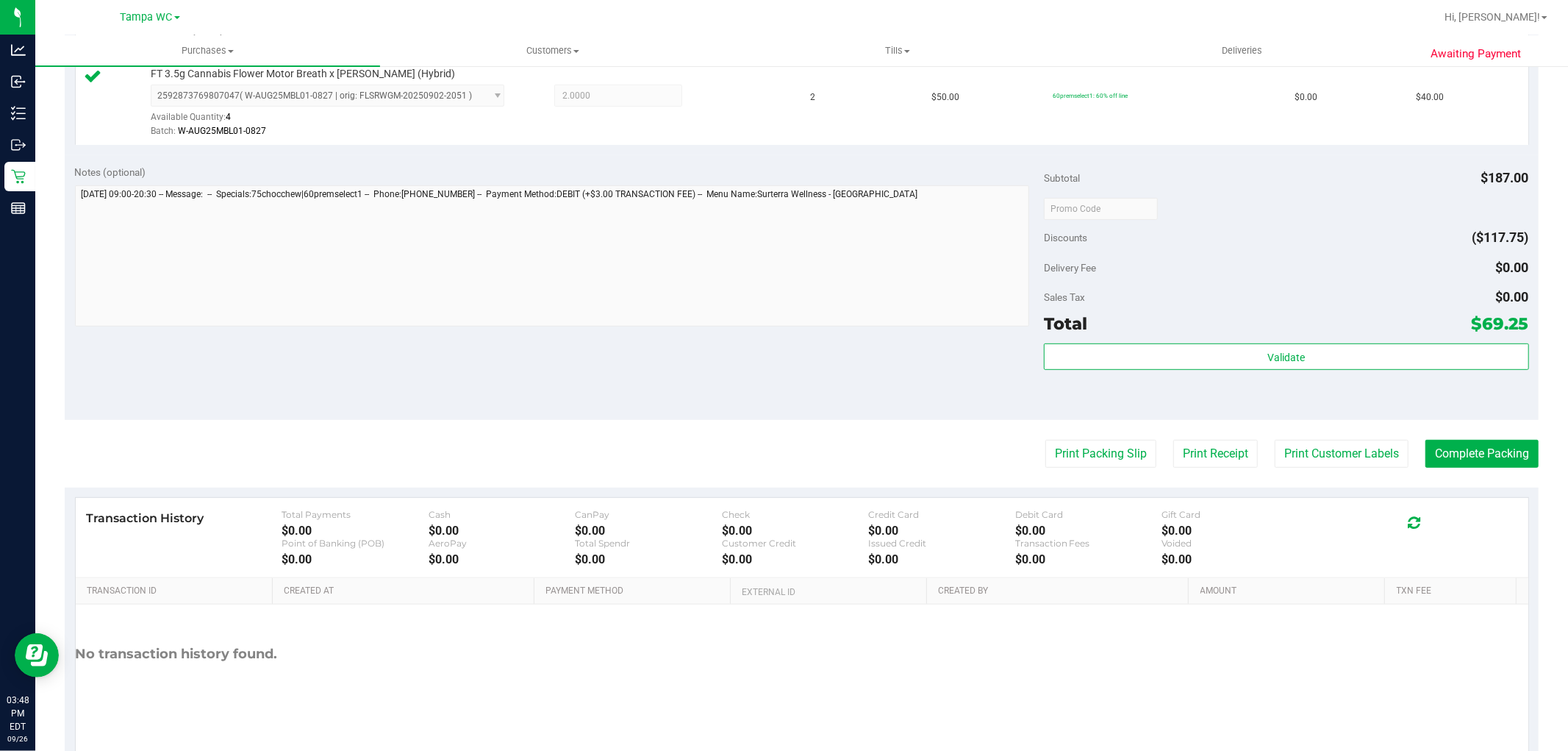
scroll to position [623, 0]
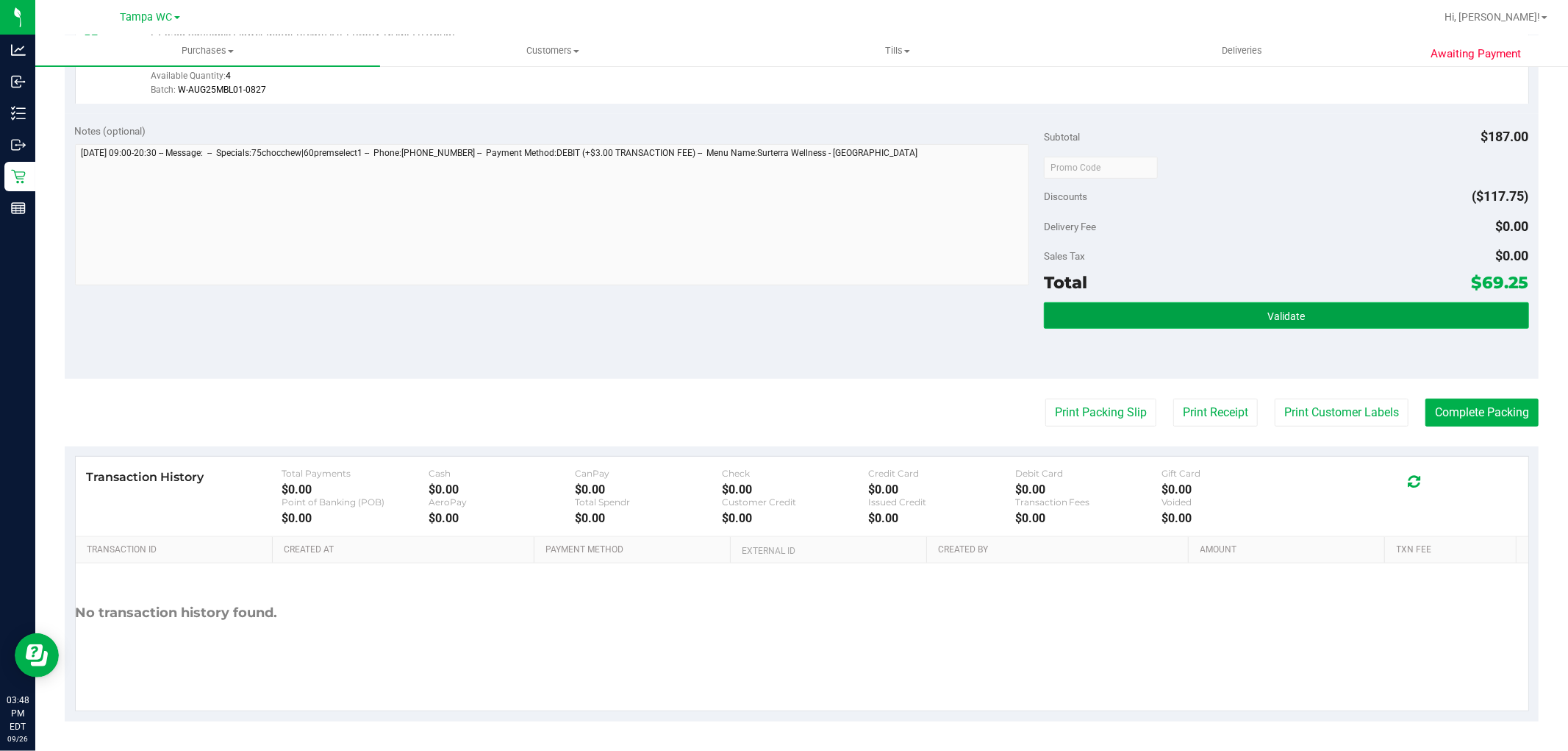
click at [1245, 308] on button "Validate" at bounding box center [1287, 316] width 485 height 27
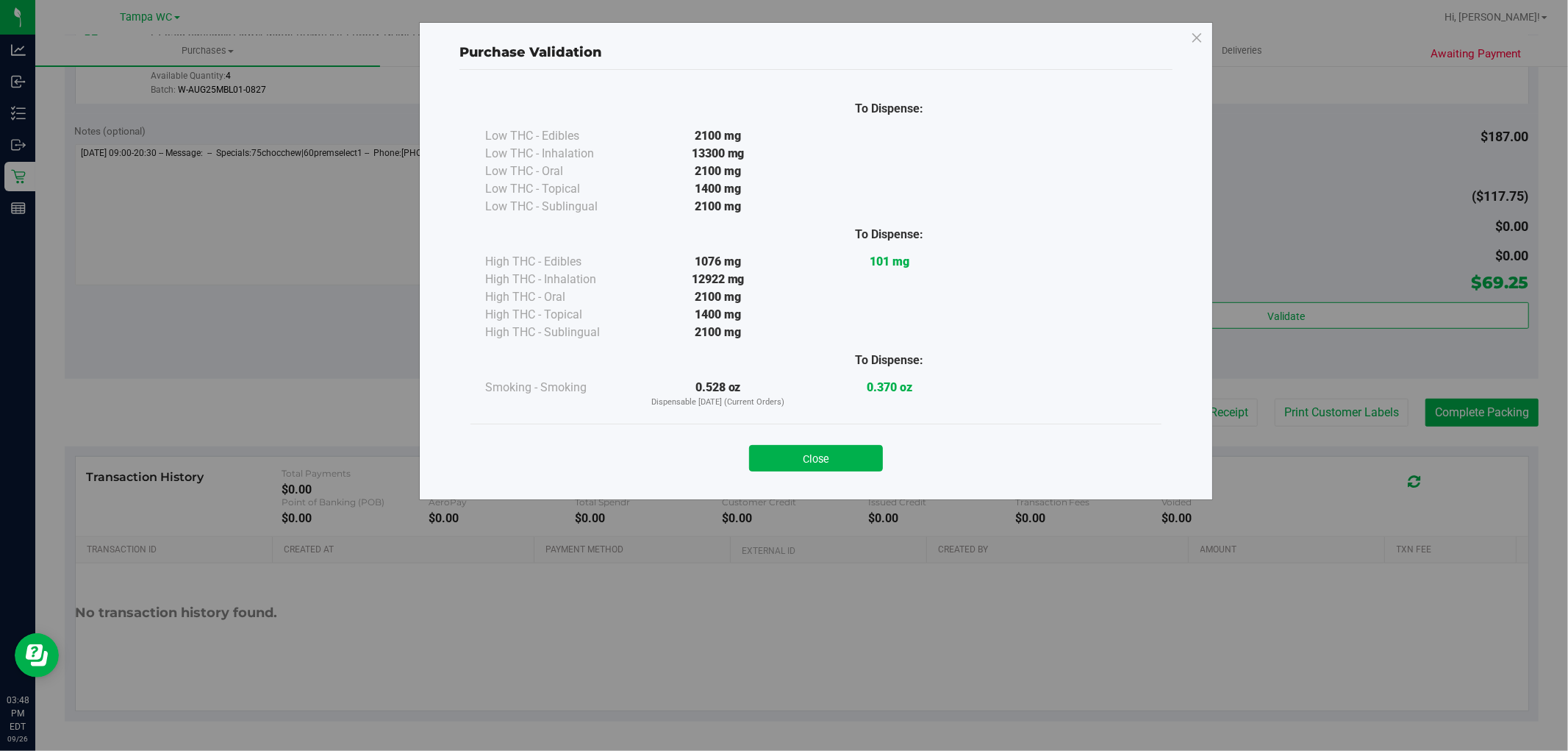
drag, startPoint x: 692, startPoint y: 257, endPoint x: 908, endPoint y: 253, distance: 216.0
click at [908, 253] on div "High THC - Edibles 1076 mg 101 mg" at bounding box center [816, 262] width 662 height 18
drag, startPoint x: 918, startPoint y: 275, endPoint x: 900, endPoint y: 346, distance: 73.2
click at [919, 275] on div at bounding box center [890, 280] width 172 height 18
click at [840, 449] on button "Close" at bounding box center [815, 458] width 134 height 27
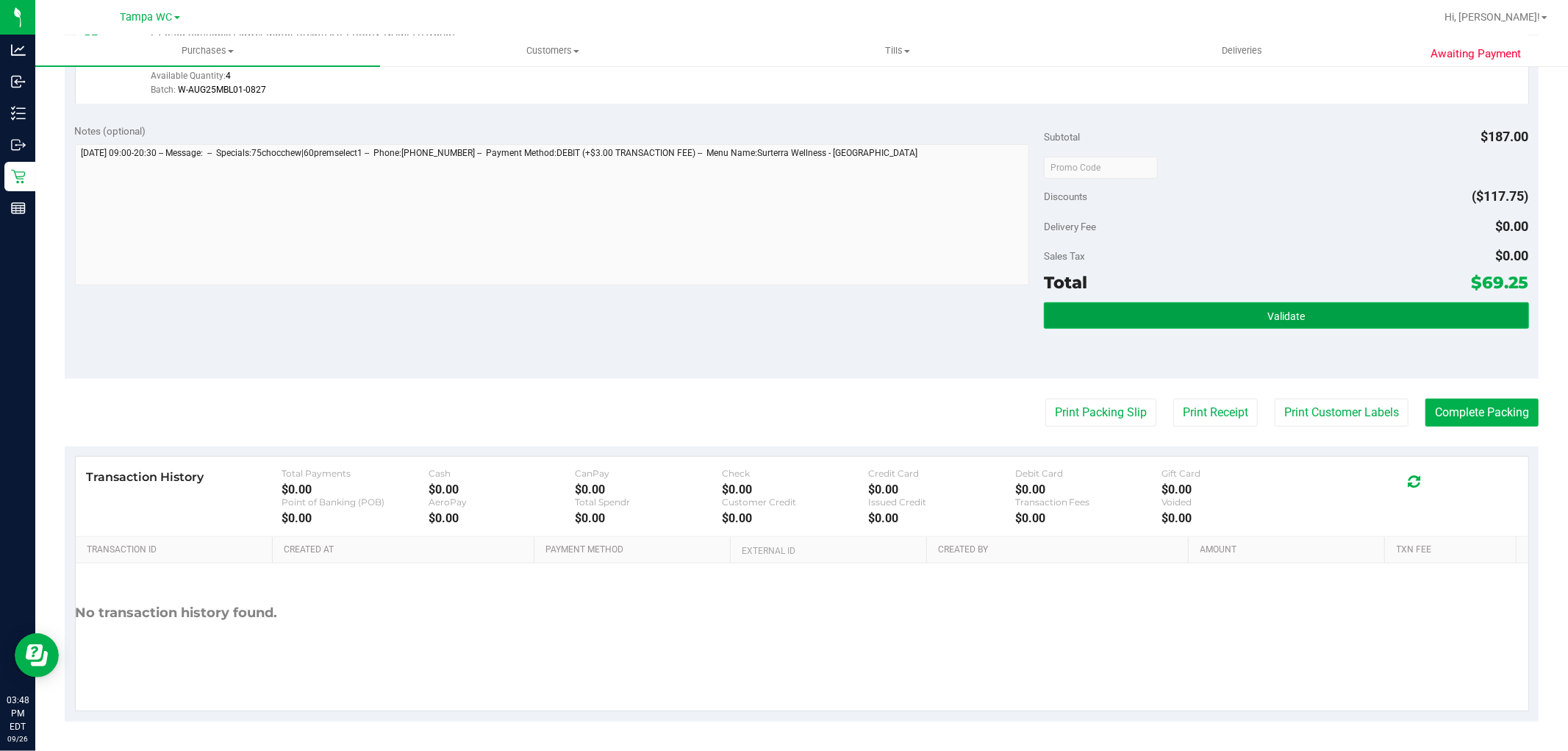
click at [1212, 326] on button "Validate" at bounding box center [1287, 316] width 485 height 27
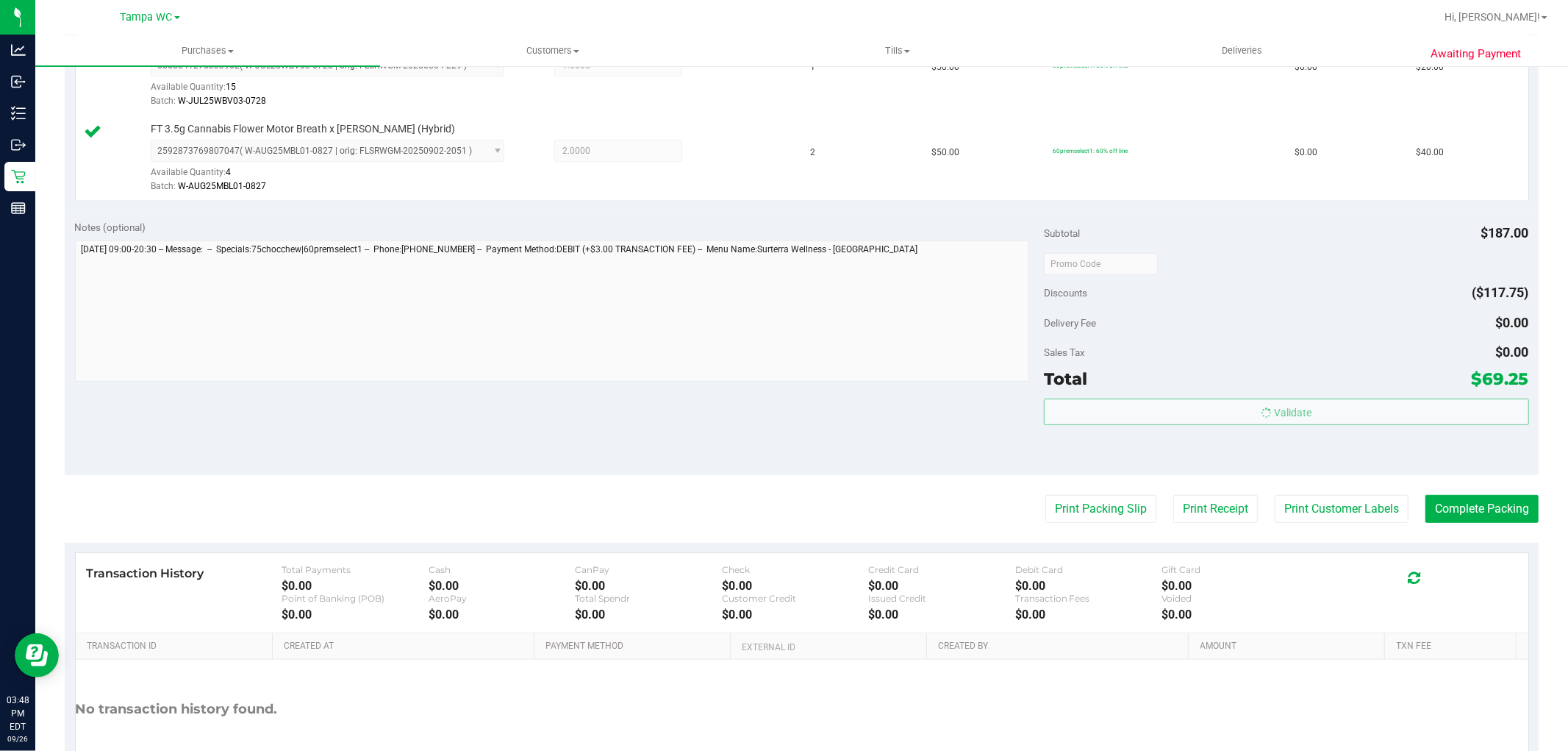
scroll to position [378, 0]
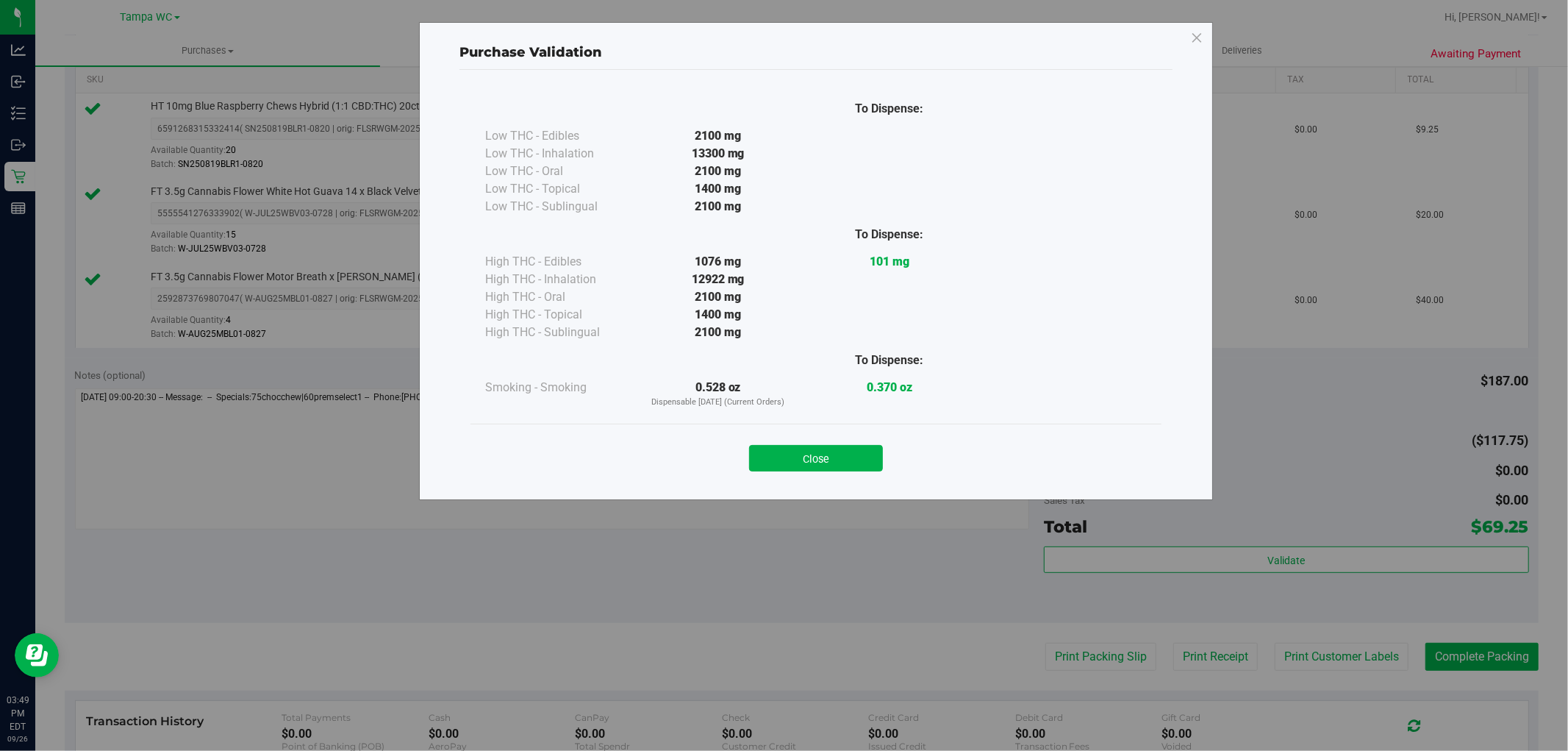
click at [857, 473] on div "Close" at bounding box center [815, 453] width 691 height 59
click at [859, 461] on button "Close" at bounding box center [815, 458] width 134 height 27
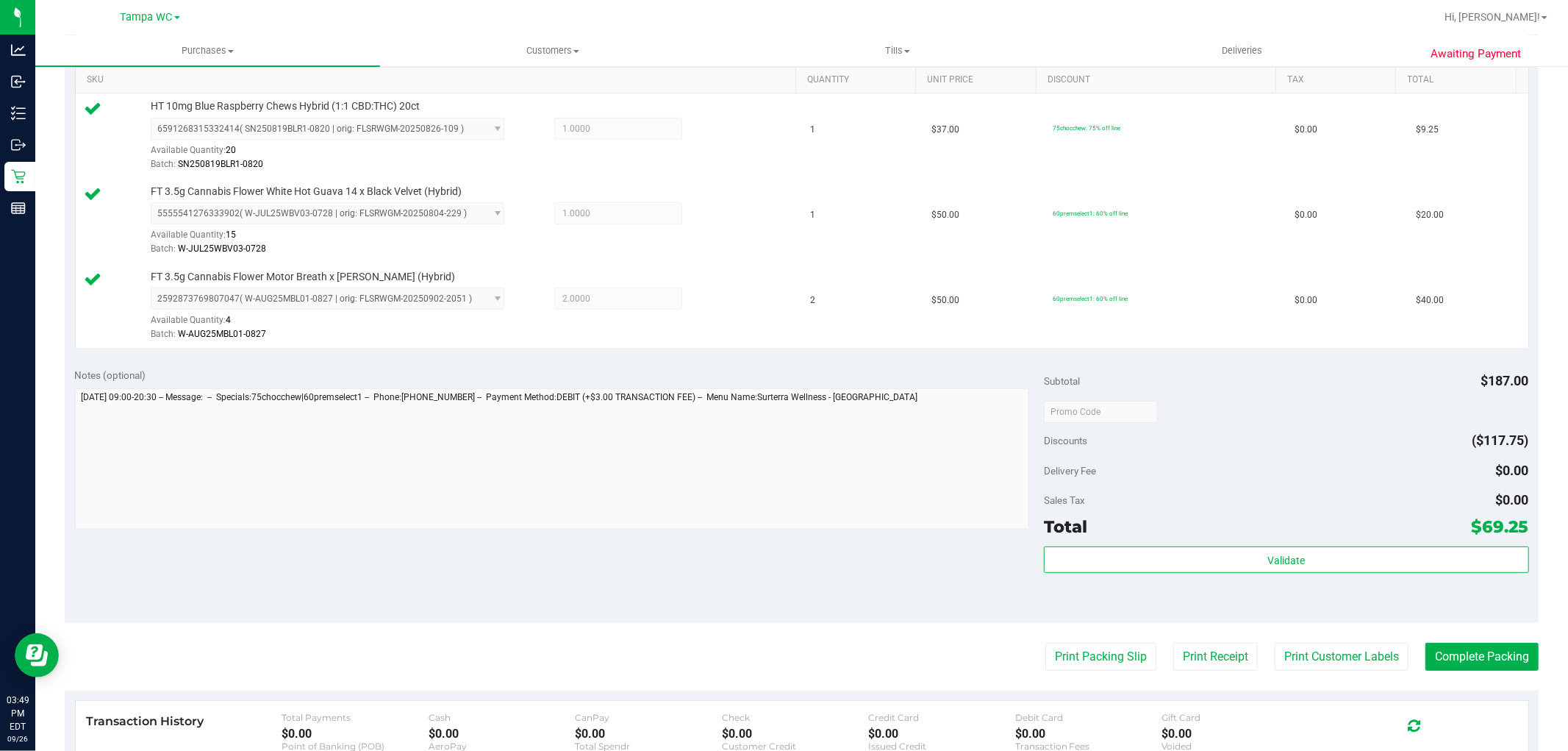
drag, startPoint x: 1456, startPoint y: 444, endPoint x: 1444, endPoint y: 442, distance: 12.2
click at [1444, 442] on div "Discounts ($117.75)" at bounding box center [1287, 441] width 485 height 27
drag, startPoint x: 792, startPoint y: 11, endPoint x: 799, endPoint y: 12, distance: 7.1
click at [792, 11] on div at bounding box center [849, 17] width 1172 height 28
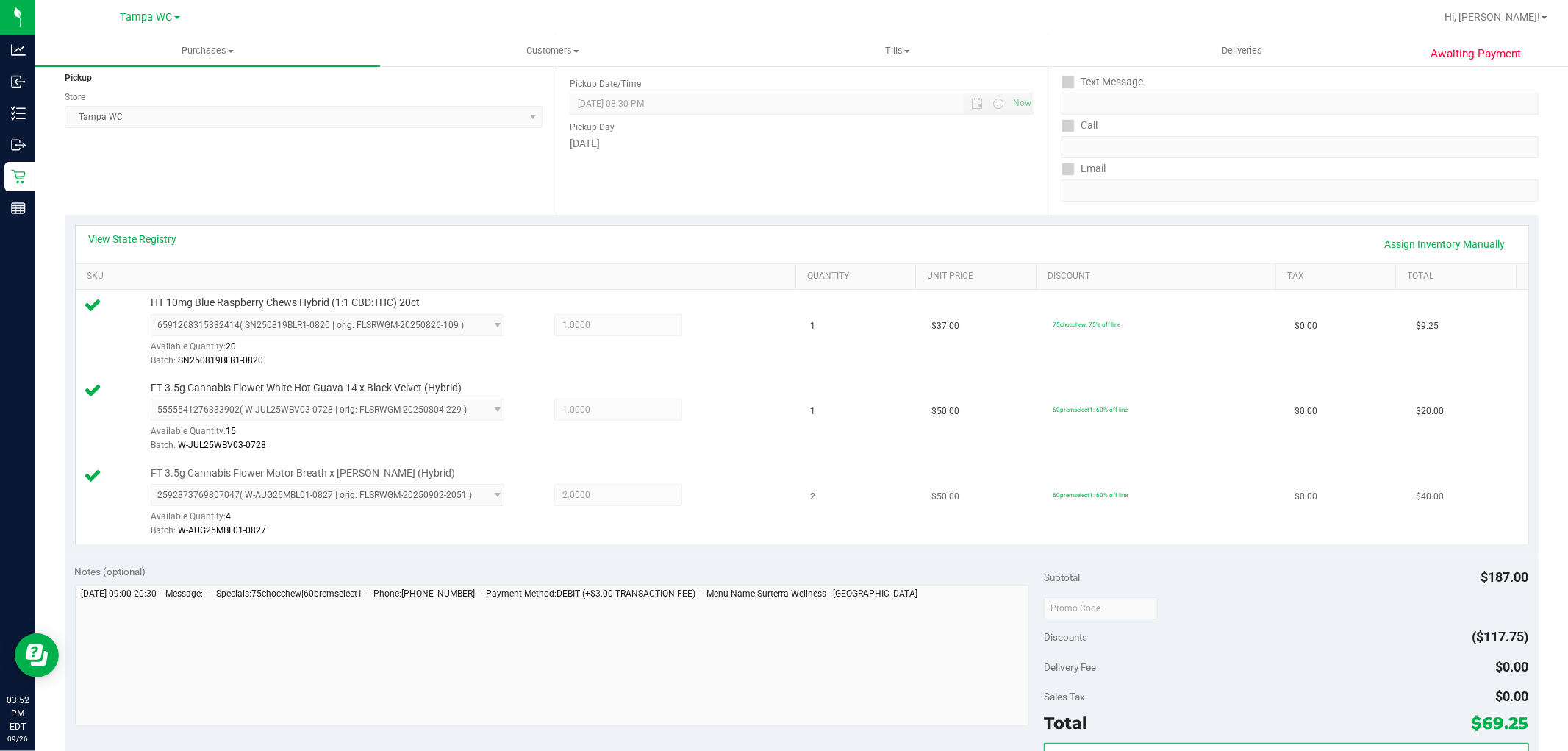
scroll to position [326, 0]
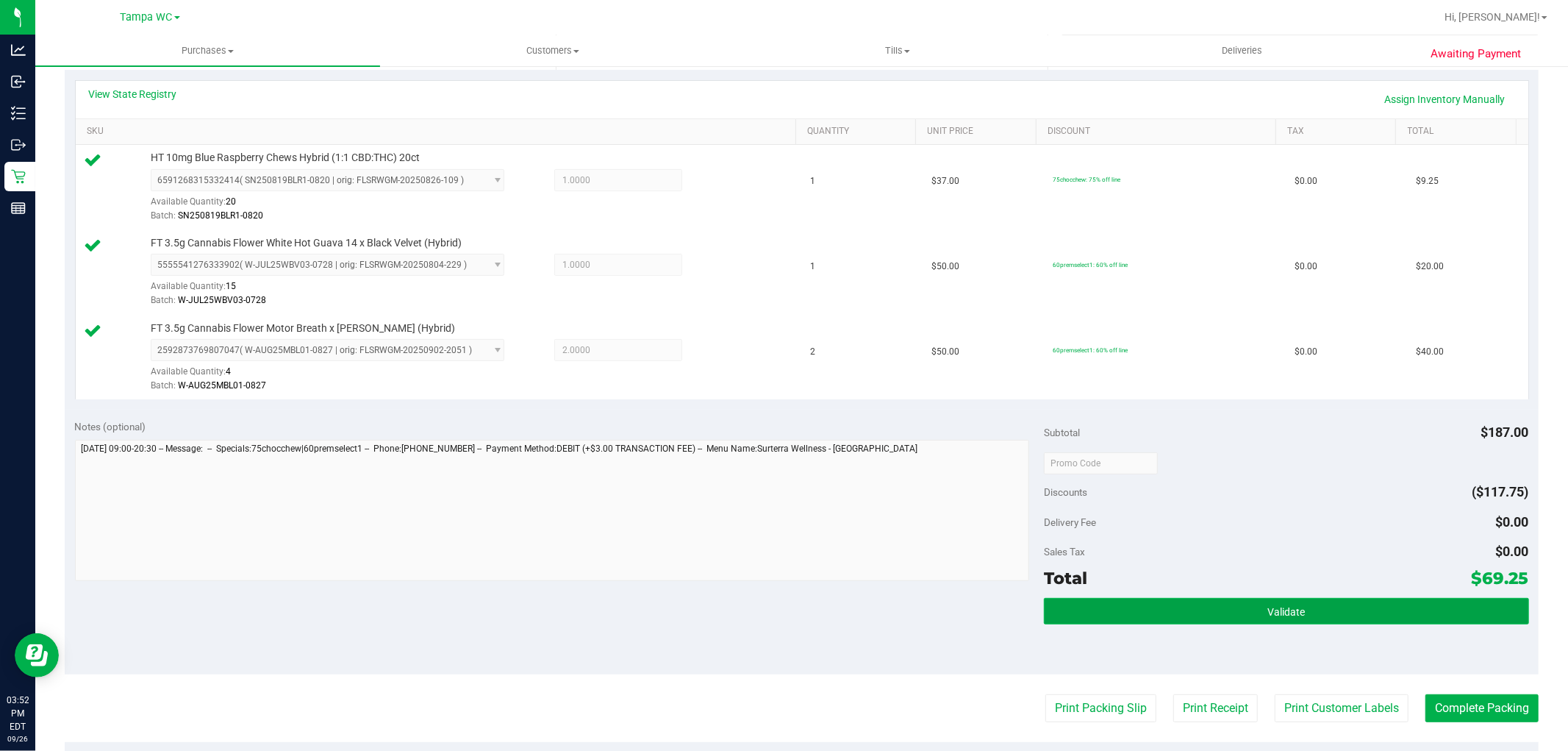
click at [1433, 607] on button "Validate" at bounding box center [1287, 611] width 485 height 27
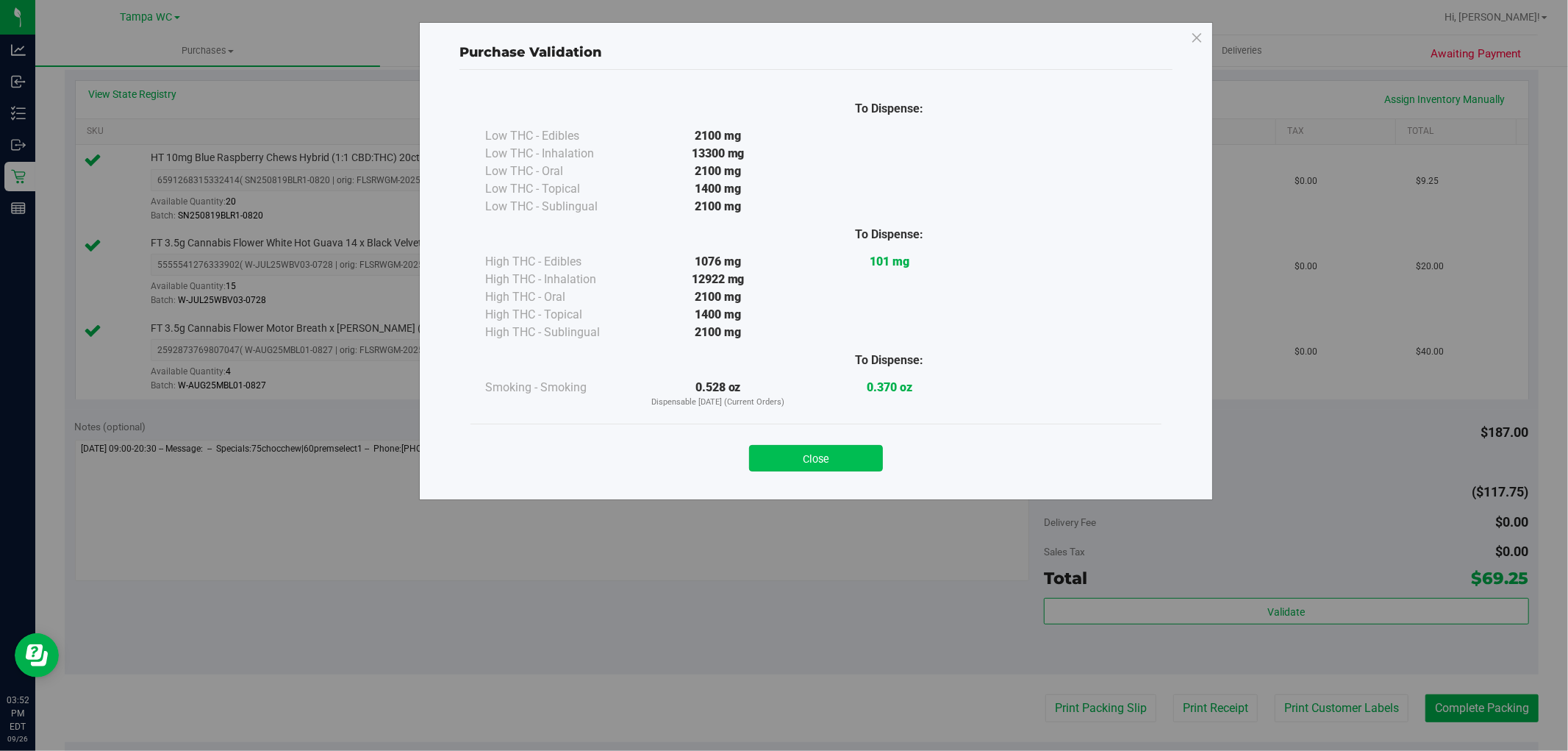
click at [881, 465] on button "Close" at bounding box center [815, 458] width 134 height 27
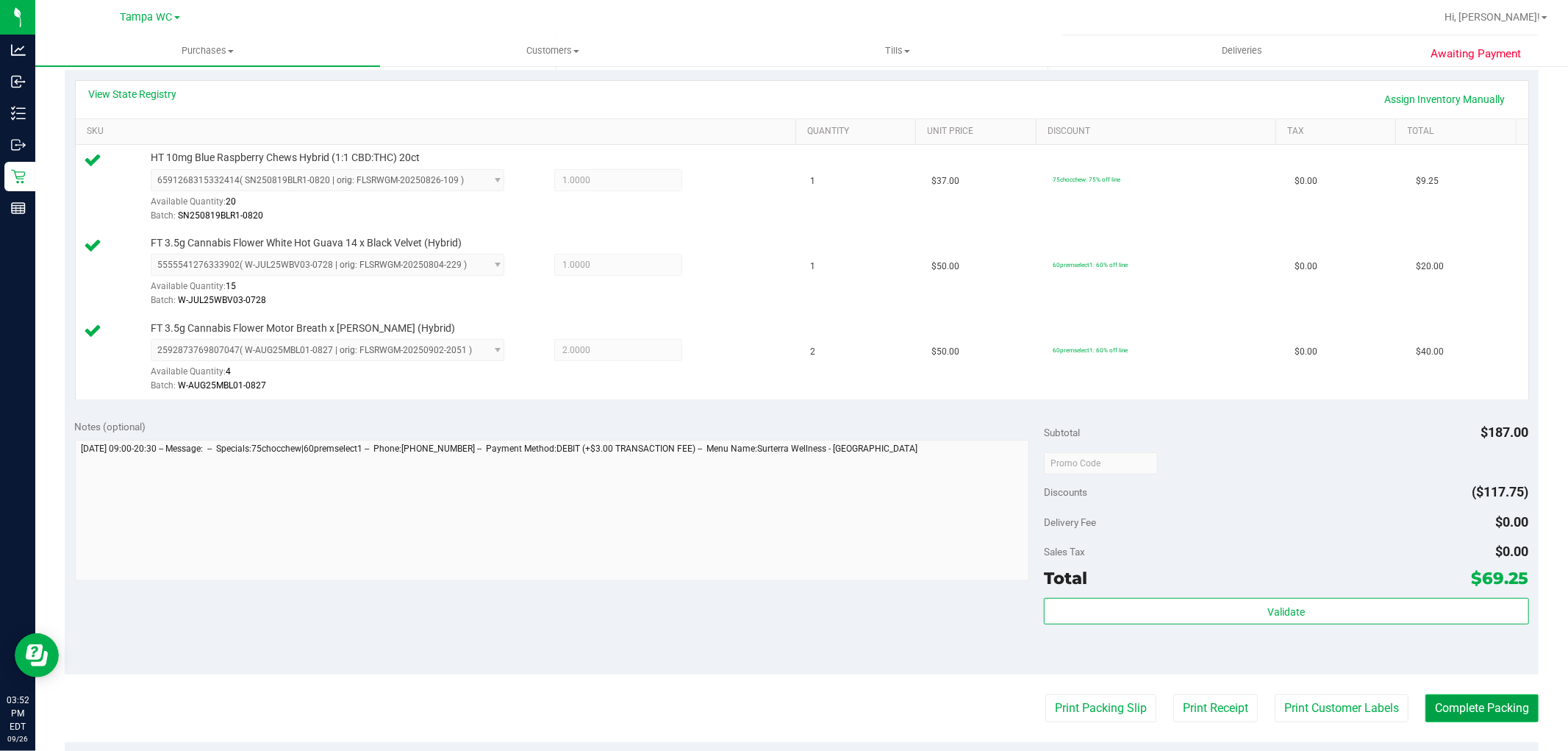
click at [1502, 712] on button "Complete Packing" at bounding box center [1482, 709] width 113 height 28
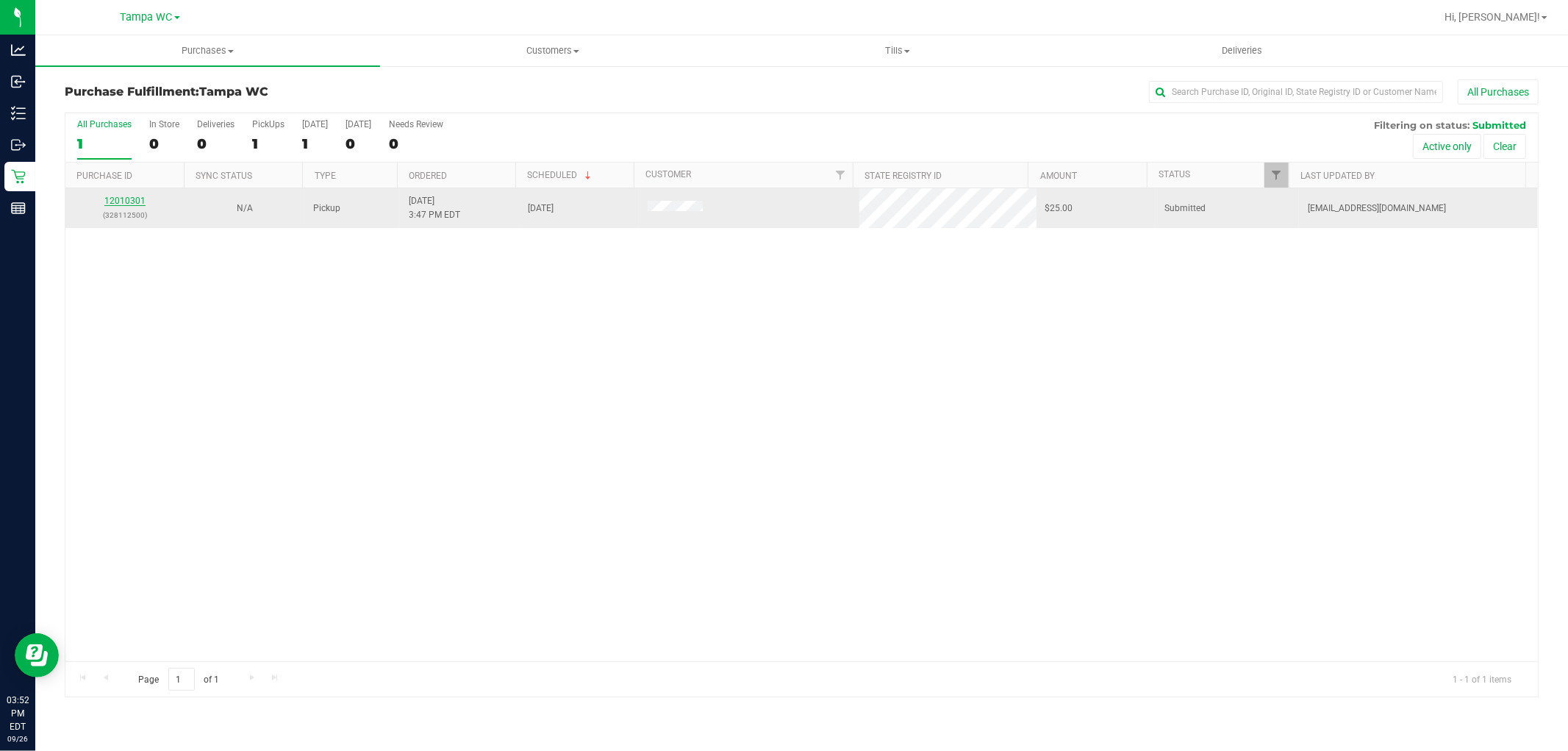
click at [115, 197] on link "12010301" at bounding box center [125, 201] width 42 height 11
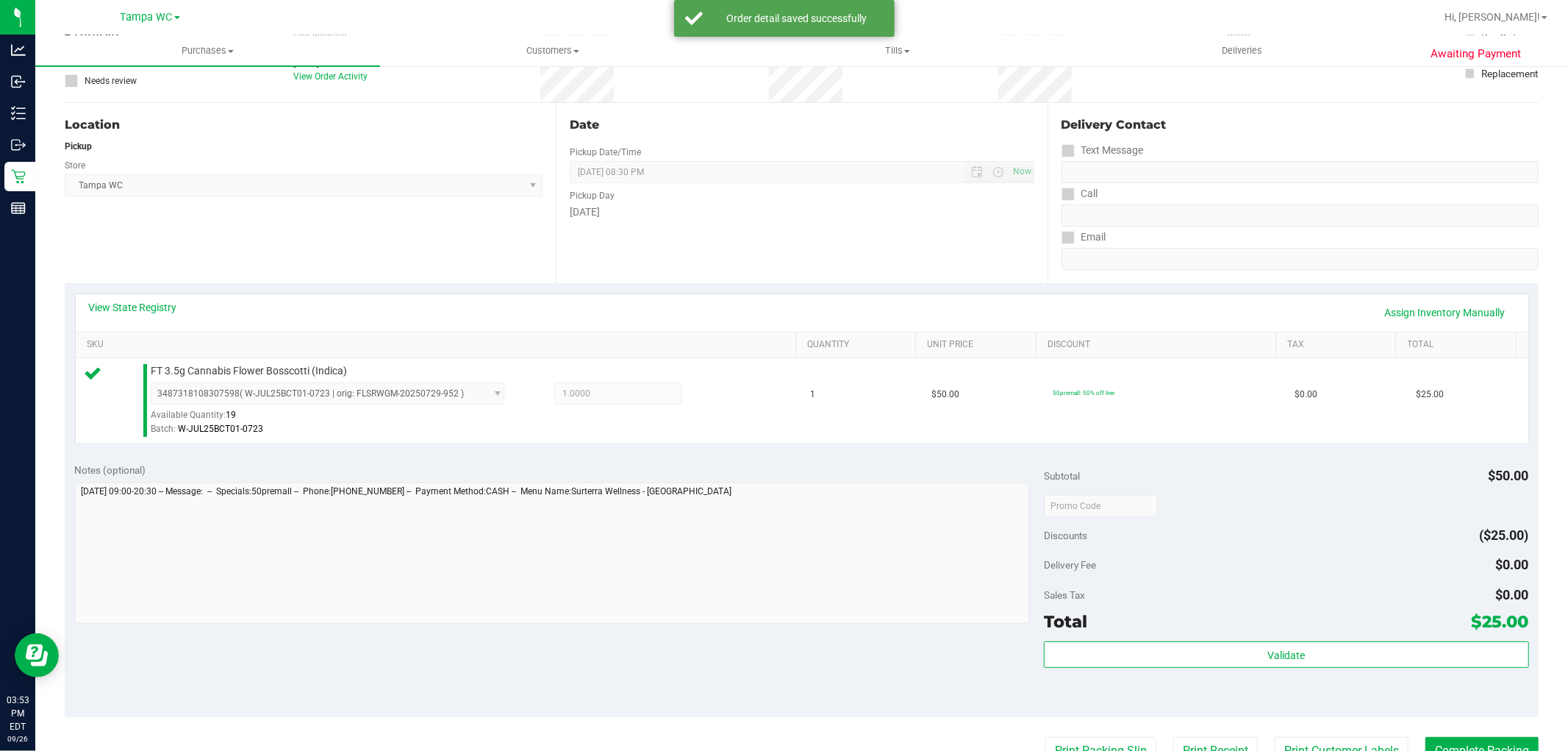
scroll to position [326, 0]
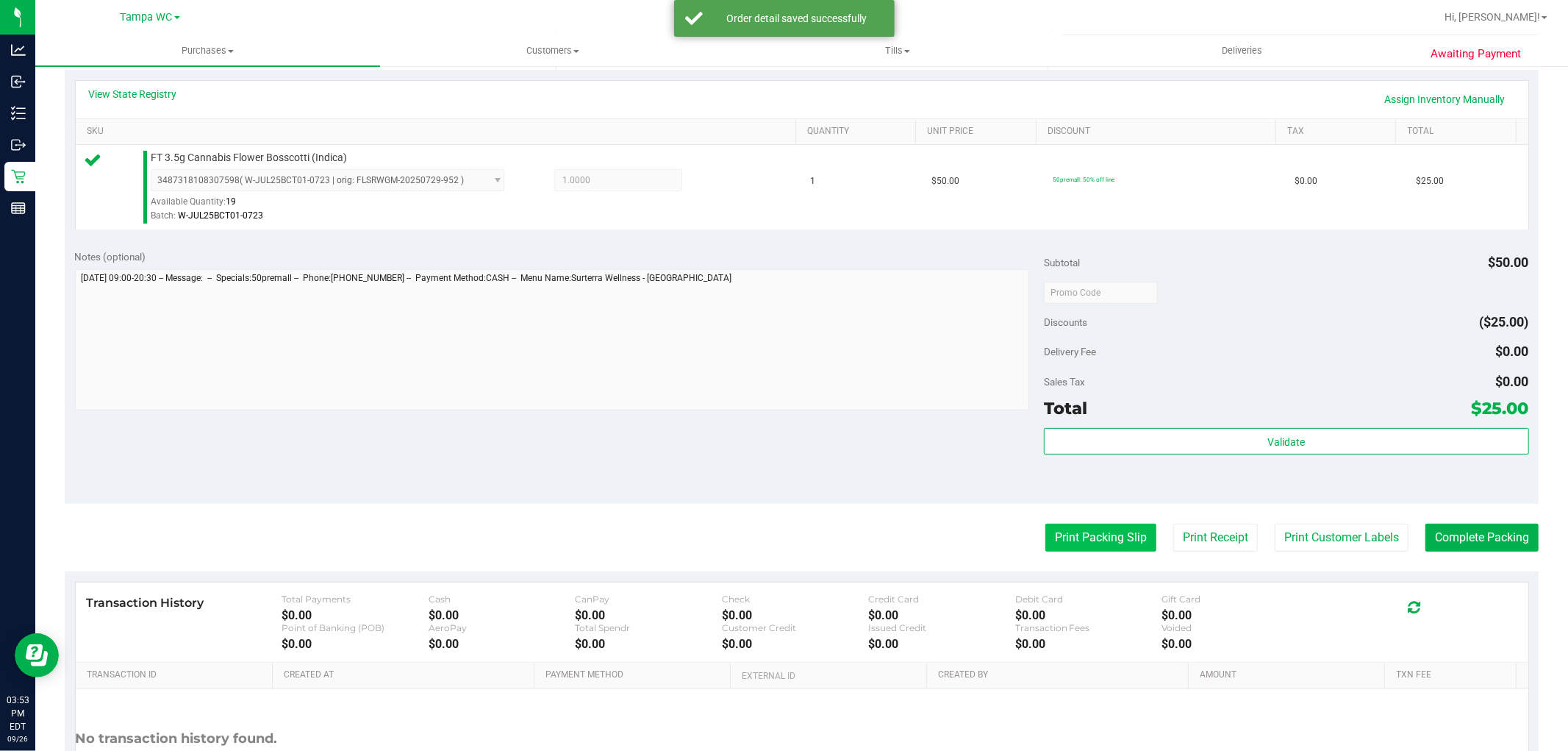
click at [1083, 534] on button "Print Packing Slip" at bounding box center [1101, 538] width 111 height 28
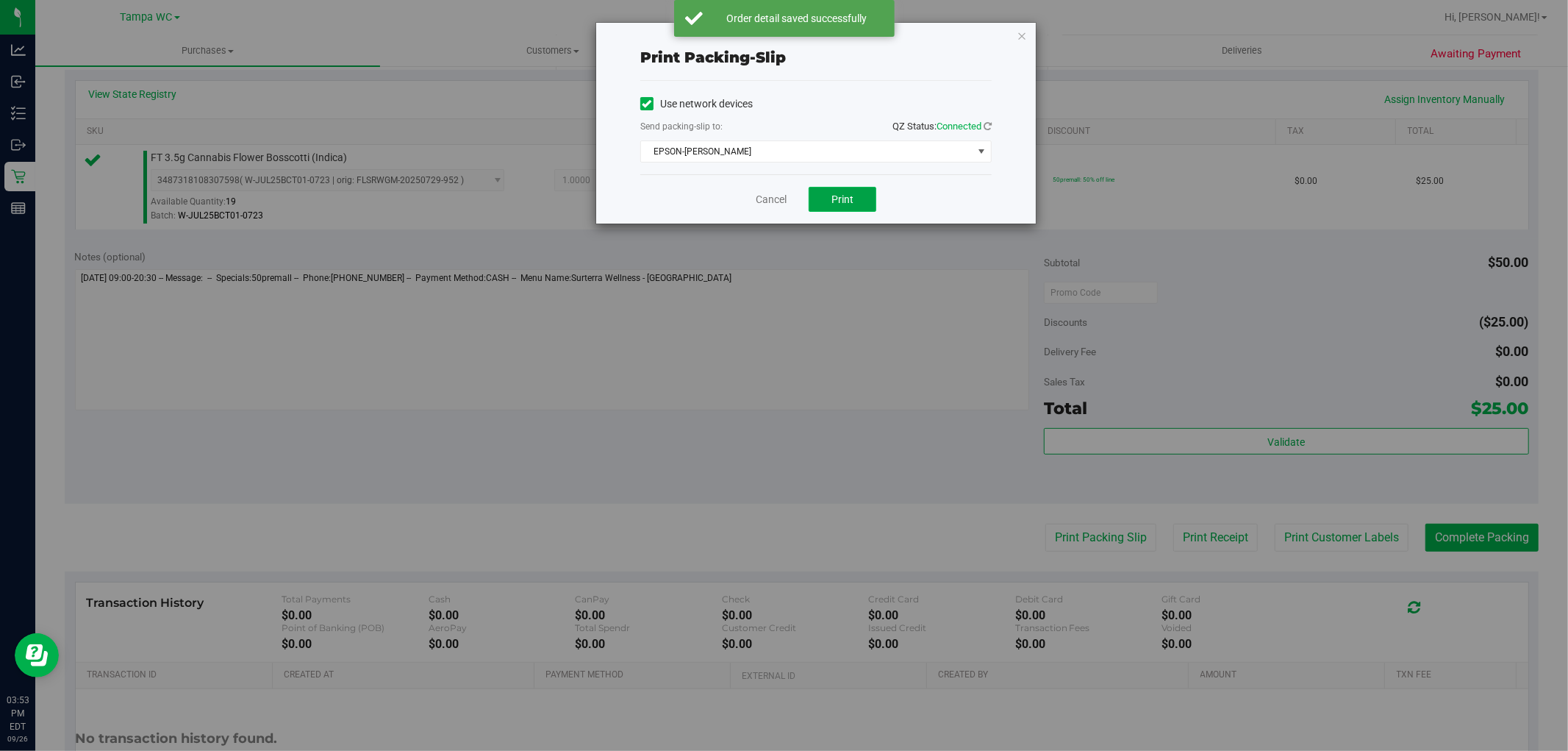
click at [844, 199] on span "Print" at bounding box center [842, 199] width 22 height 11
drag, startPoint x: 843, startPoint y: 194, endPoint x: 956, endPoint y: 88, distance: 154.9
click at [912, 96] on div "Use network devices" at bounding box center [815, 103] width 351 height 22
click at [1027, 34] on div "Print packing-slip Use network devices Send packing-slip to: QZ Status: Connect…" at bounding box center [815, 123] width 440 height 201
click at [1021, 34] on icon "button" at bounding box center [1022, 35] width 11 height 18
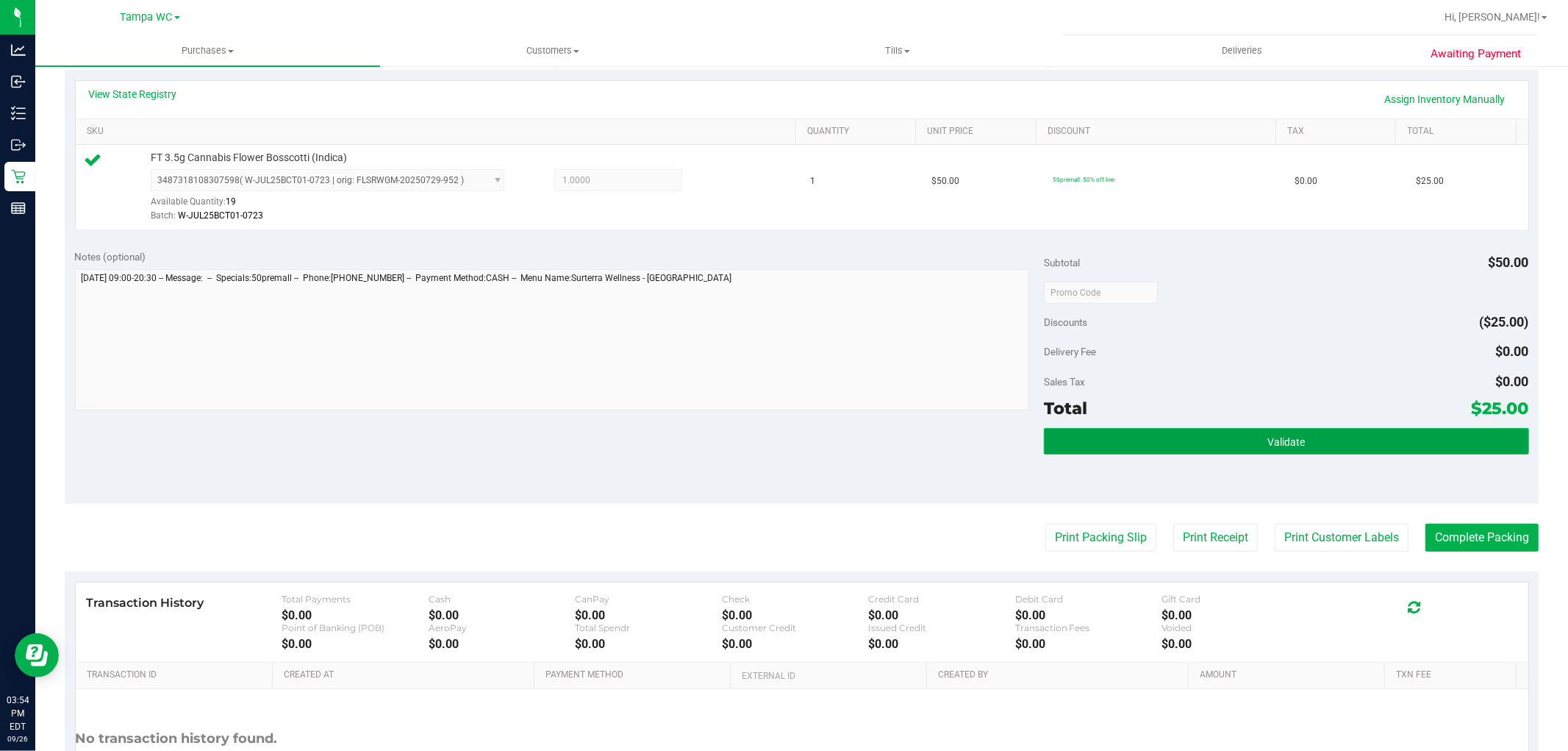
click at [1375, 432] on button "Validate" at bounding box center [1287, 441] width 485 height 27
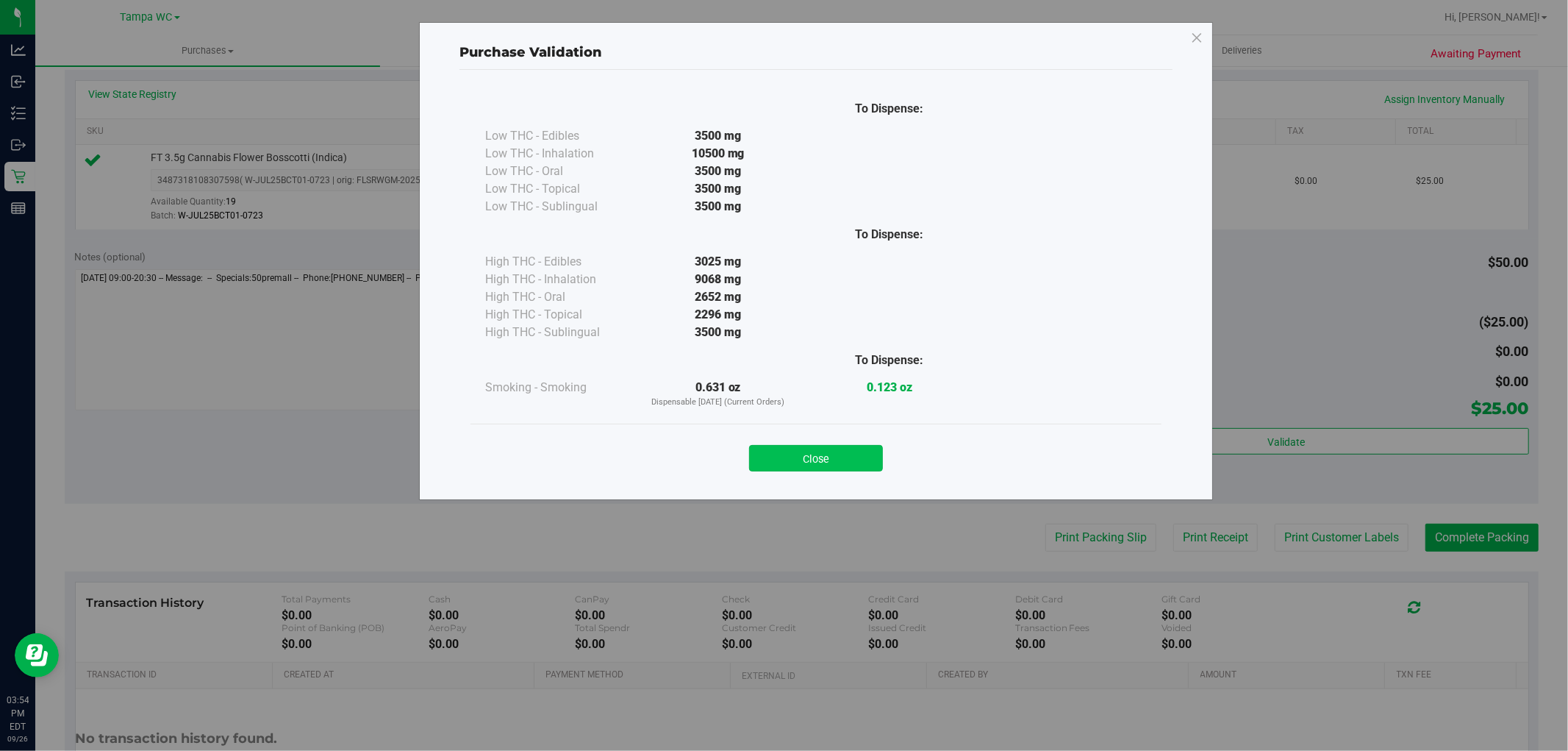
click at [861, 469] on button "Close" at bounding box center [815, 458] width 134 height 27
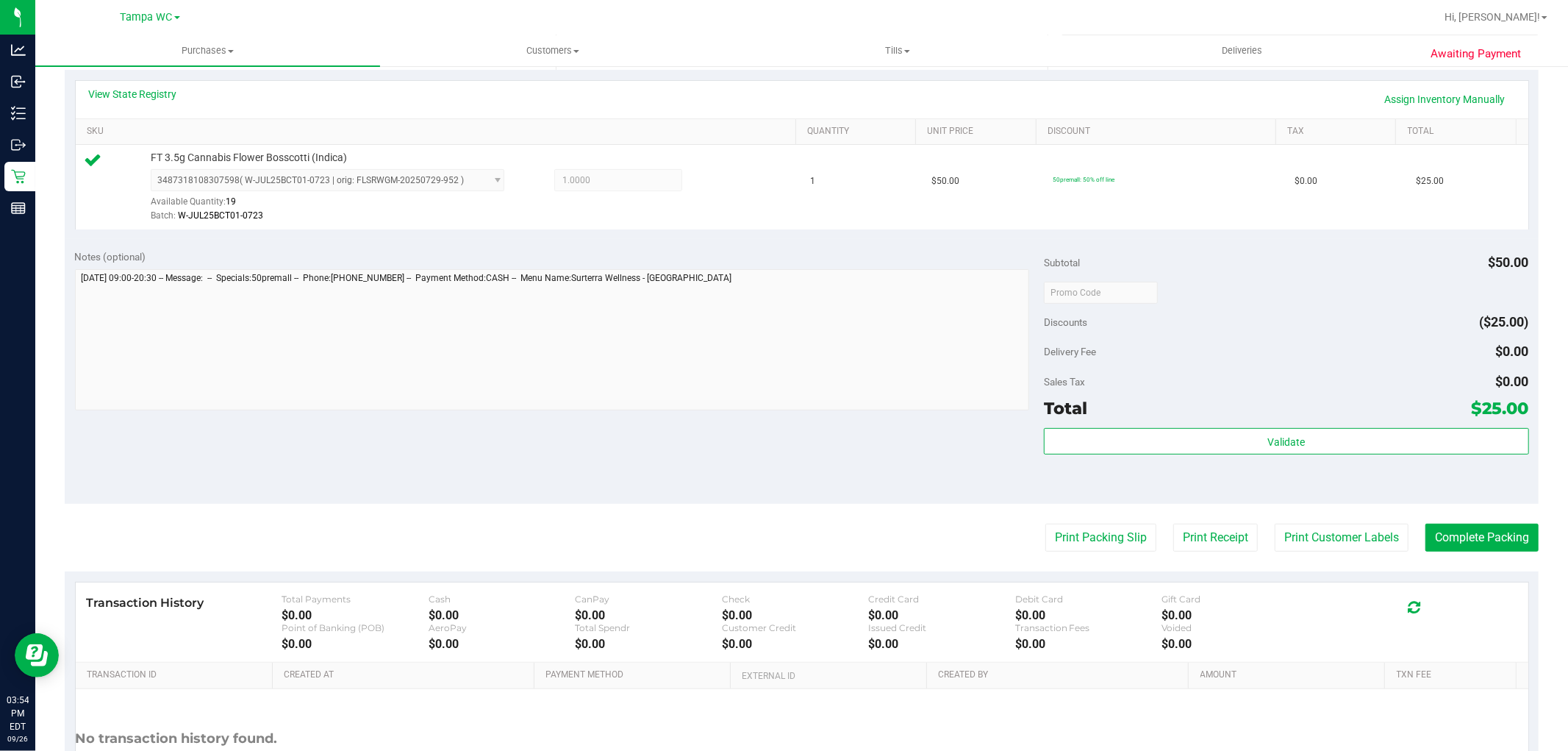
click at [1465, 521] on purchase-details "Back Edit Purchase Cancel Purchase View Profile # 12010301 BioTrack ID: - Submi…" at bounding box center [801, 300] width 1474 height 1093
click at [1462, 544] on button "Complete Packing" at bounding box center [1482, 538] width 113 height 28
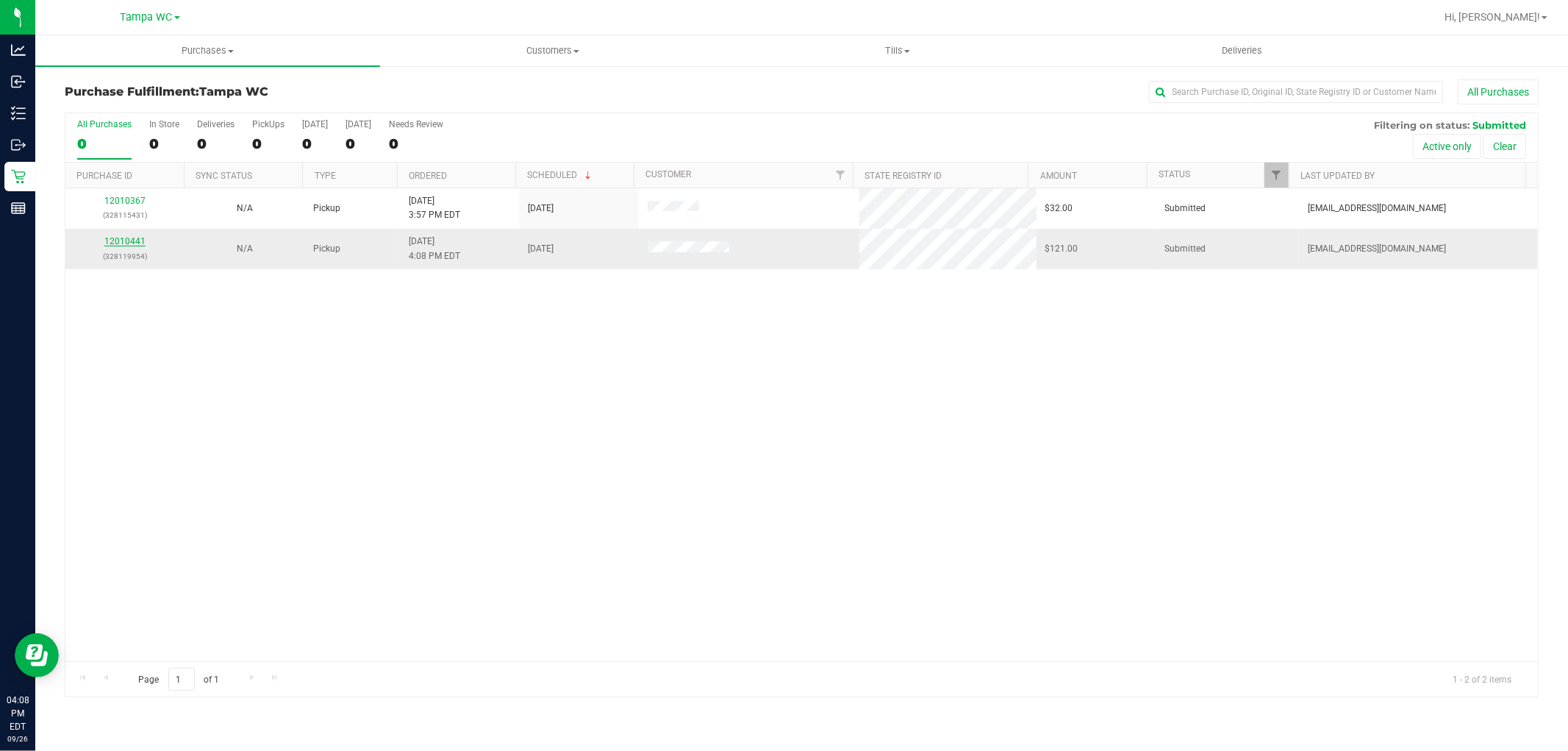
click at [116, 238] on link "12010441" at bounding box center [125, 241] width 42 height 11
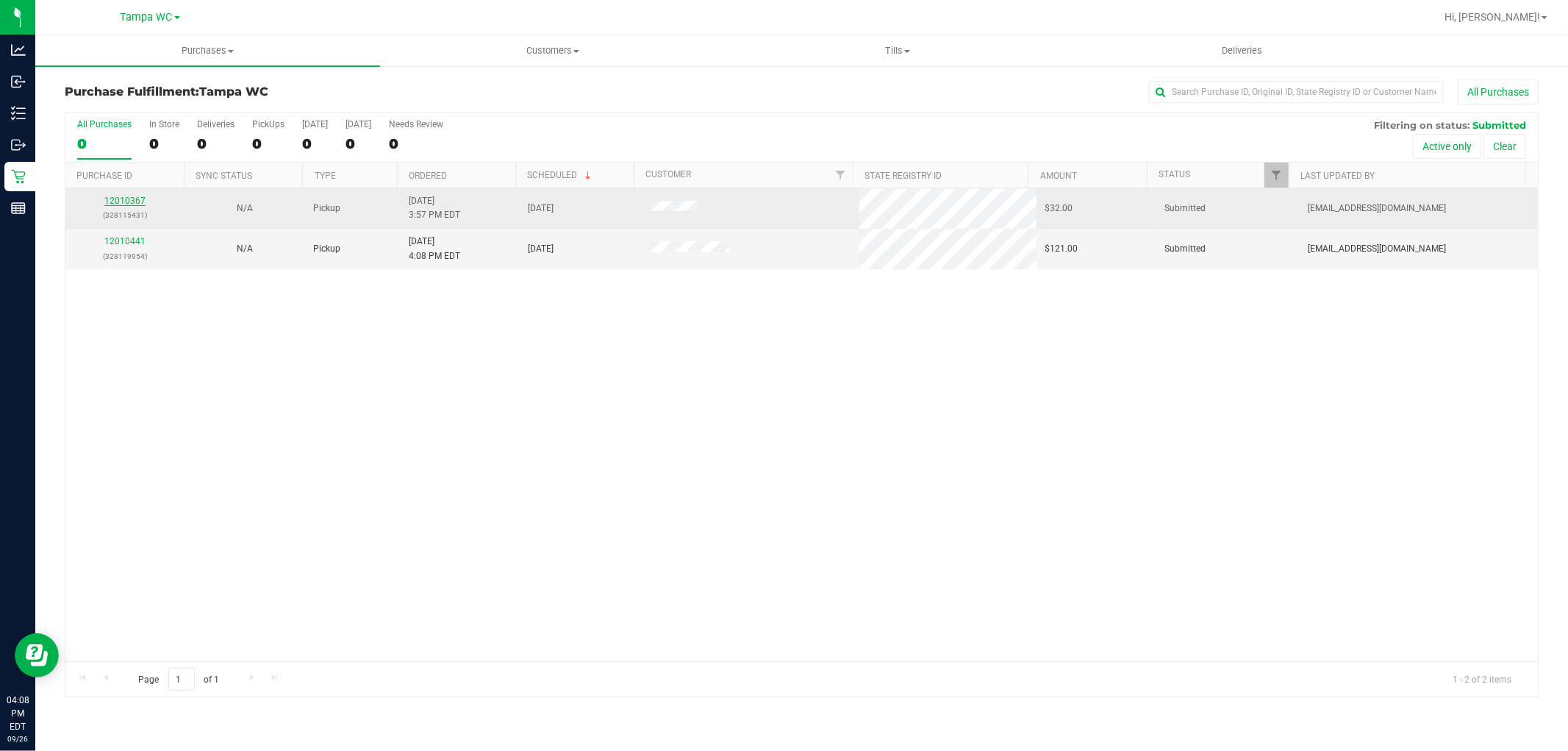
click at [131, 198] on link "12010367" at bounding box center [125, 201] width 42 height 11
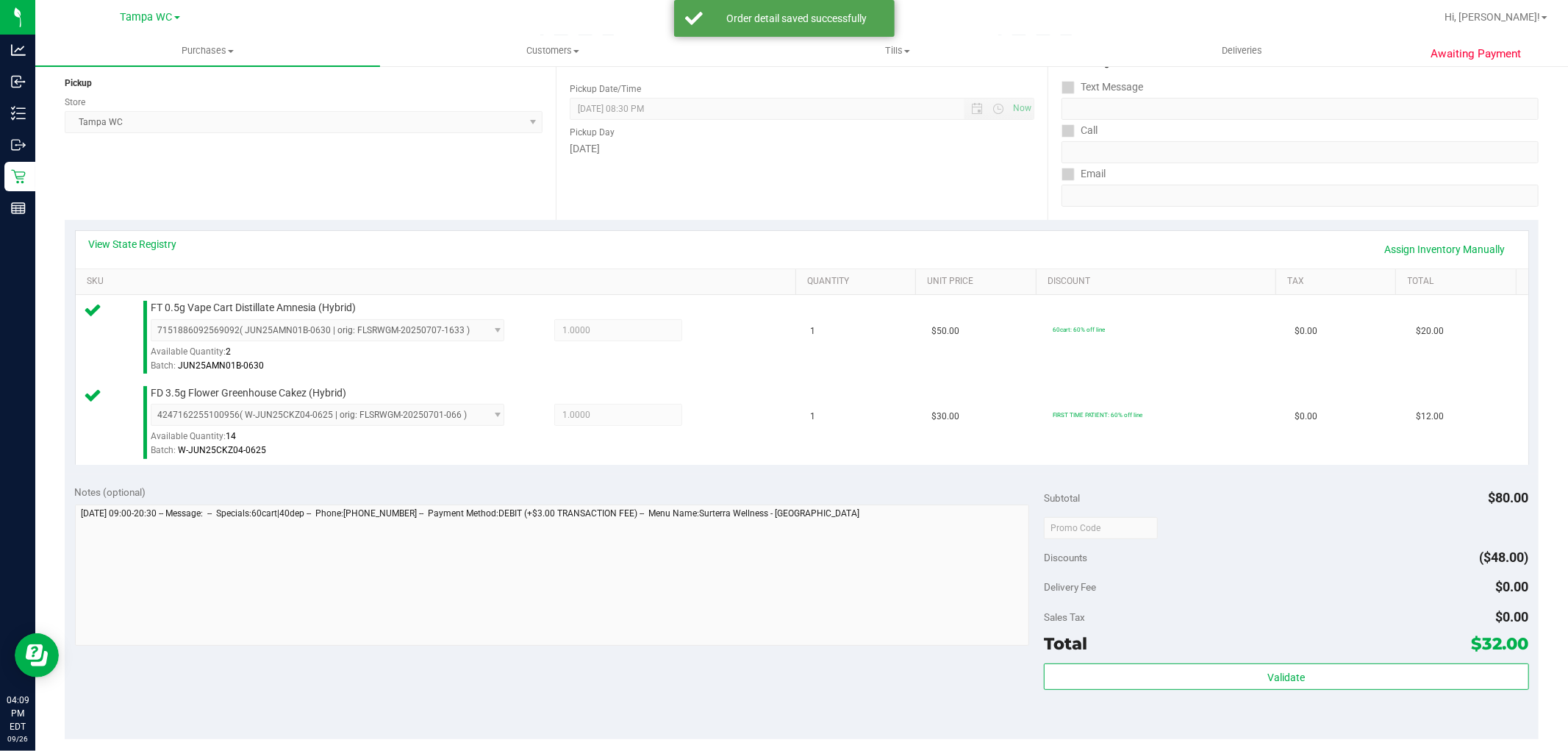
scroll to position [326, 0]
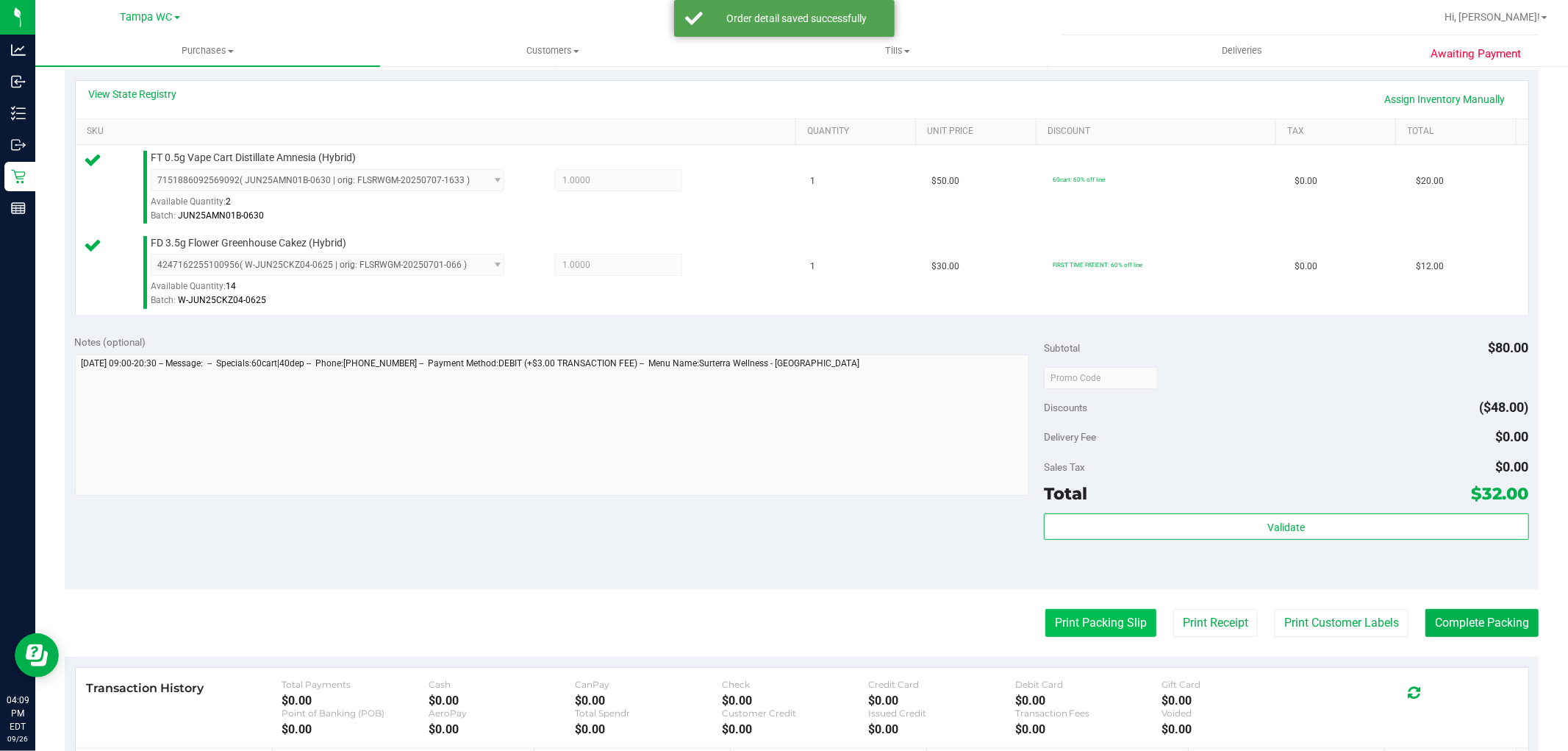
click at [1134, 630] on button "Print Packing Slip" at bounding box center [1101, 623] width 111 height 28
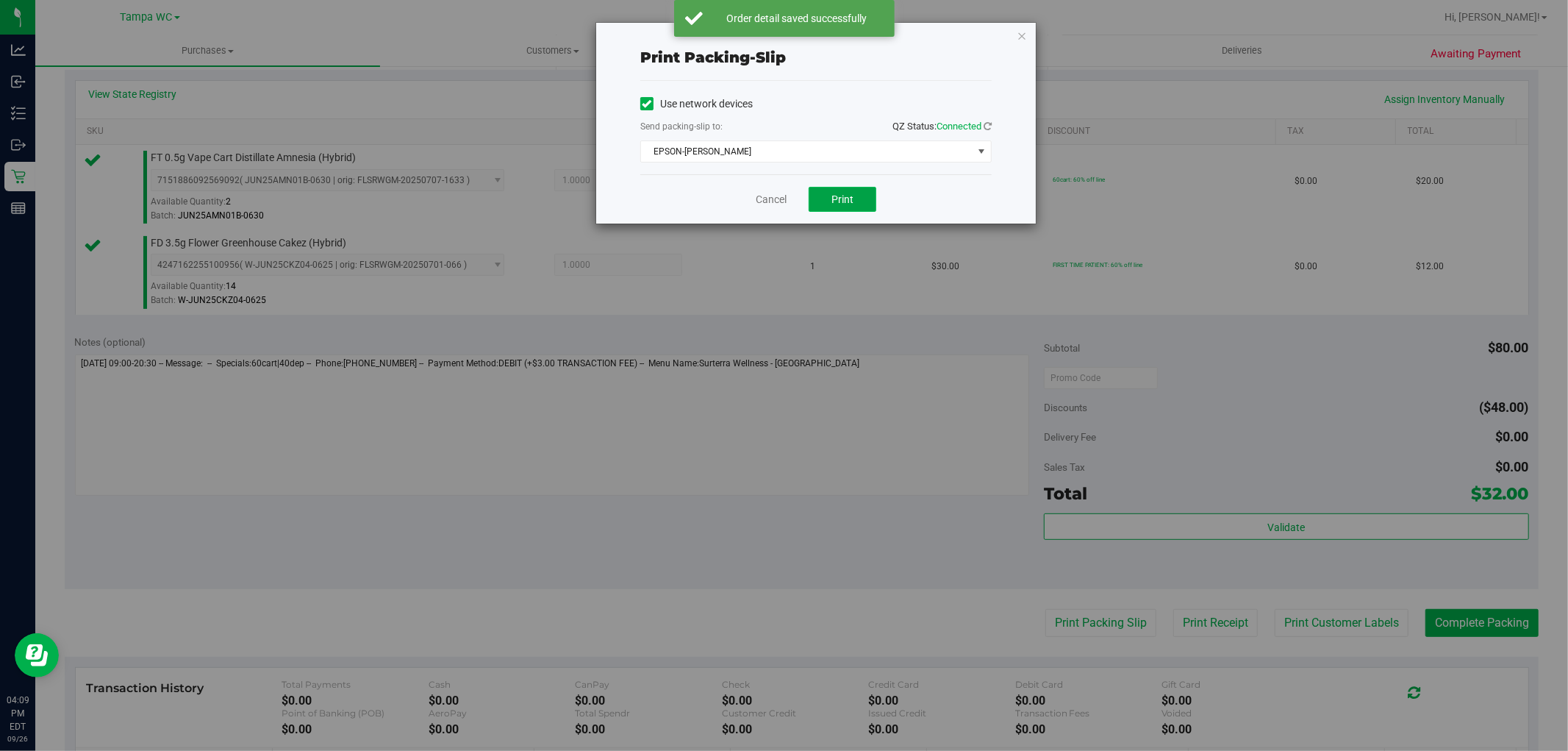
click at [838, 211] on button "Print" at bounding box center [843, 199] width 67 height 25
click at [1025, 34] on icon "button" at bounding box center [1022, 35] width 11 height 18
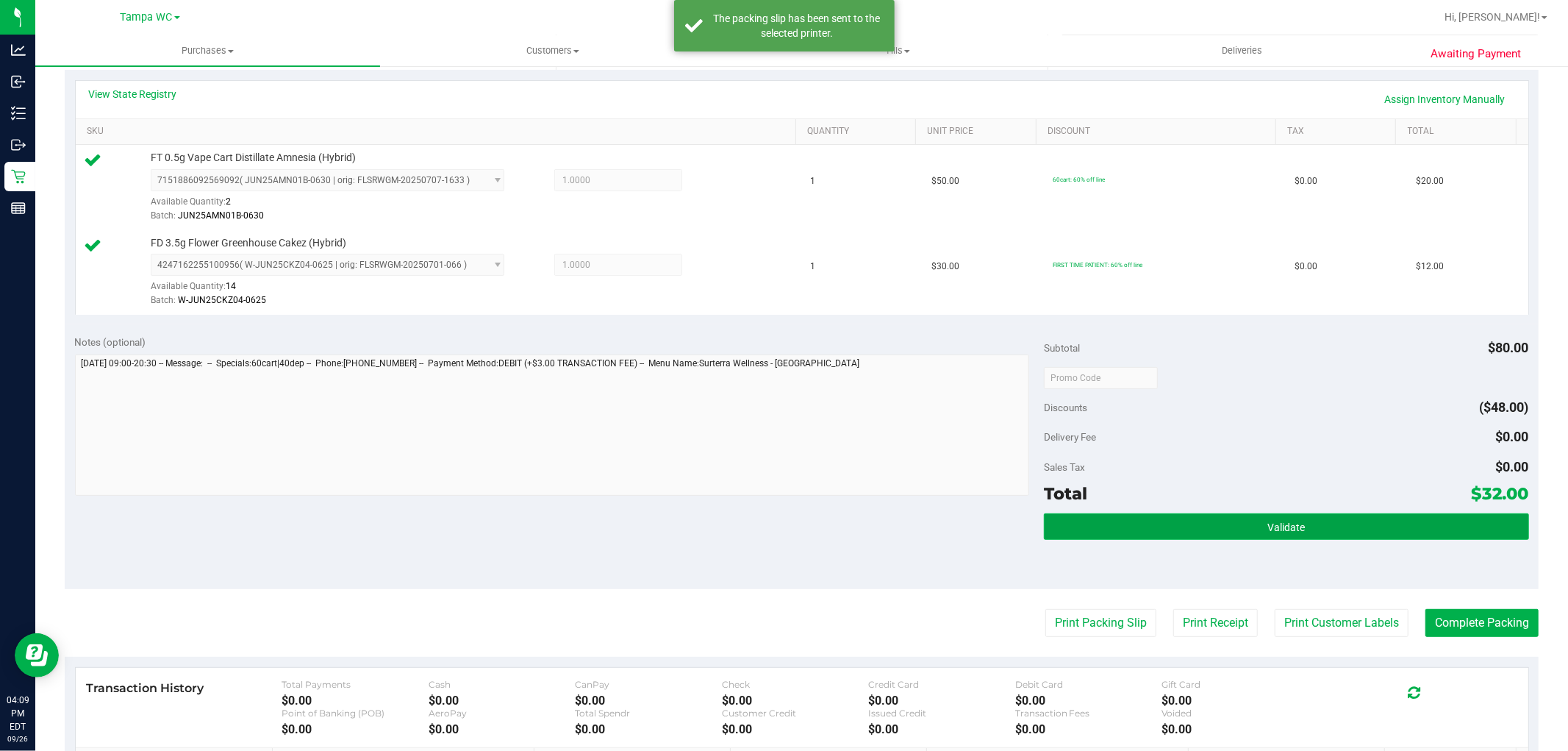
click at [1284, 531] on span "Validate" at bounding box center [1286, 526] width 37 height 11
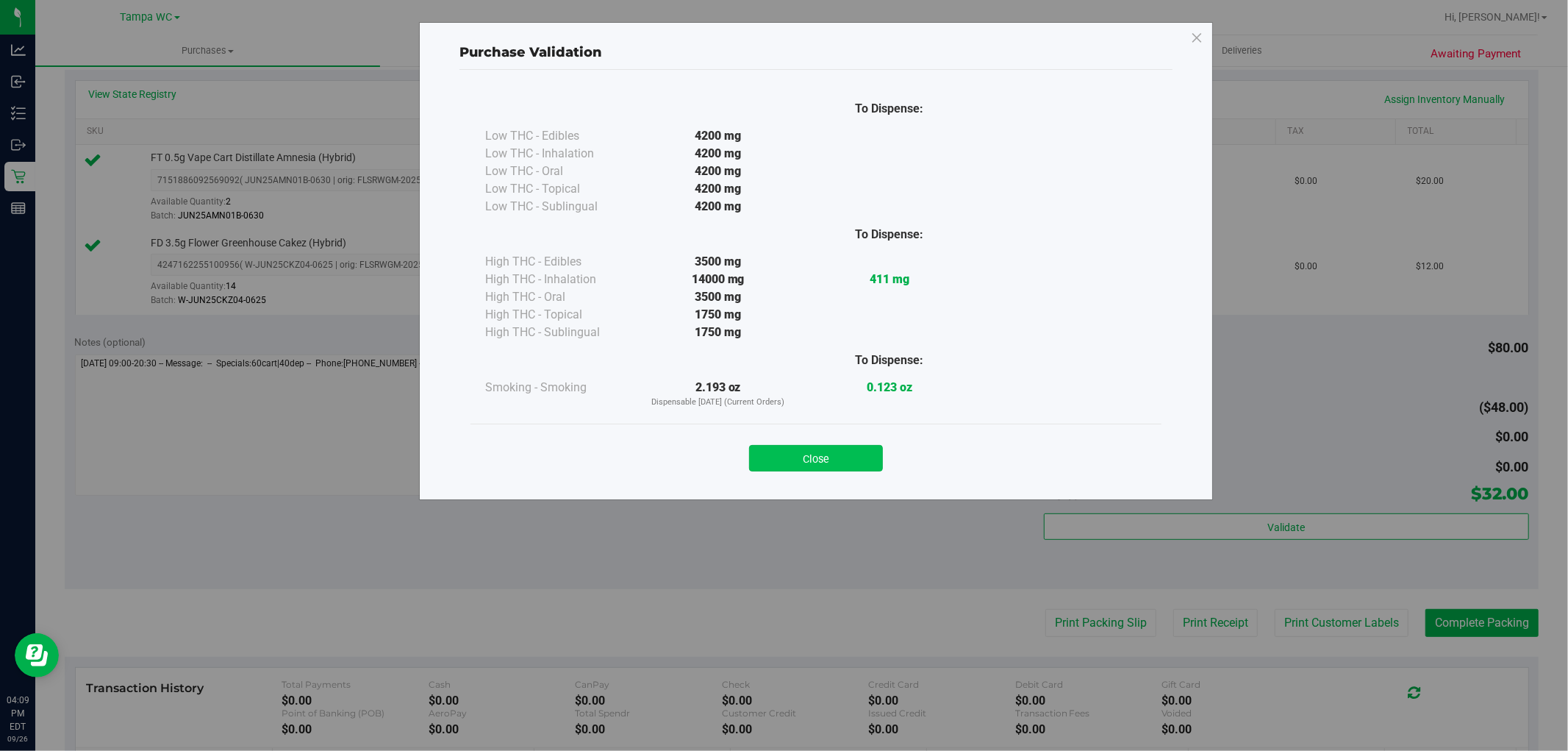
click at [800, 466] on button "Close" at bounding box center [815, 458] width 134 height 27
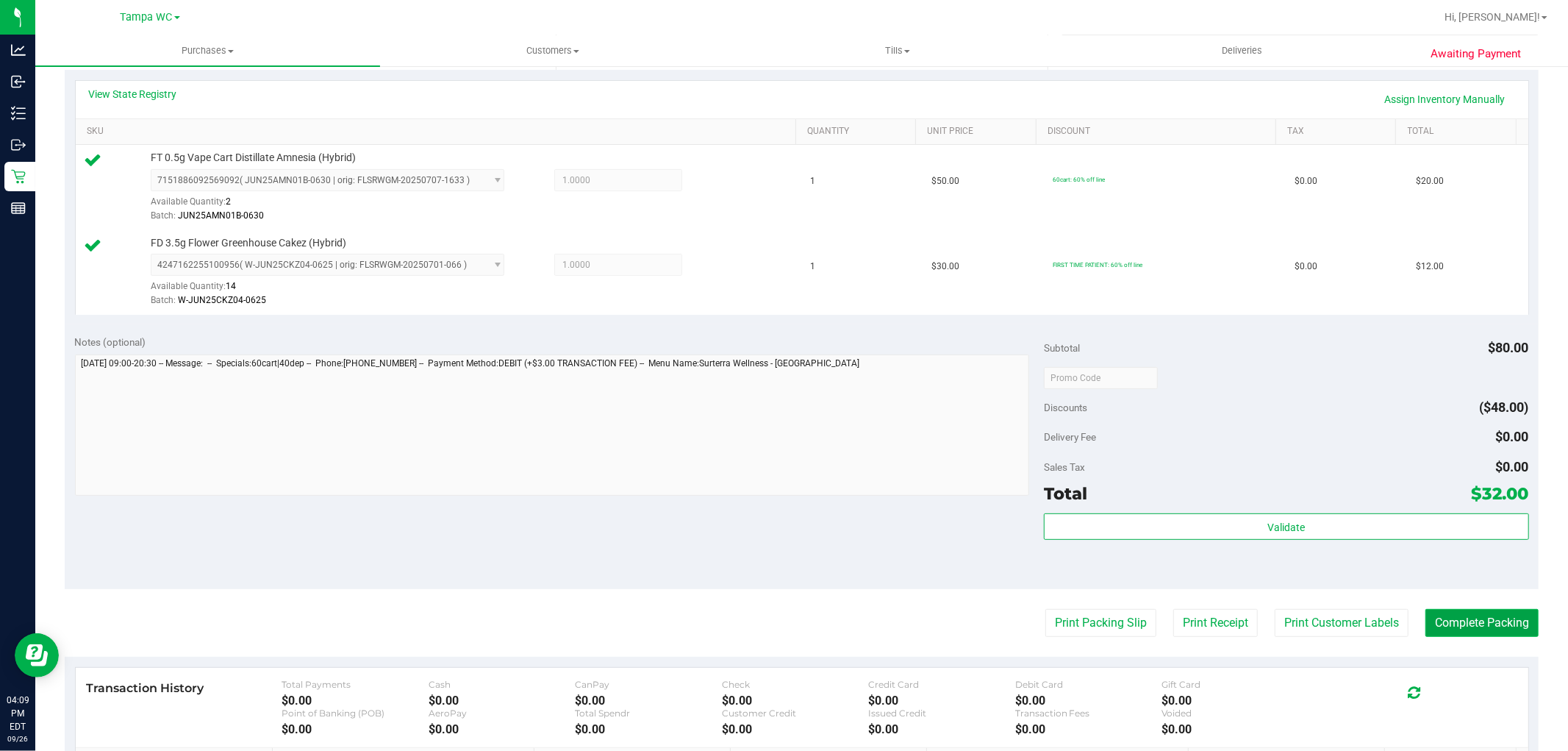
click at [1498, 619] on button "Complete Packing" at bounding box center [1482, 623] width 113 height 28
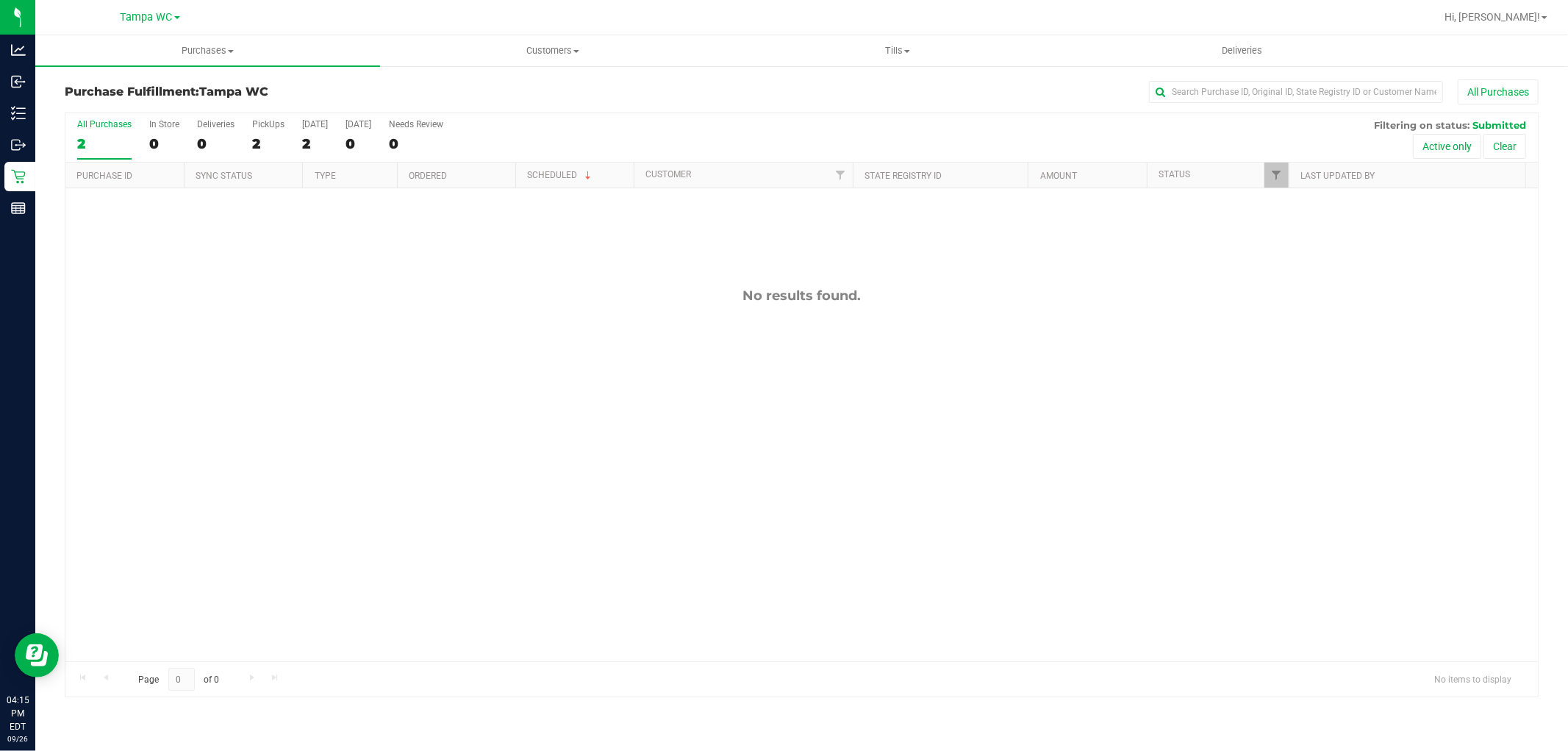
drag, startPoint x: 672, startPoint y: 287, endPoint x: 696, endPoint y: 283, distance: 24.3
click at [672, 284] on div "No results found." at bounding box center [801, 474] width 1472 height 572
